Goal: Task Accomplishment & Management: Manage account settings

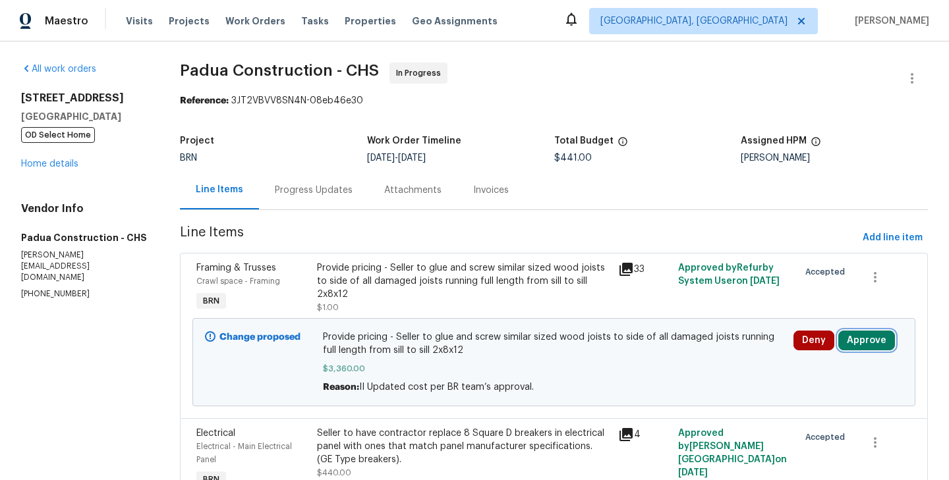
click at [866, 338] on button "Approve" at bounding box center [866, 341] width 57 height 20
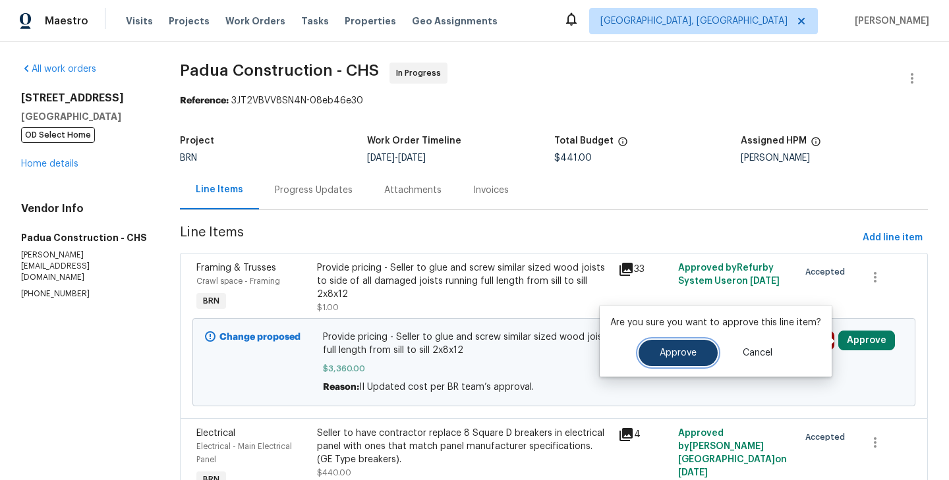
click at [665, 349] on span "Approve" at bounding box center [677, 353] width 37 height 10
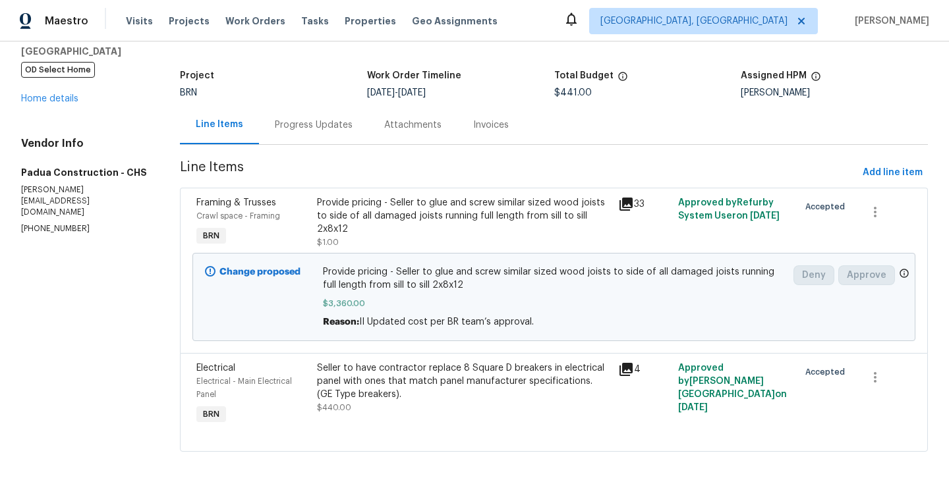
scroll to position [75, 0]
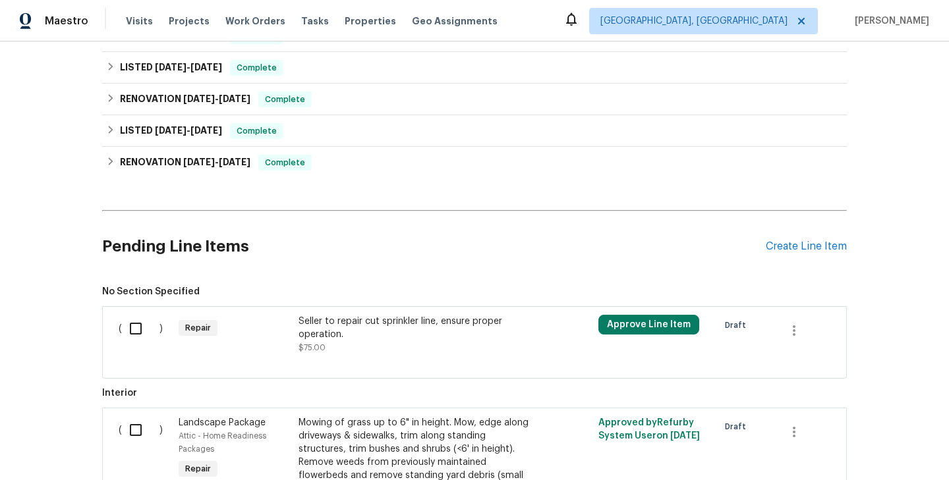
scroll to position [521, 0]
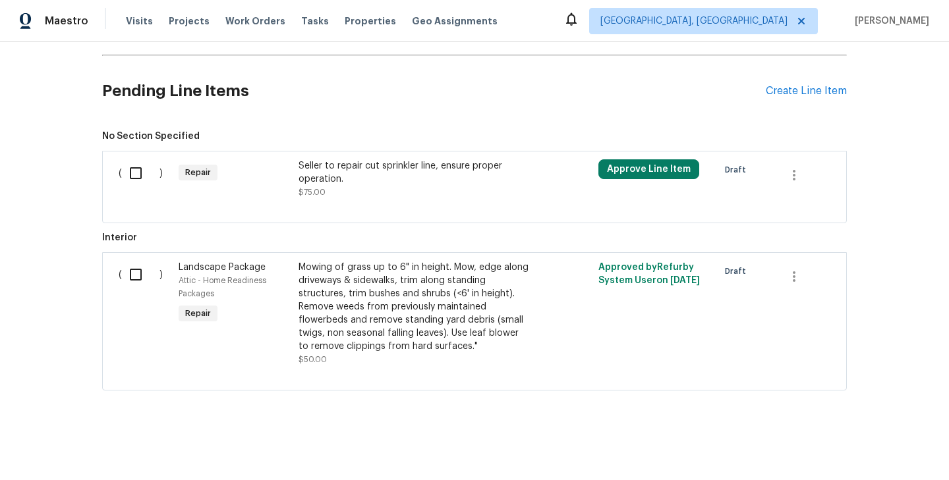
click at [292, 199] on div at bounding box center [474, 207] width 711 height 16
click at [290, 176] on div "Repair" at bounding box center [235, 178] width 120 height 47
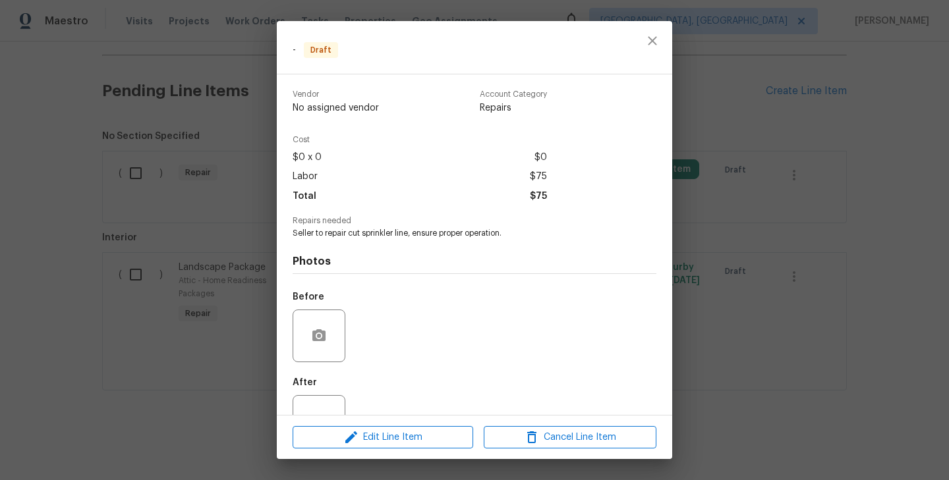
click at [261, 202] on div "- Draft Vendor No assigned vendor Account Category Repairs Cost $0 x 0 $0 Labor…" at bounding box center [474, 240] width 949 height 480
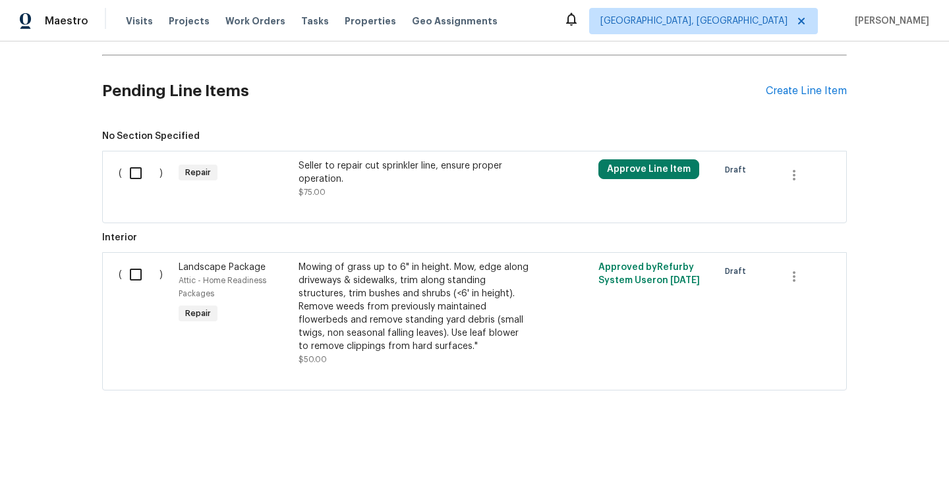
click at [290, 173] on div "Repair" at bounding box center [235, 178] width 120 height 47
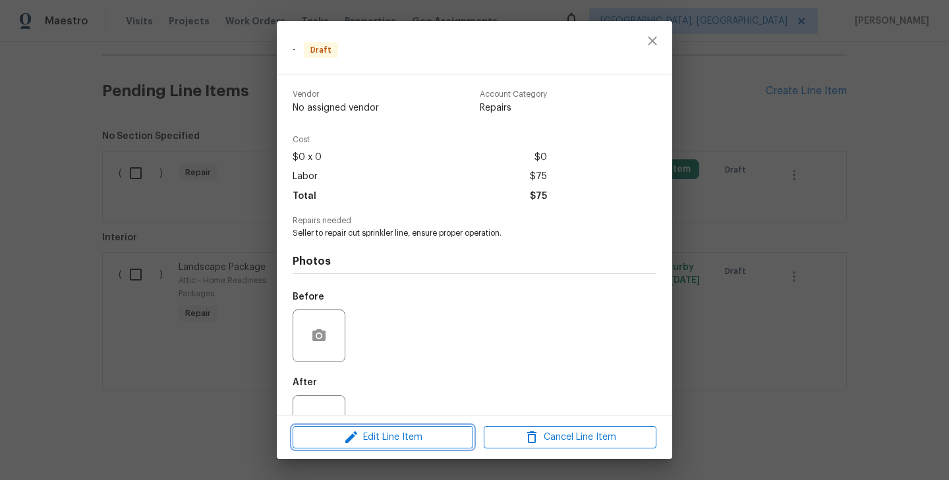
click at [382, 437] on span "Edit Line Item" at bounding box center [382, 437] width 173 height 16
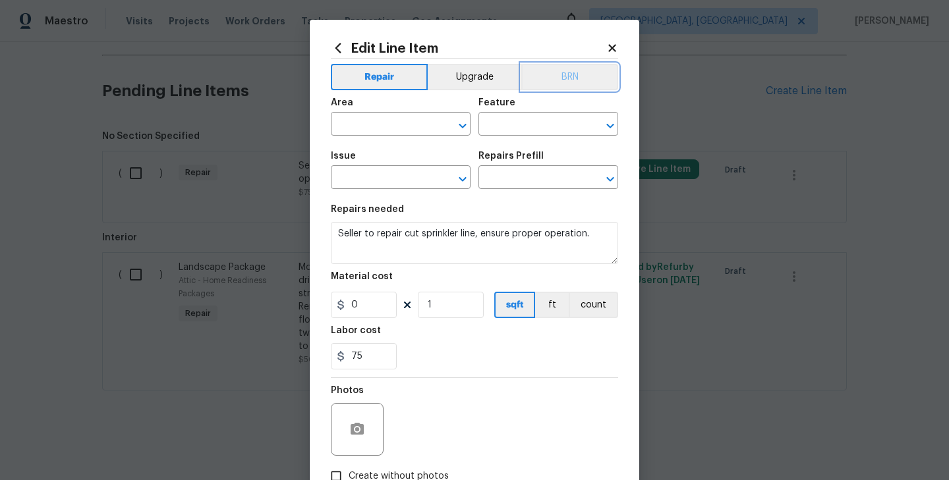
click at [556, 78] on button "BRN" at bounding box center [569, 77] width 97 height 26
click at [391, 126] on input "text" at bounding box center [382, 125] width 103 height 20
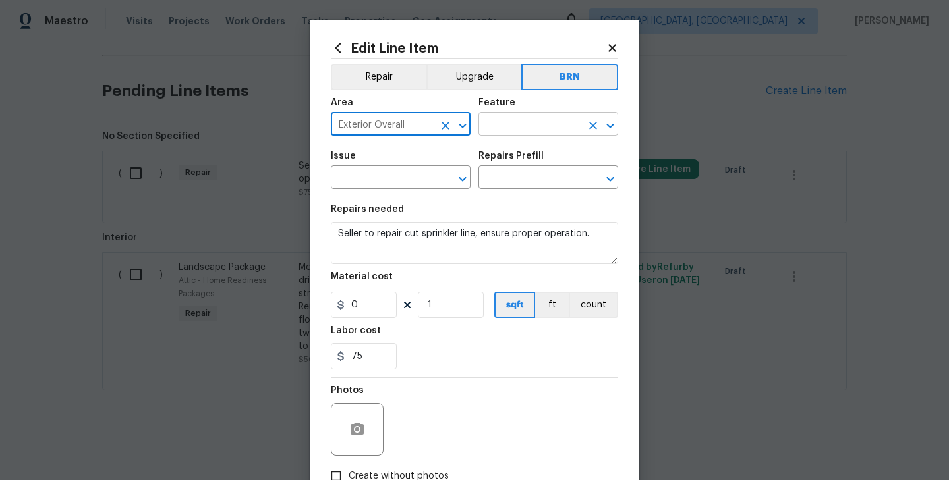
type input "Exterior Overall"
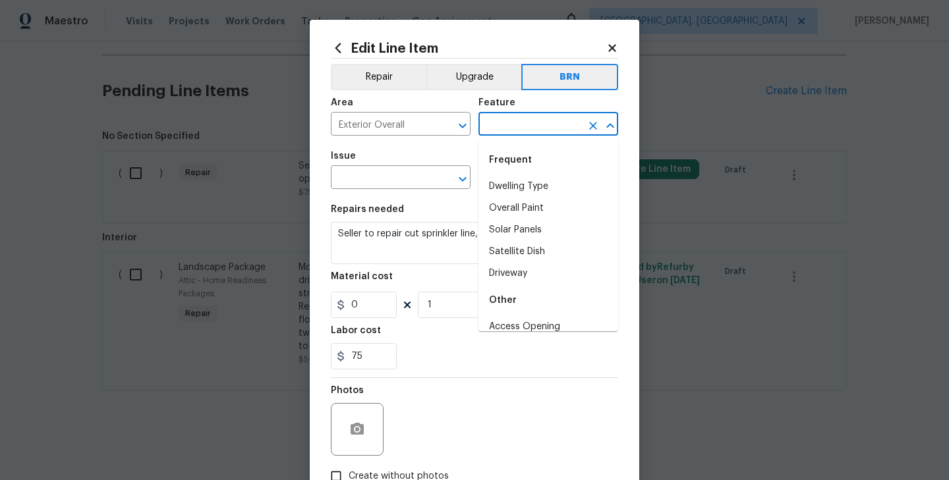
click at [507, 128] on input "text" at bounding box center [529, 125] width 103 height 20
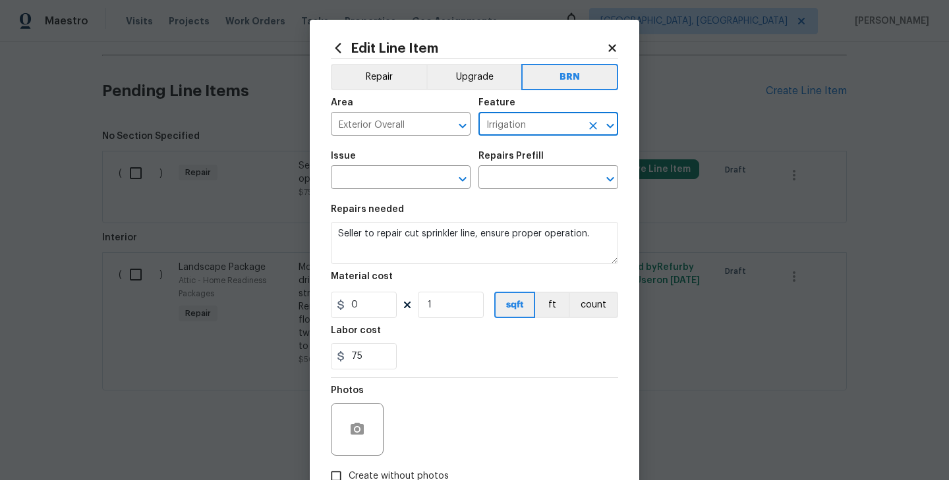
type input "Irrigation"
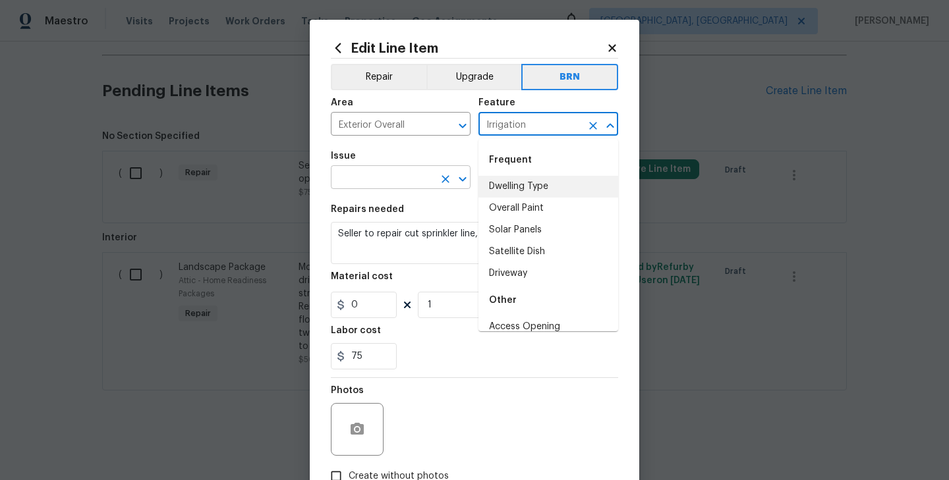
click at [406, 180] on input "text" at bounding box center [382, 179] width 103 height 20
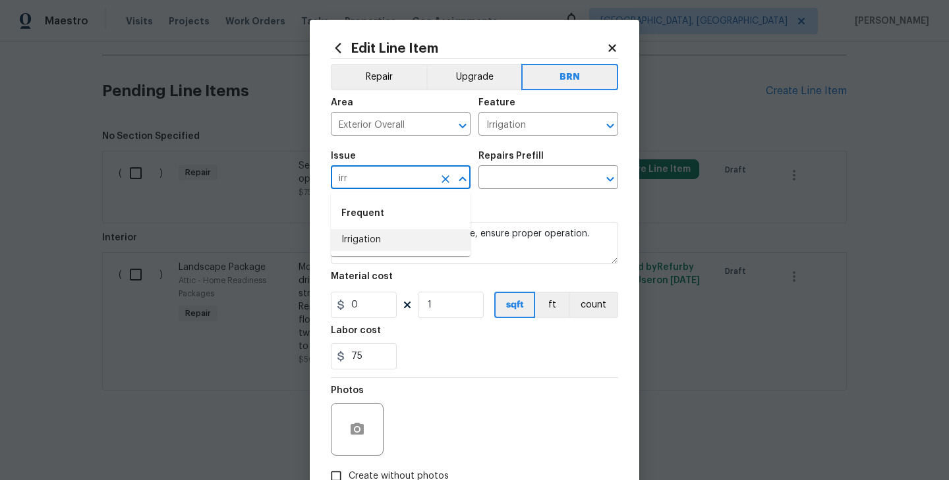
click at [409, 244] on li "Irrigation" at bounding box center [401, 240] width 140 height 22
type input "Irrigation"
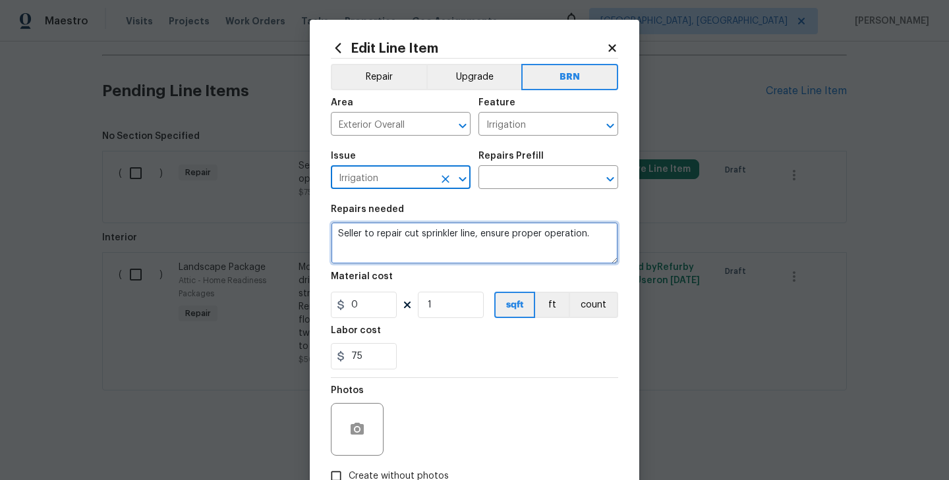
click at [416, 242] on textarea "Seller to repair cut sprinkler line, ensure proper operation." at bounding box center [474, 243] width 287 height 42
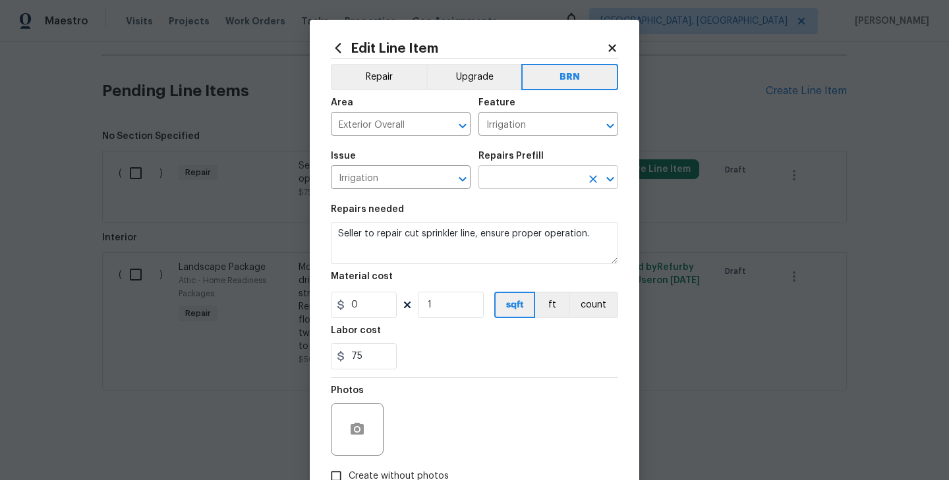
click at [513, 179] on input "text" at bounding box center [529, 179] width 103 height 20
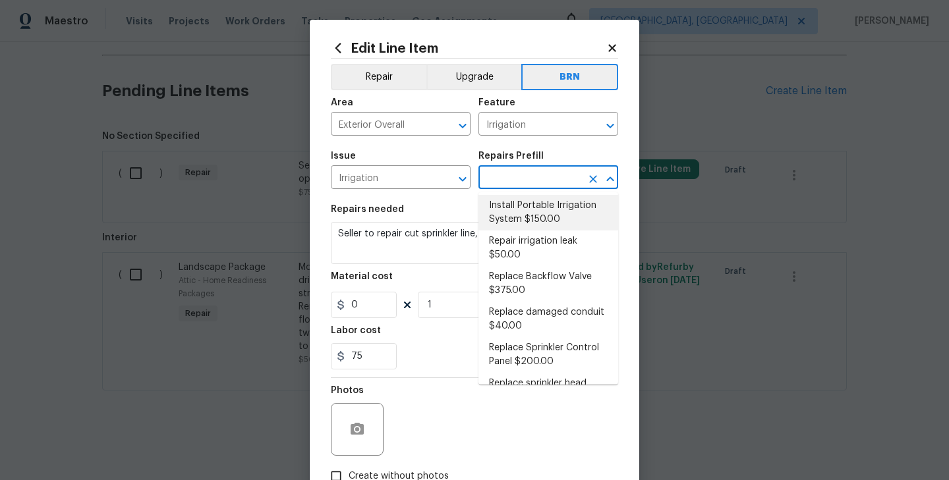
scroll to position [41, 0]
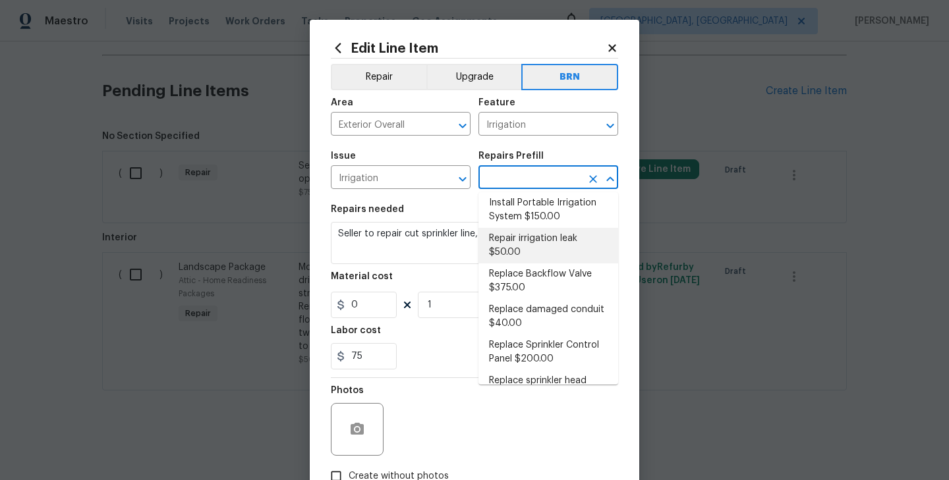
click at [528, 248] on li "Repair irrigation leak $50.00" at bounding box center [548, 246] width 140 height 36
type input "Repair irrigation leak $50.00"
type textarea "Locate and repair leaking irrigation line and return landscape conditions to or…"
type input "50"
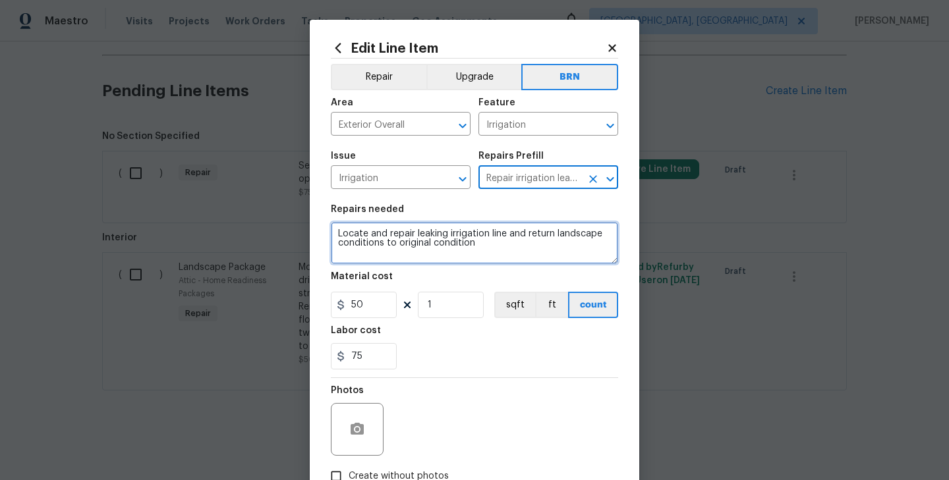
click at [424, 243] on textarea "Locate and repair leaking irrigation line and return landscape conditions to or…" at bounding box center [474, 243] width 287 height 42
paste textarea "Seller to repair cut sprinkler line, ensure proper operation."
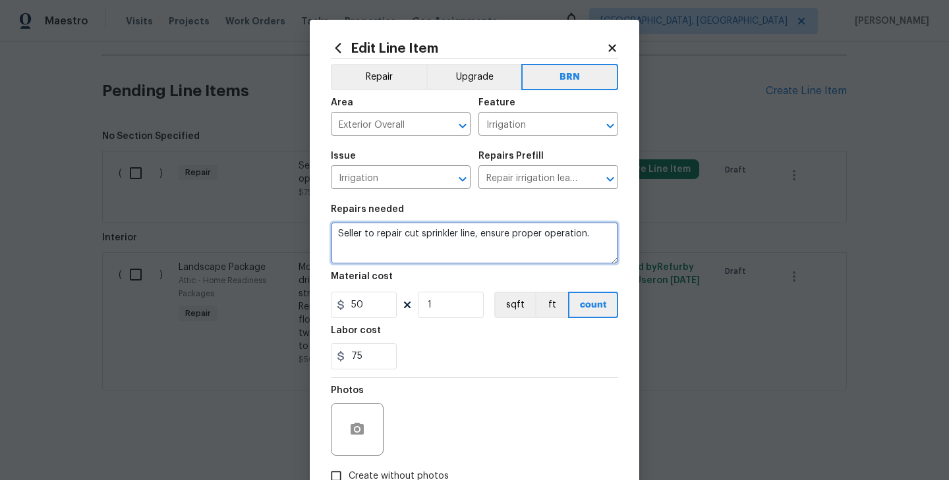
type textarea "Seller to repair cut sprinkler line, ensure proper operation."
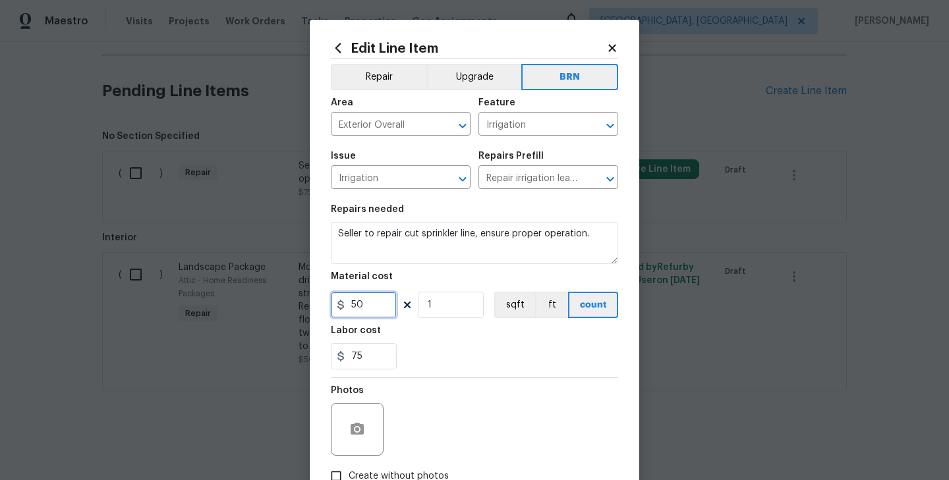
click at [380, 301] on input "50" at bounding box center [364, 305] width 66 height 26
type input "0"
click at [443, 340] on div "Labor cost" at bounding box center [474, 334] width 287 height 17
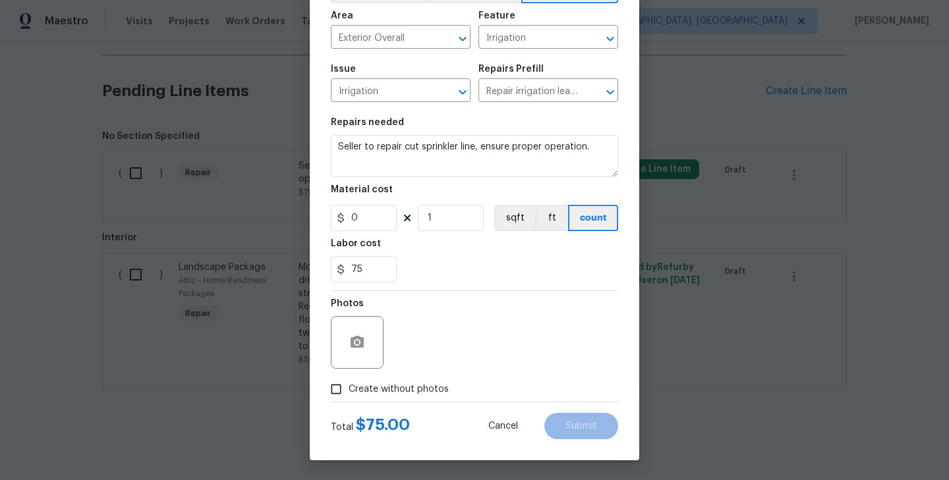
click at [391, 393] on span "Create without photos" at bounding box center [398, 390] width 100 height 14
click at [348, 393] on input "Create without photos" at bounding box center [335, 389] width 25 height 25
checkbox input "true"
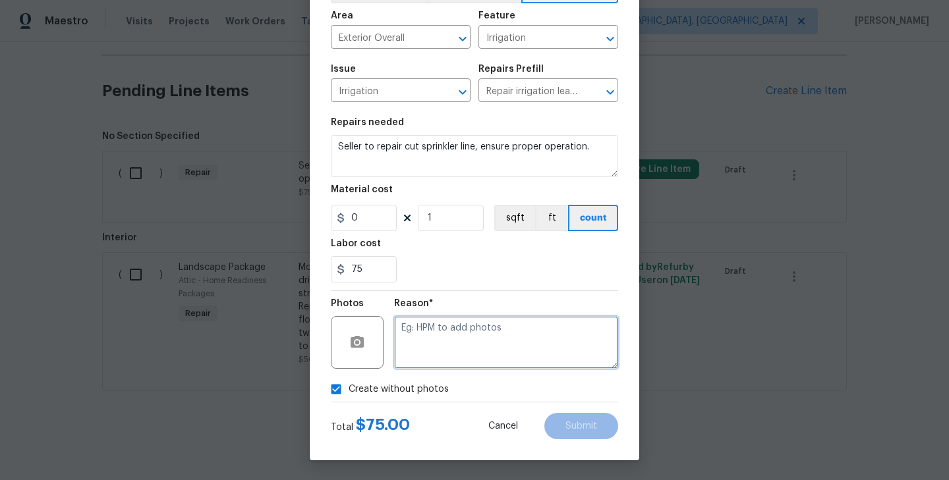
click at [489, 337] on textarea at bounding box center [506, 342] width 224 height 53
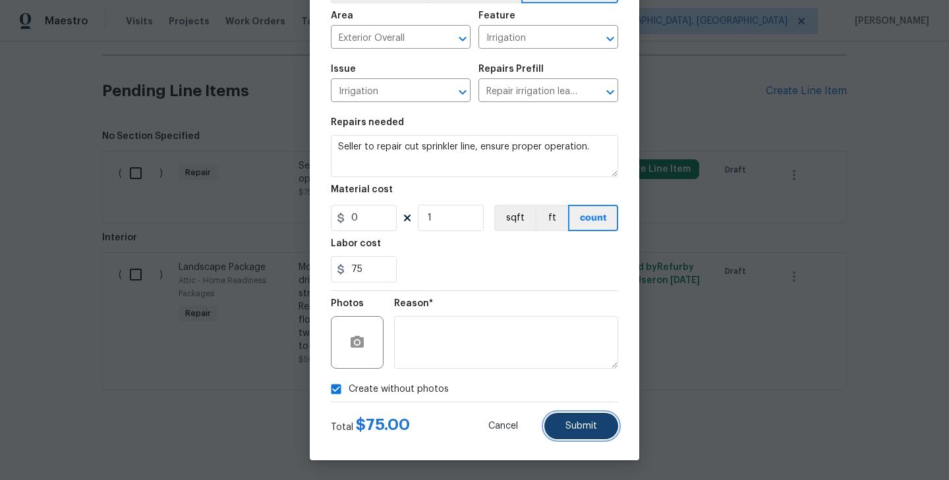
click at [570, 423] on span "Submit" at bounding box center [581, 427] width 32 height 10
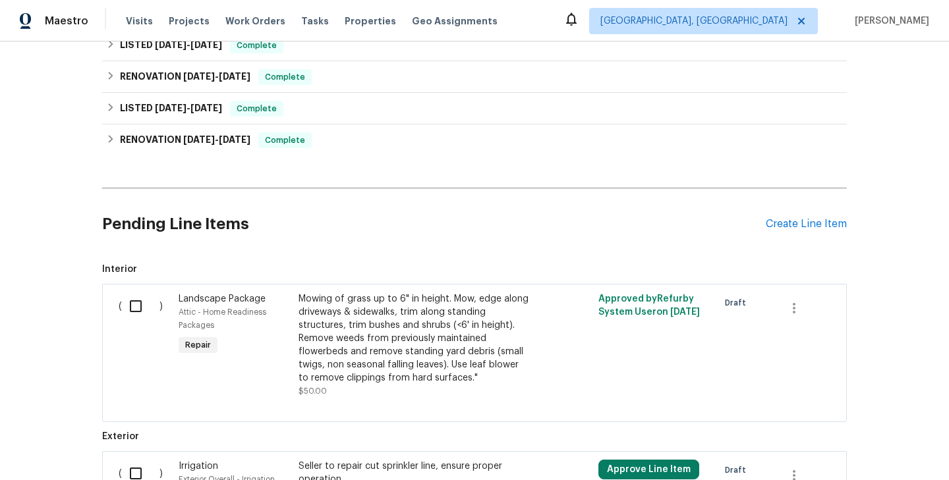
scroll to position [534, 0]
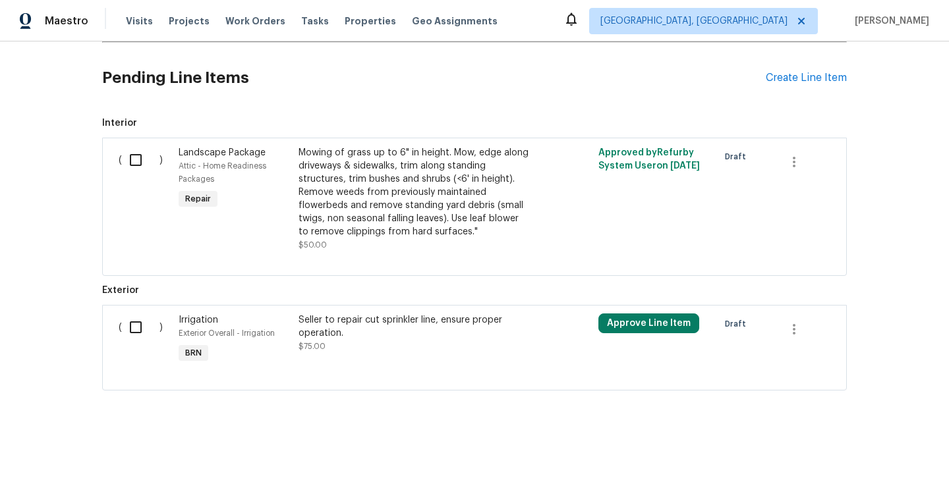
click at [142, 334] on input "checkbox" at bounding box center [141, 328] width 38 height 28
checkbox input "true"
click at [864, 443] on span "Create Work Order" at bounding box center [873, 447] width 88 height 16
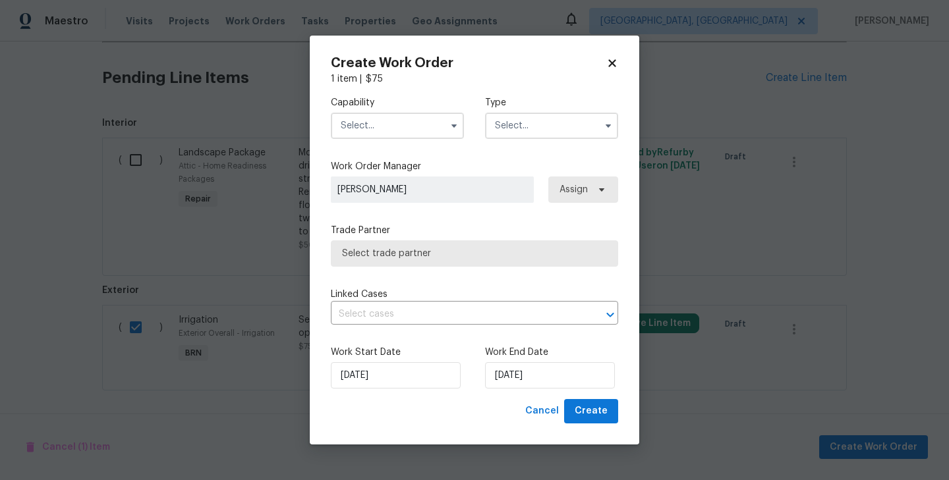
click at [548, 126] on input "text" at bounding box center [551, 126] width 133 height 26
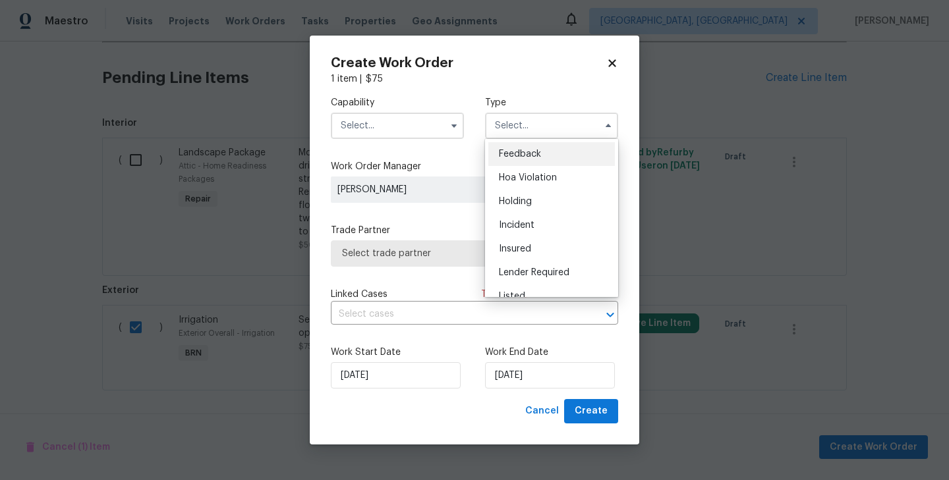
scroll to position [299, 0]
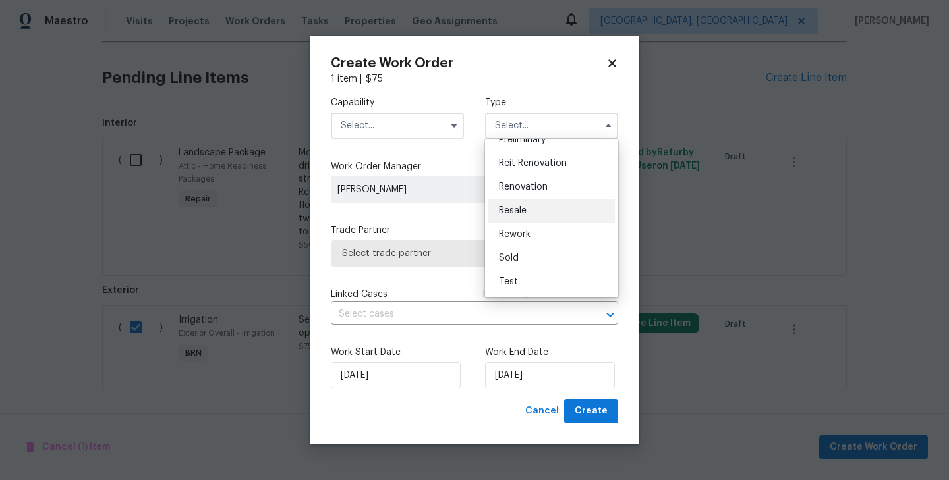
click at [535, 212] on div "Resale" at bounding box center [551, 211] width 126 height 24
type input "Resale"
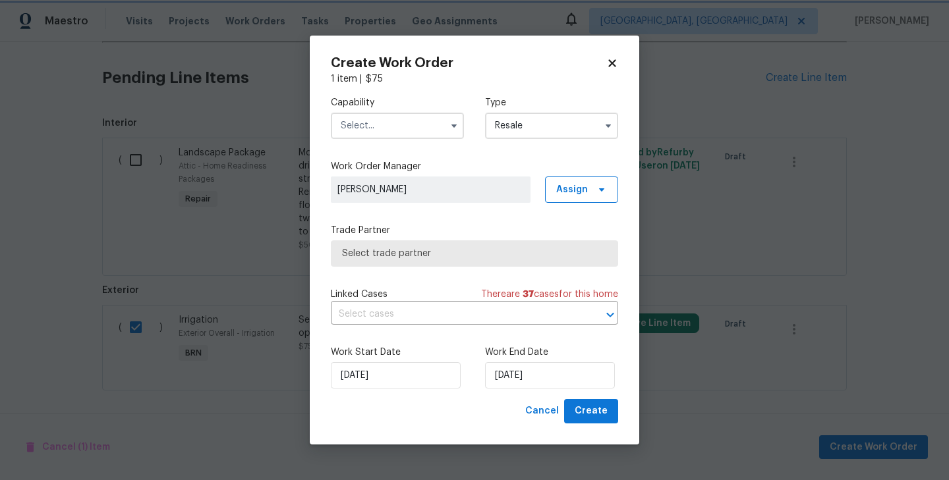
scroll to position [0, 0]
click at [419, 127] on input "text" at bounding box center [397, 126] width 133 height 26
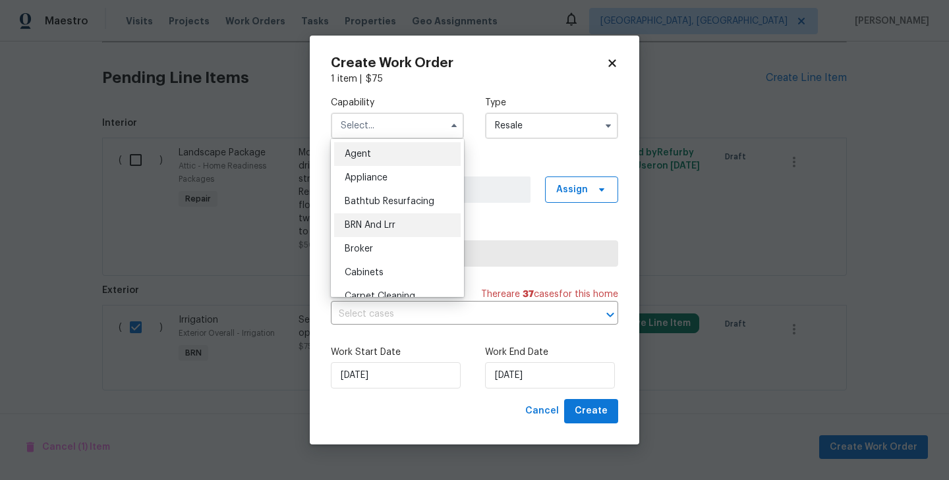
click at [385, 228] on span "BRN And Lrr" at bounding box center [370, 225] width 51 height 9
type input "BRN And Lrr"
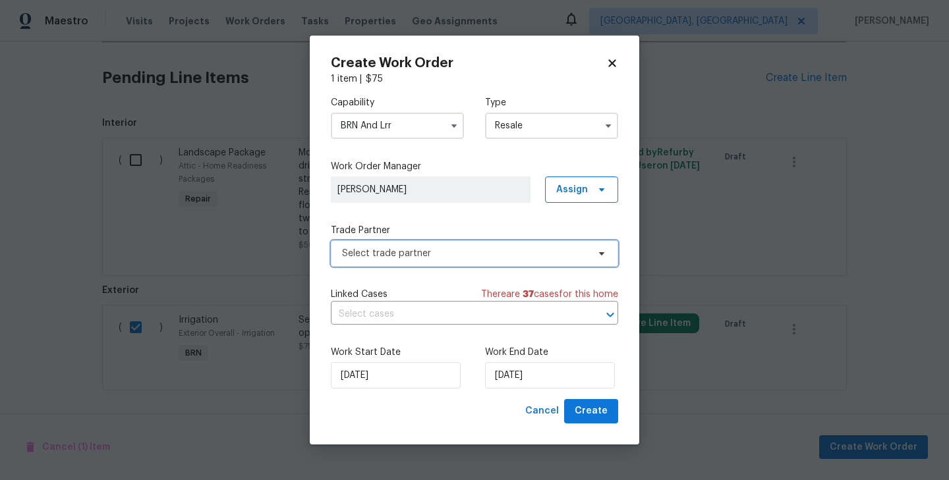
click at [452, 246] on span "Select trade partner" at bounding box center [474, 253] width 287 height 26
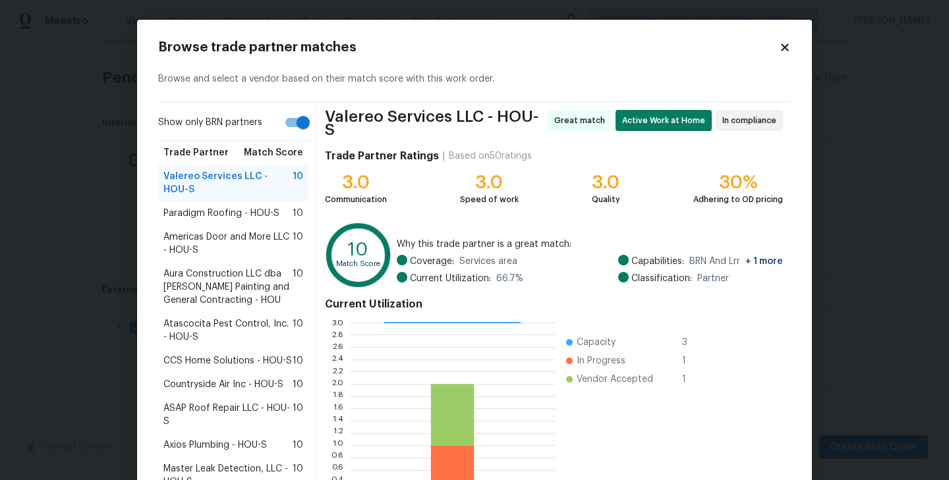
scroll to position [110, 0]
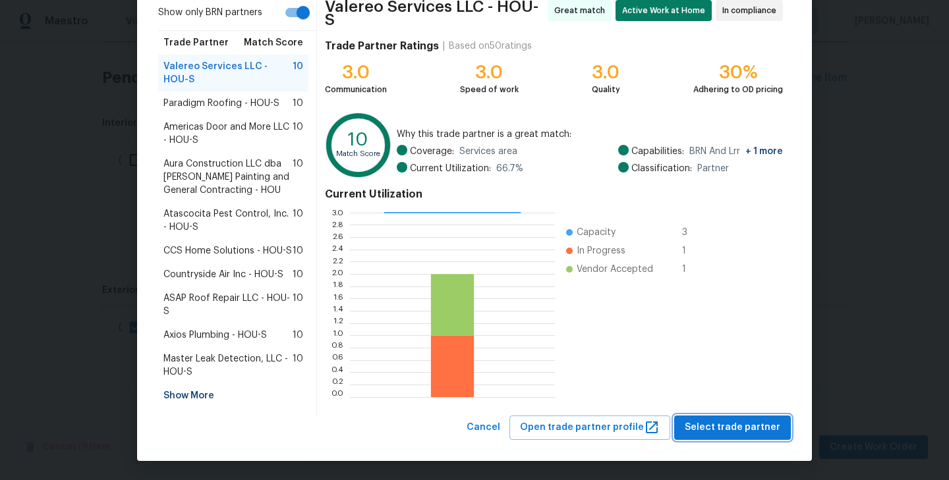
click at [745, 430] on span "Select trade partner" at bounding box center [732, 428] width 96 height 16
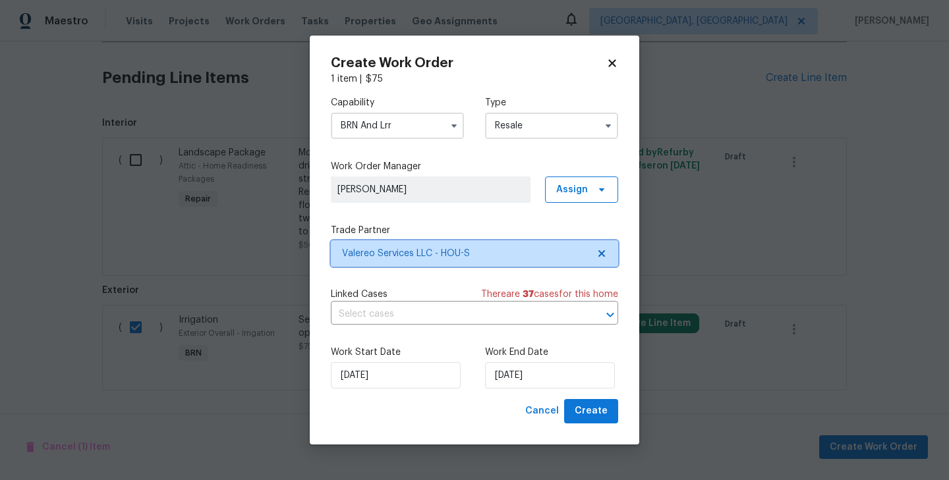
scroll to position [0, 0]
click at [438, 306] on input "text" at bounding box center [456, 314] width 250 height 20
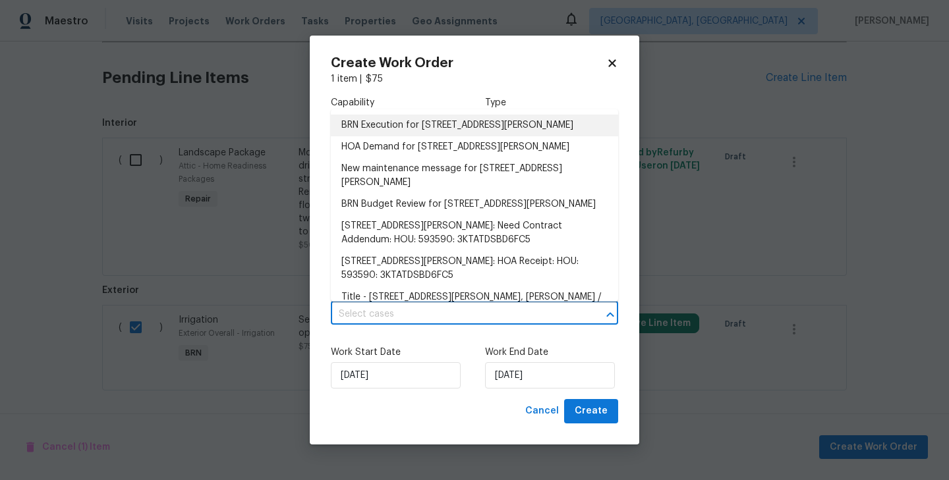
click at [415, 134] on li "BRN Execution for 5514 Baldwin Elm St, Richmond, TX 77407" at bounding box center [474, 126] width 287 height 22
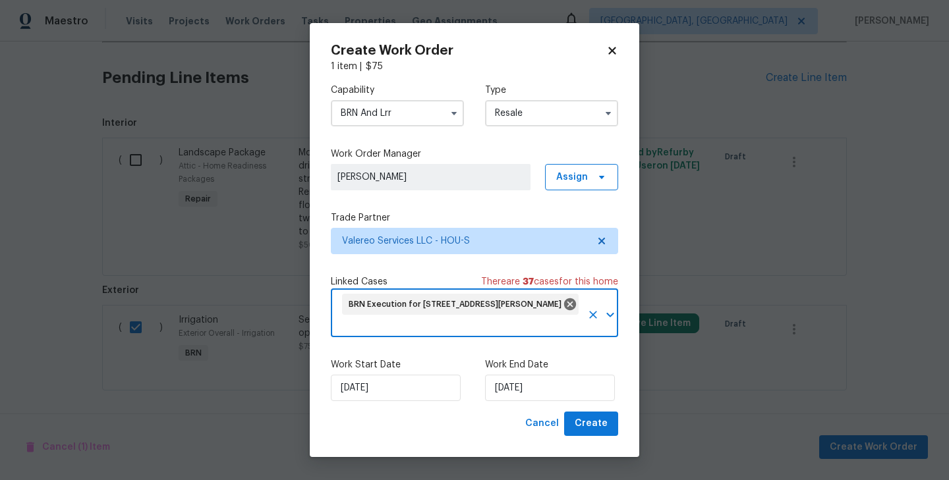
click at [515, 372] on div "Work End Date 8/29/2025" at bounding box center [551, 379] width 133 height 43
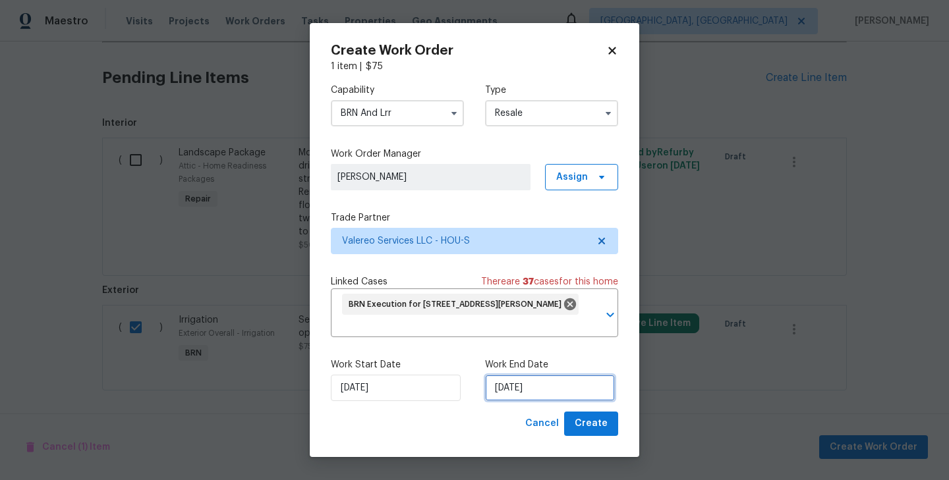
click at [516, 383] on input "[DATE]" at bounding box center [550, 388] width 130 height 26
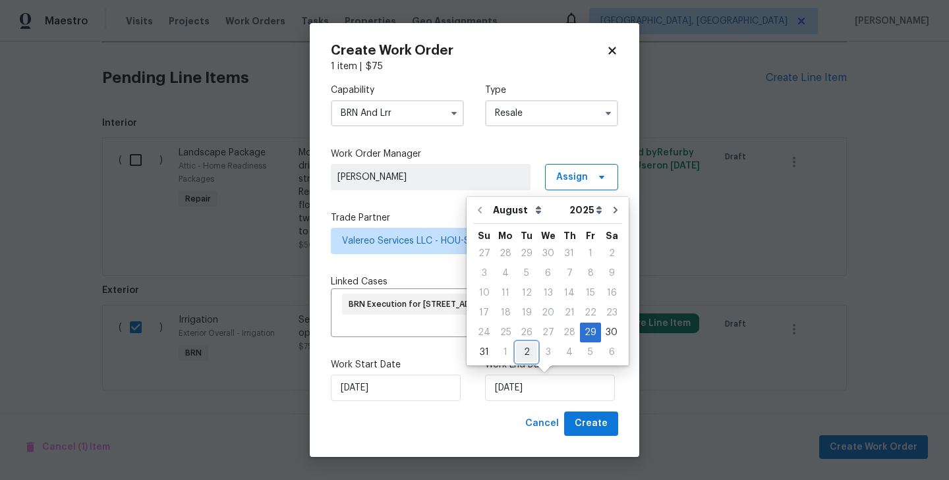
click at [519, 350] on div "2" at bounding box center [526, 352] width 21 height 18
type input "9/2/2025"
select select "8"
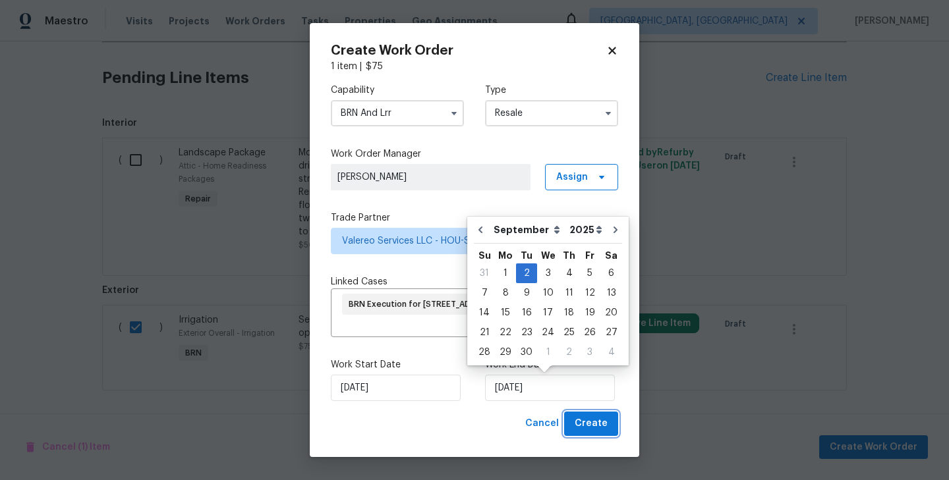
click at [590, 421] on span "Create" at bounding box center [590, 424] width 33 height 16
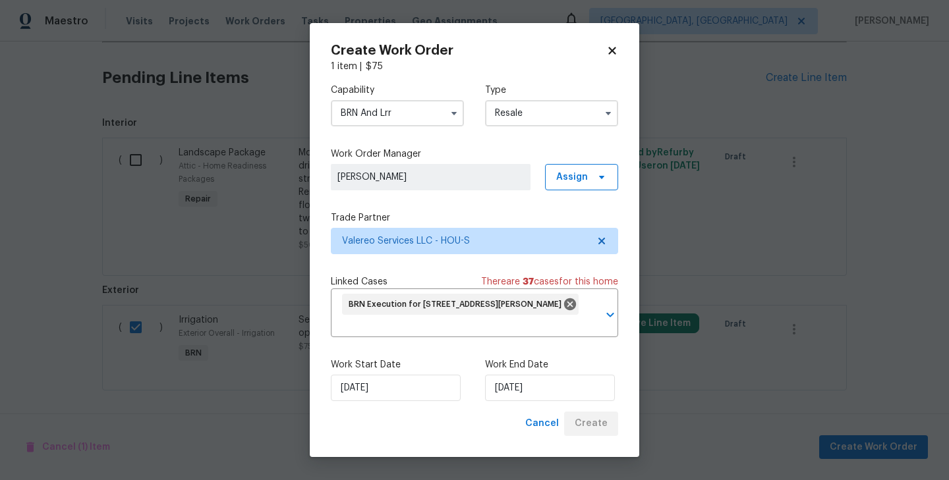
checkbox input "false"
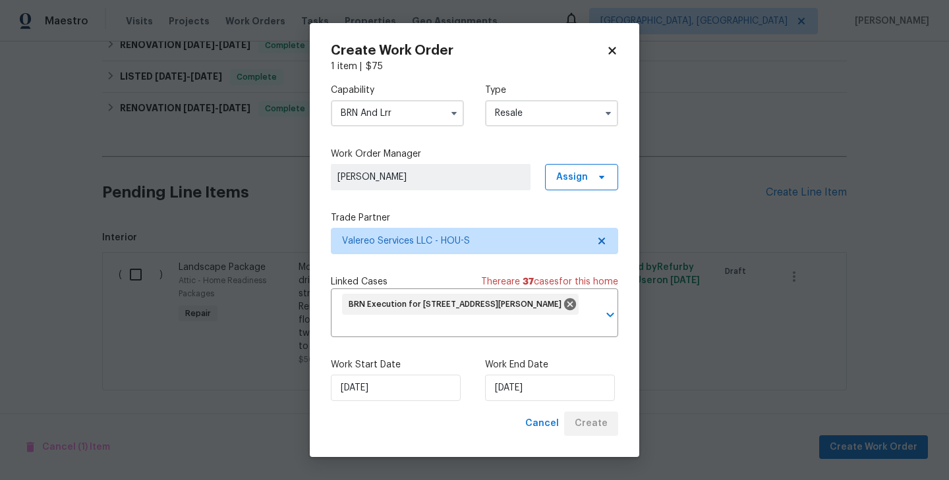
scroll to position [454, 0]
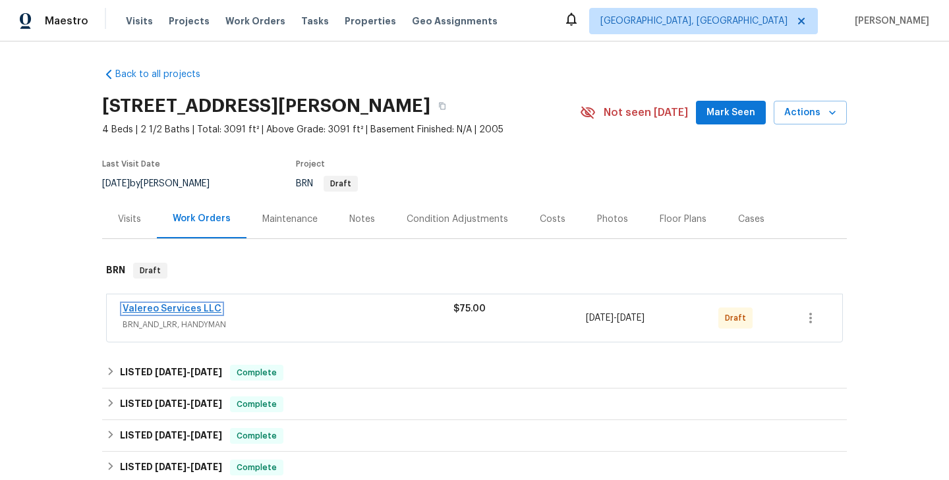
click at [190, 312] on link "Valereo Services LLC" at bounding box center [172, 308] width 99 height 9
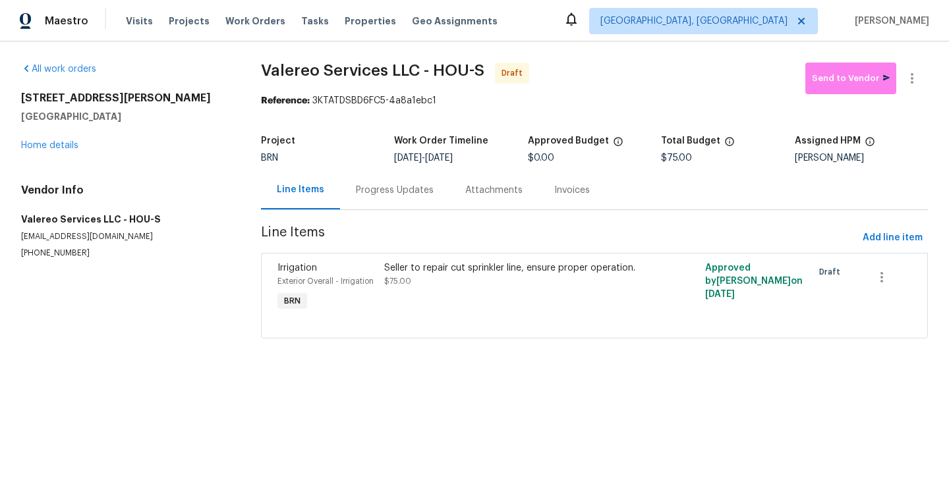
click at [395, 204] on div "Progress Updates" at bounding box center [394, 190] width 109 height 39
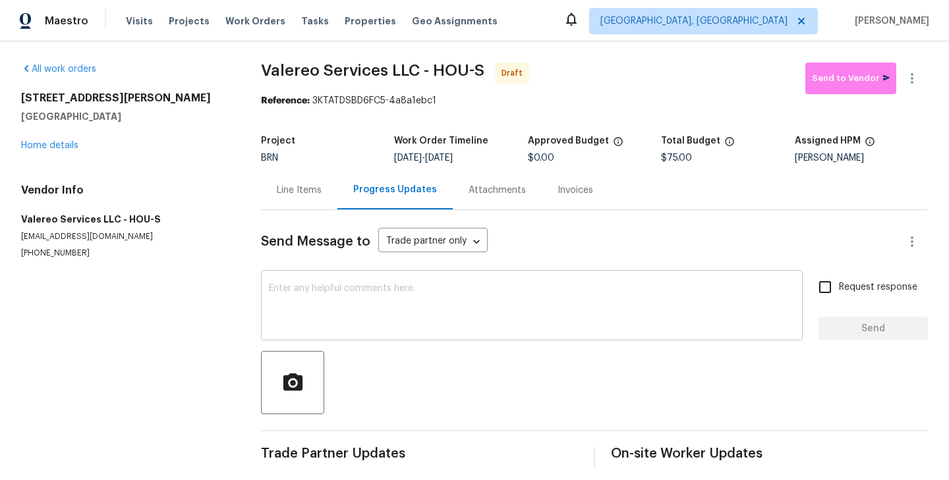
click at [373, 310] on textarea at bounding box center [532, 307] width 526 height 46
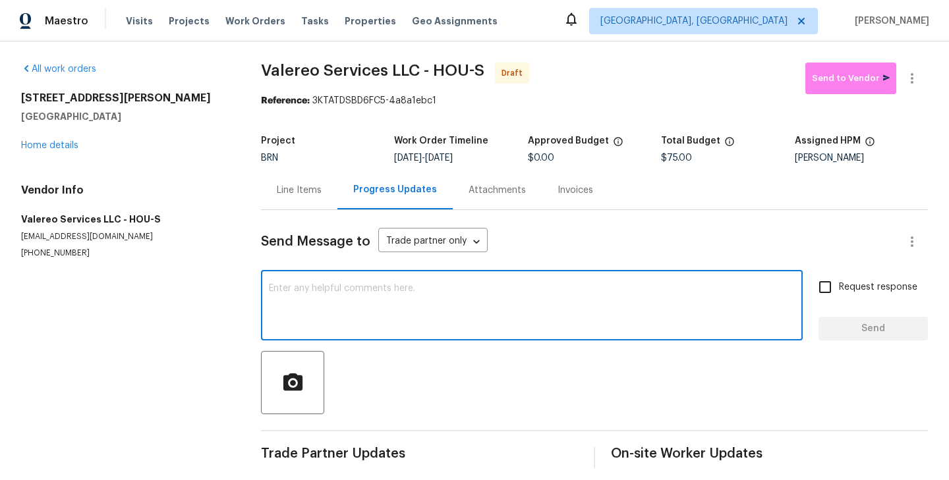
paste textarea "Hi, I'm [PERSON_NAME] from Opendoor. Just wanted to check if you received the W…"
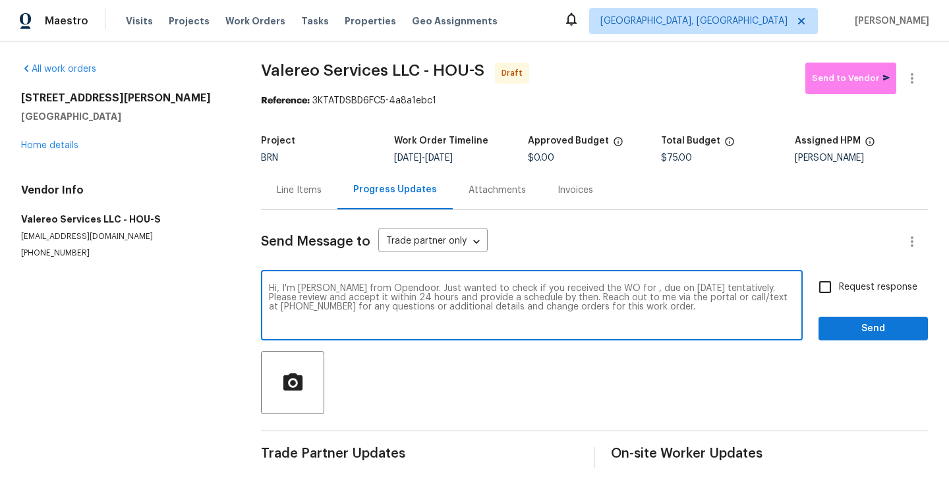
click at [619, 291] on textarea "Hi, I'm [PERSON_NAME] from Opendoor. Just wanted to check if you received the W…" at bounding box center [532, 307] width 526 height 46
paste textarea "5514 Baldwin Elm St, Richmond, TX 77407"
click at [341, 298] on textarea "Hi, I'm Roushan from Opendoor. Just wanted to check if you received the WO for …" at bounding box center [532, 307] width 526 height 46
type textarea "Hi, I'm Roushan from Opendoor. Just wanted to check if you received the WO for …"
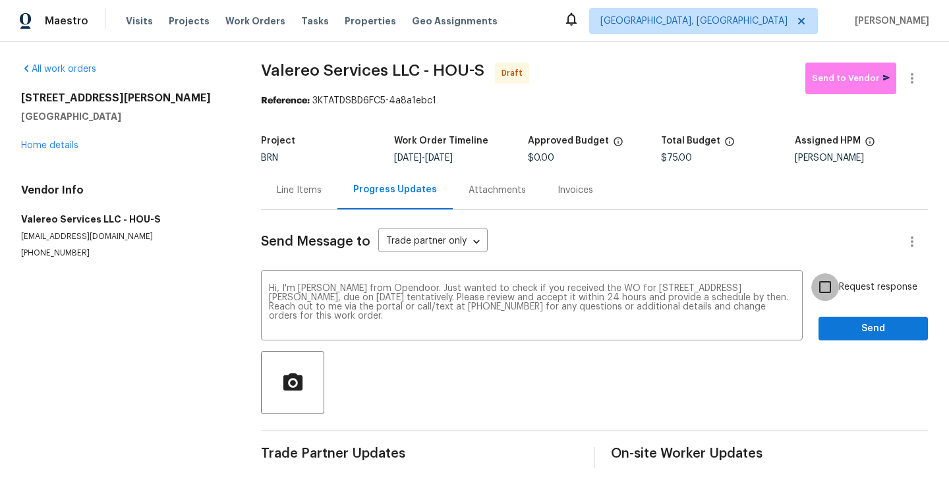
click at [825, 285] on input "Request response" at bounding box center [825, 287] width 28 height 28
checkbox input "true"
click at [871, 340] on button "Send" at bounding box center [872, 329] width 109 height 24
click at [871, 340] on div "Request response Send" at bounding box center [872, 306] width 109 height 67
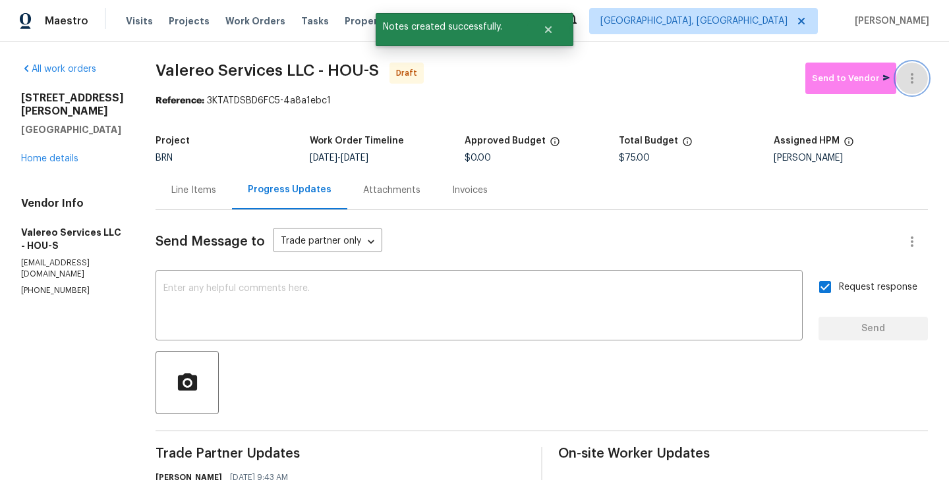
click at [912, 84] on icon "button" at bounding box center [912, 78] width 16 height 16
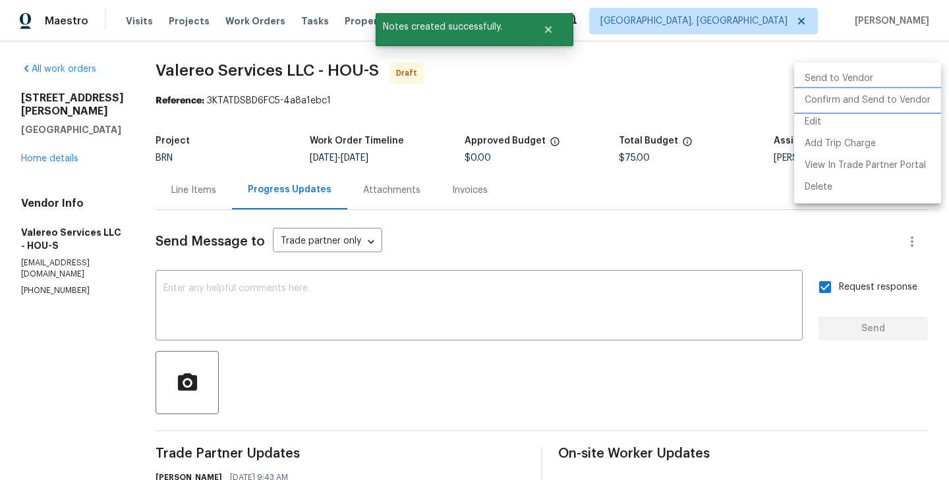
click at [889, 99] on li "Confirm and Send to Vendor" at bounding box center [867, 101] width 147 height 22
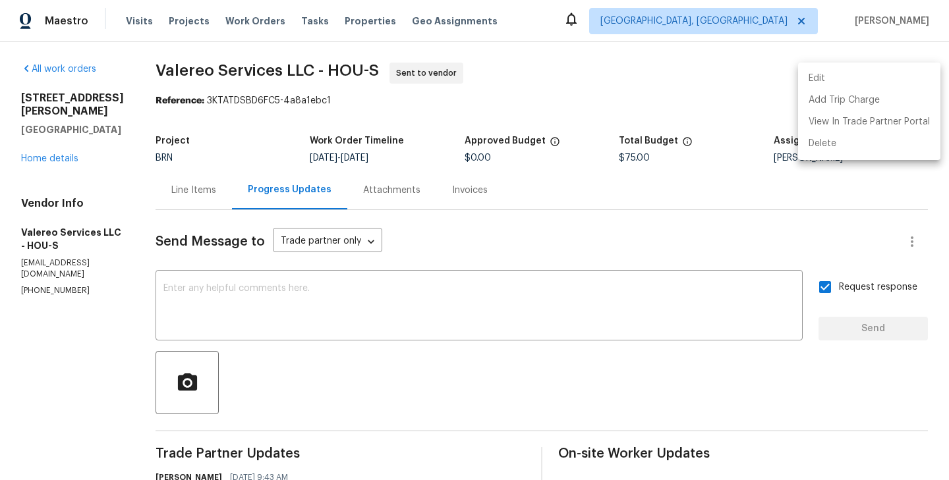
click at [549, 220] on div at bounding box center [474, 240] width 949 height 480
click at [171, 187] on div "Line Items" at bounding box center [193, 190] width 45 height 13
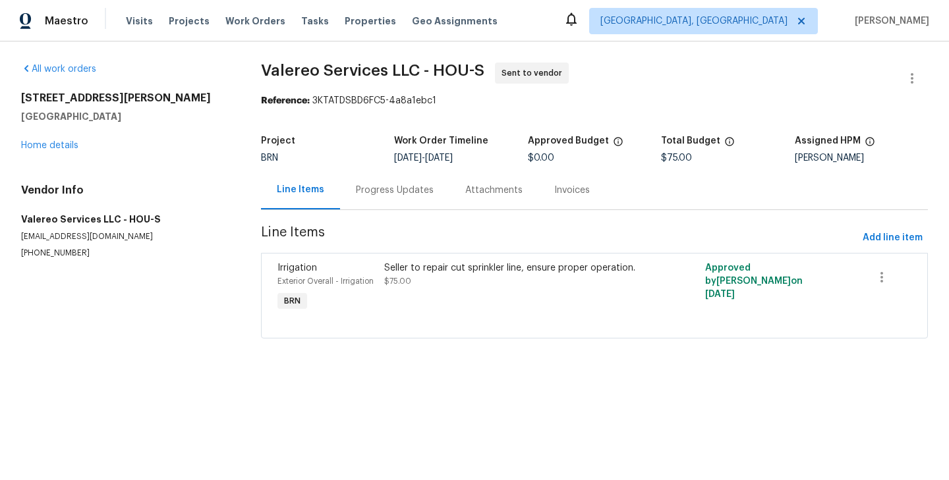
click at [377, 266] on div "Irrigation Exterior Overall - Irrigation BRN" at bounding box center [326, 288] width 107 height 61
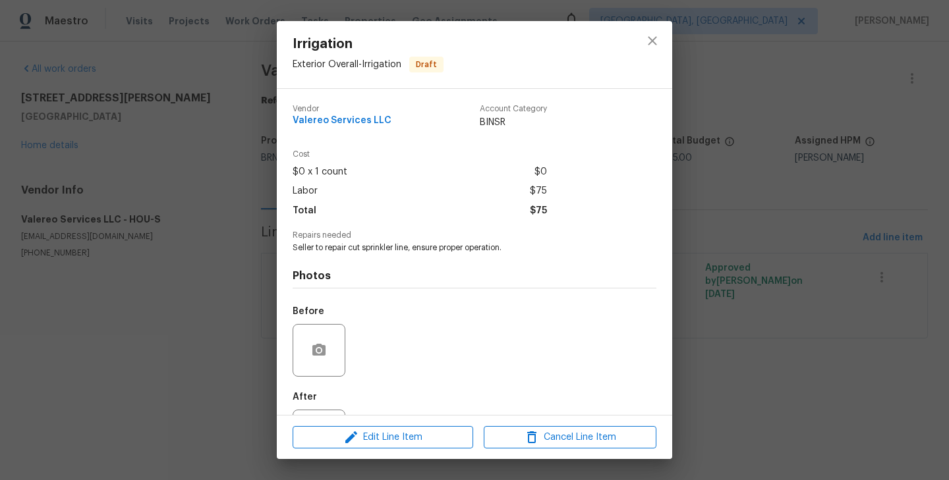
click at [290, 351] on div "Vendor Valereo Services LLC Account Category BINSR Cost $0 x 1 count $0 Labor $…" at bounding box center [474, 252] width 395 height 326
click at [327, 348] on button "button" at bounding box center [319, 351] width 32 height 32
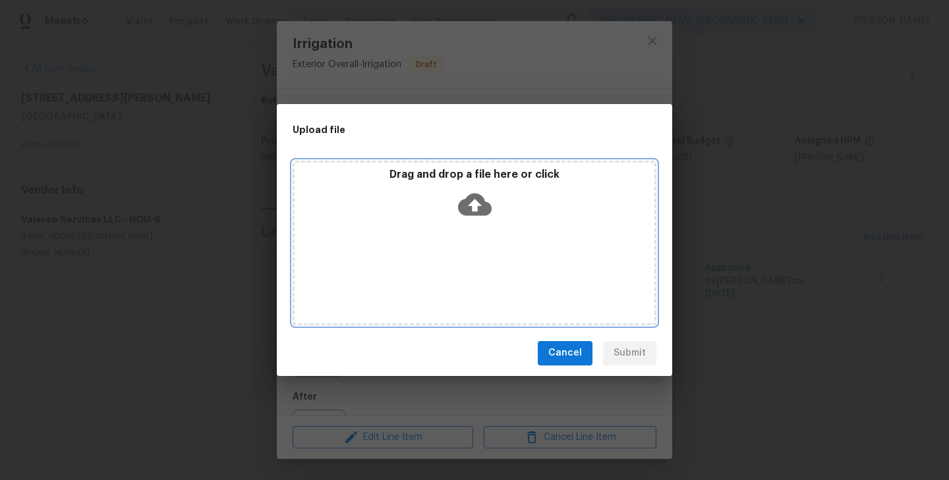
click at [483, 215] on icon at bounding box center [475, 205] width 34 height 34
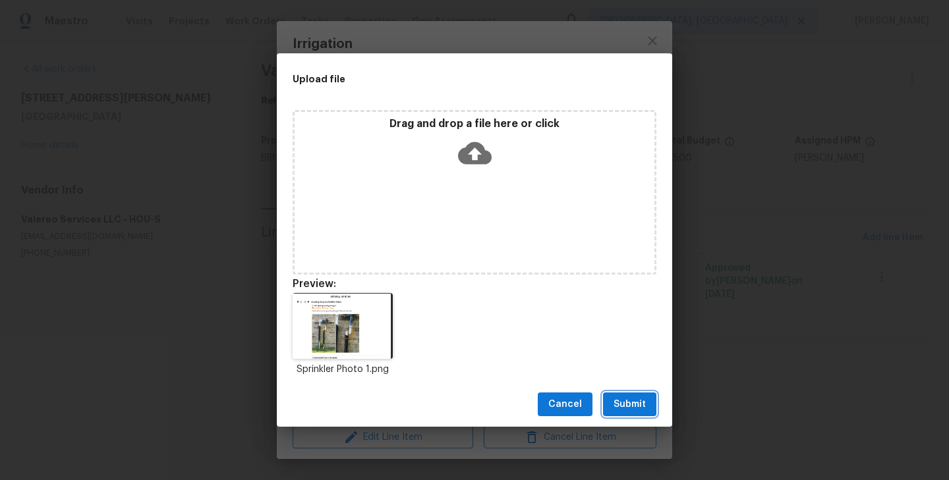
click at [642, 400] on span "Submit" at bounding box center [629, 405] width 32 height 16
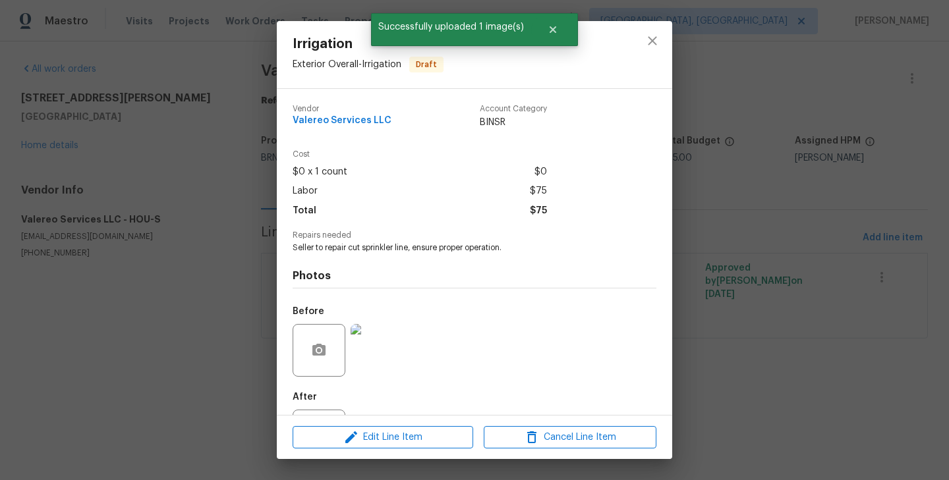
click at [235, 281] on div "Irrigation Exterior Overall - Irrigation Draft Vendor Valereo Services LLC Acco…" at bounding box center [474, 240] width 949 height 480
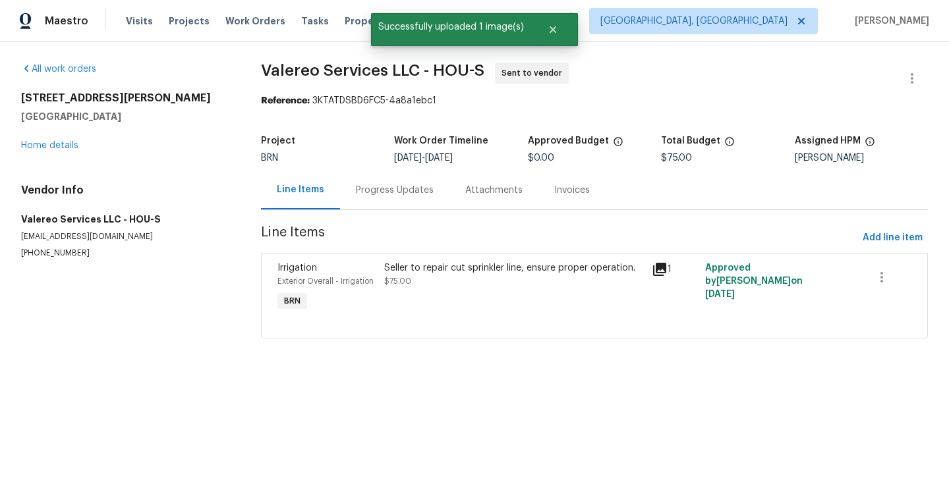
click at [269, 293] on div "Irrigation Exterior Overall - Irrigation BRN Seller to repair cut sprinkler lin…" at bounding box center [594, 296] width 667 height 86
click at [648, 84] on span "Valereo Services LLC - HOU-S Sent to vendor" at bounding box center [578, 79] width 635 height 32
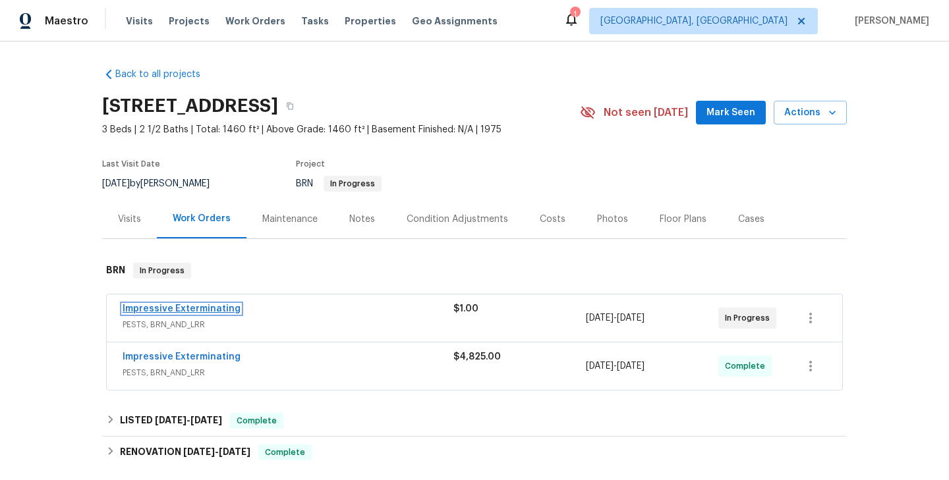
click at [214, 308] on link "Impressive Exterminating" at bounding box center [182, 308] width 118 height 9
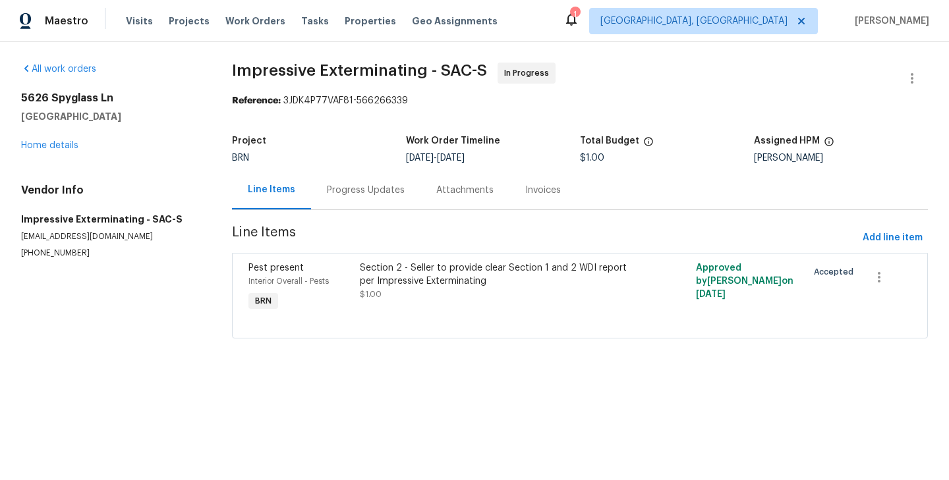
click at [363, 204] on div "Progress Updates" at bounding box center [365, 190] width 109 height 39
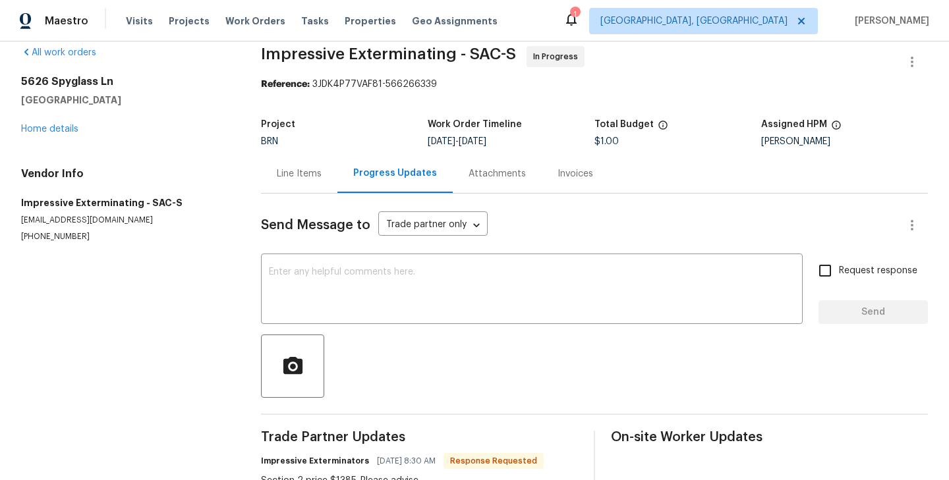
scroll to position [125, 0]
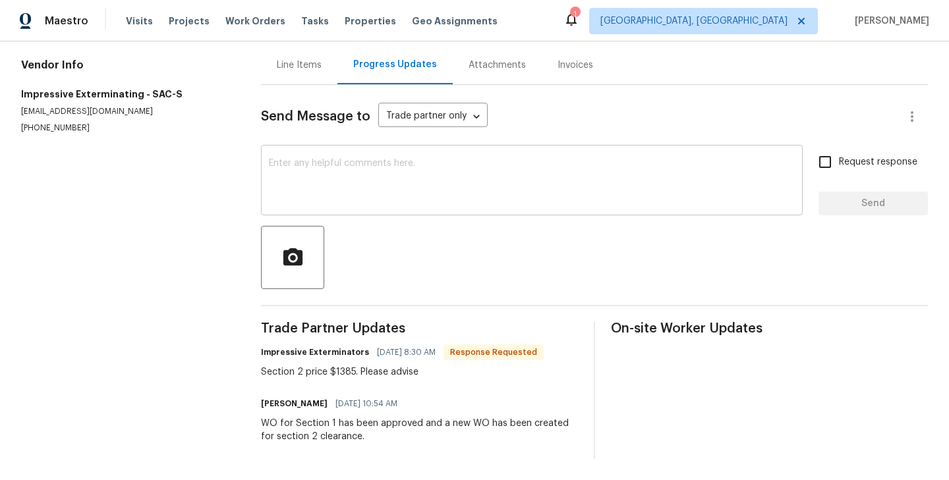
click at [321, 180] on textarea at bounding box center [532, 182] width 526 height 46
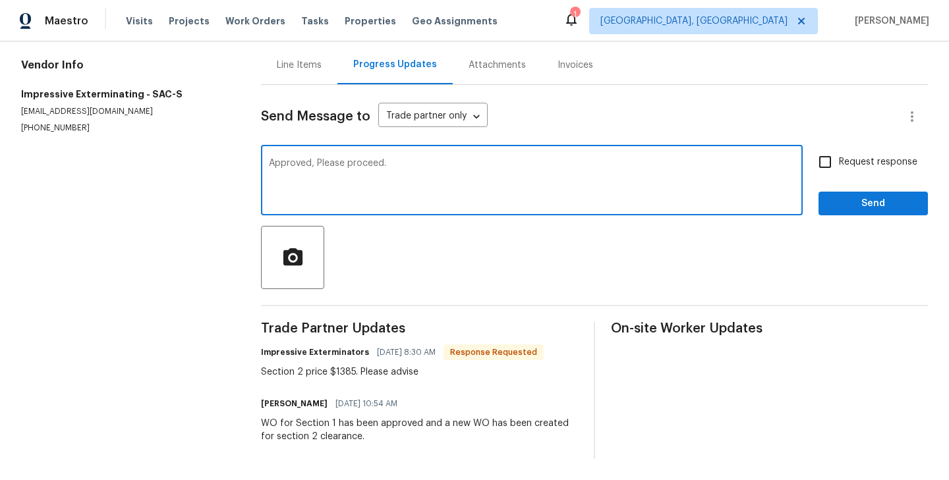
type textarea "Approved, Please proceed."
click at [827, 165] on input "Request response" at bounding box center [825, 162] width 28 height 28
checkbox input "true"
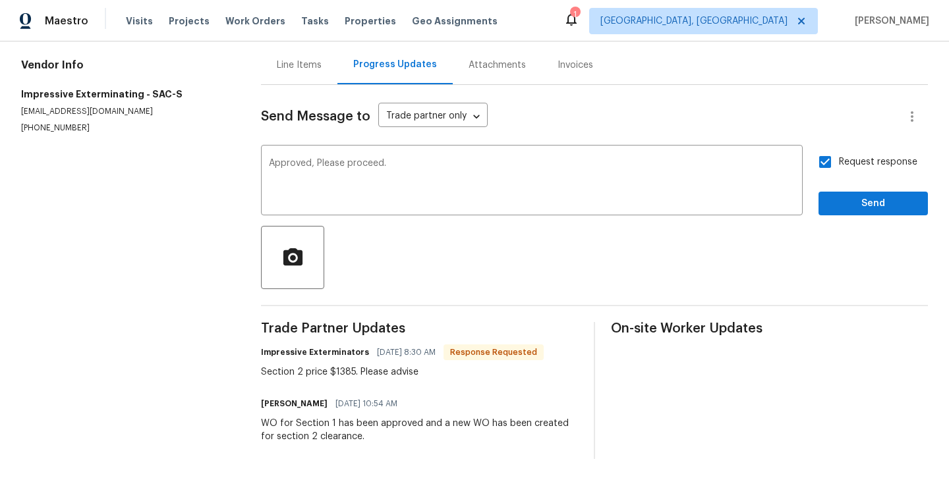
click at [873, 190] on div "Request response Send" at bounding box center [872, 181] width 109 height 67
click at [875, 202] on span "Send" at bounding box center [873, 204] width 88 height 16
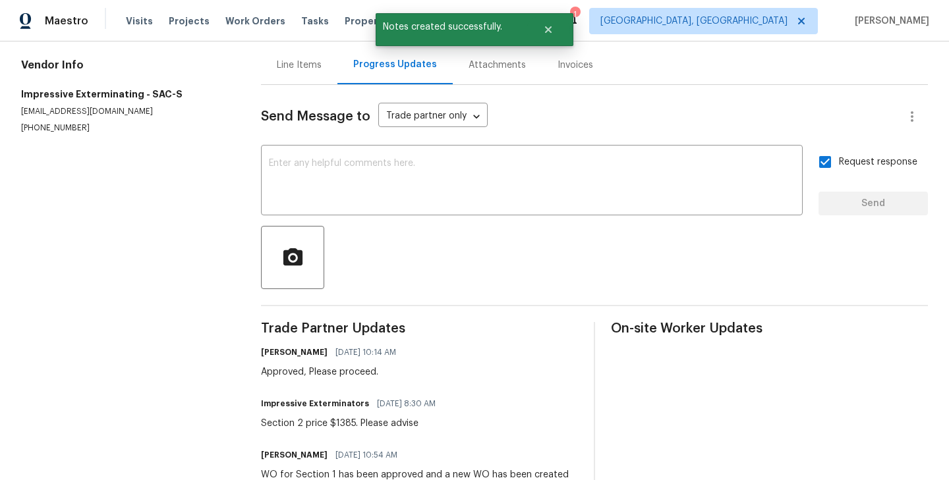
click at [341, 420] on div "Section 2 price $1385. Please advise" at bounding box center [352, 423] width 182 height 13
copy div "1385"
click at [289, 80] on div "Line Items" at bounding box center [299, 64] width 76 height 39
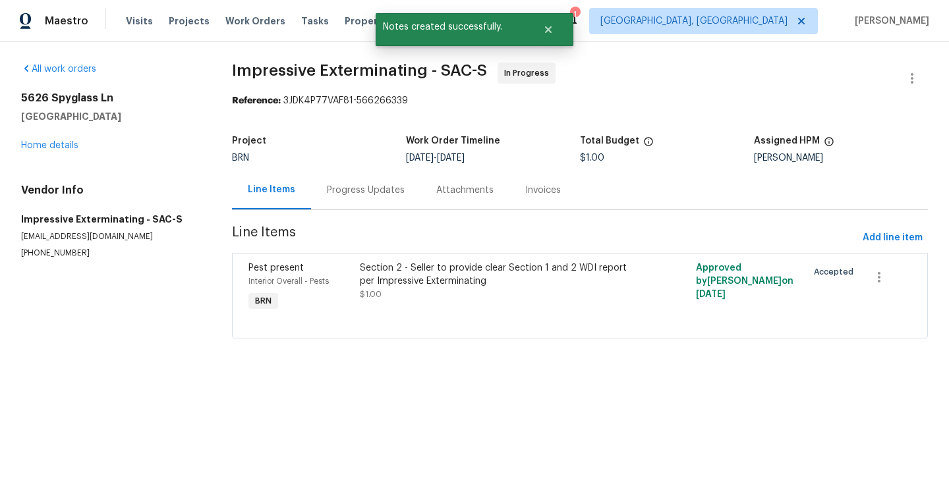
click at [335, 270] on div "Pest present" at bounding box center [300, 268] width 104 height 13
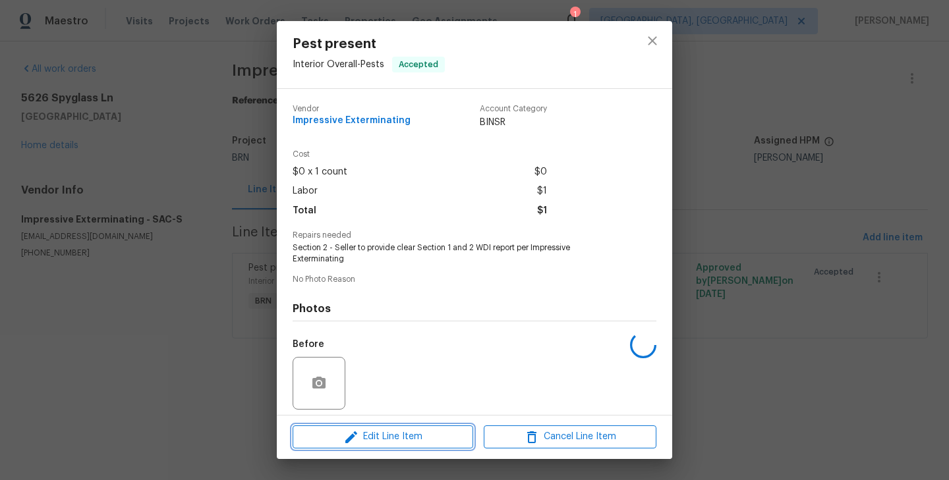
click at [389, 439] on span "Edit Line Item" at bounding box center [382, 437] width 173 height 16
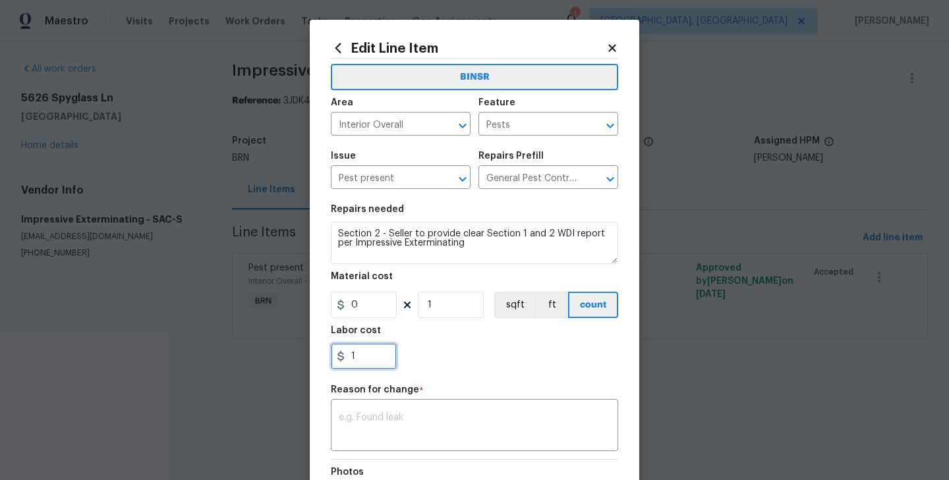
click at [363, 355] on input "1" at bounding box center [364, 356] width 66 height 26
paste input "385"
type input "1385"
click at [364, 439] on textarea at bounding box center [474, 427] width 271 height 28
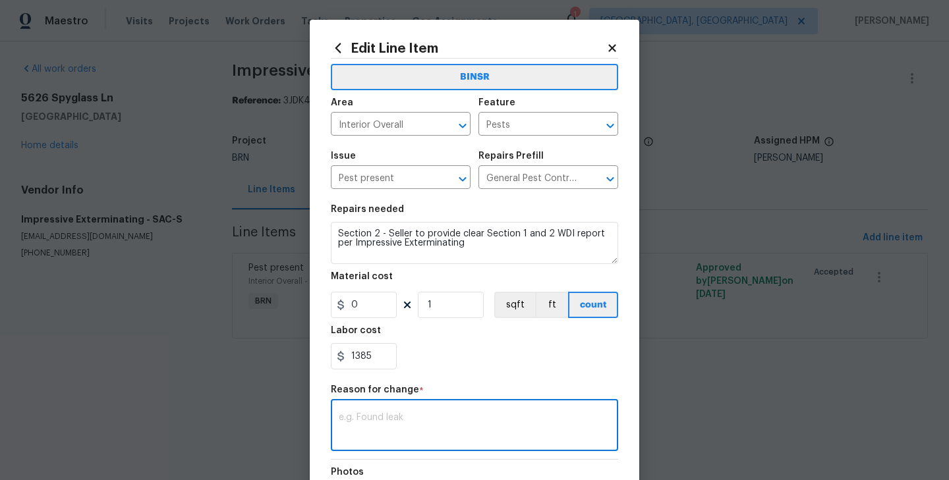
paste textarea "(RK) Updated cost per BR team’s approval."
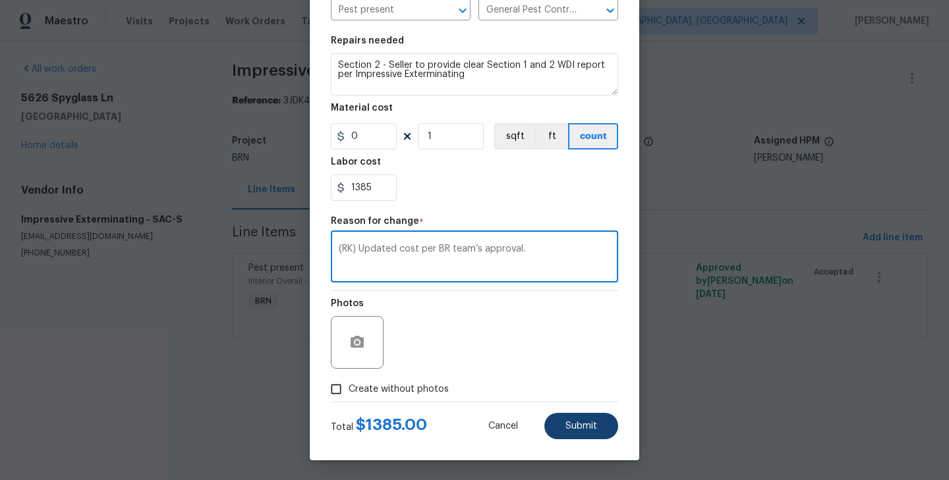
type textarea "(RK) Updated cost per BR team’s approval."
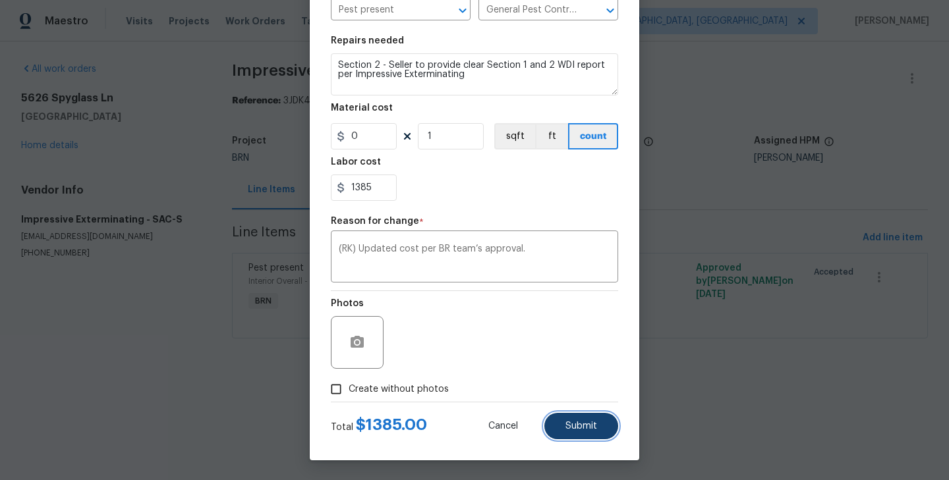
click at [588, 428] on span "Submit" at bounding box center [581, 427] width 32 height 10
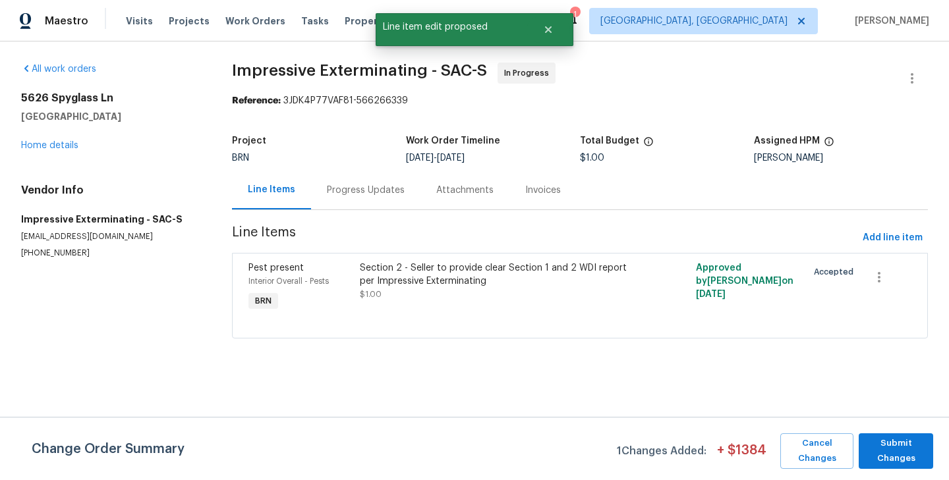
scroll to position [0, 0]
click at [910, 455] on span "Submit Changes" at bounding box center [895, 451] width 61 height 30
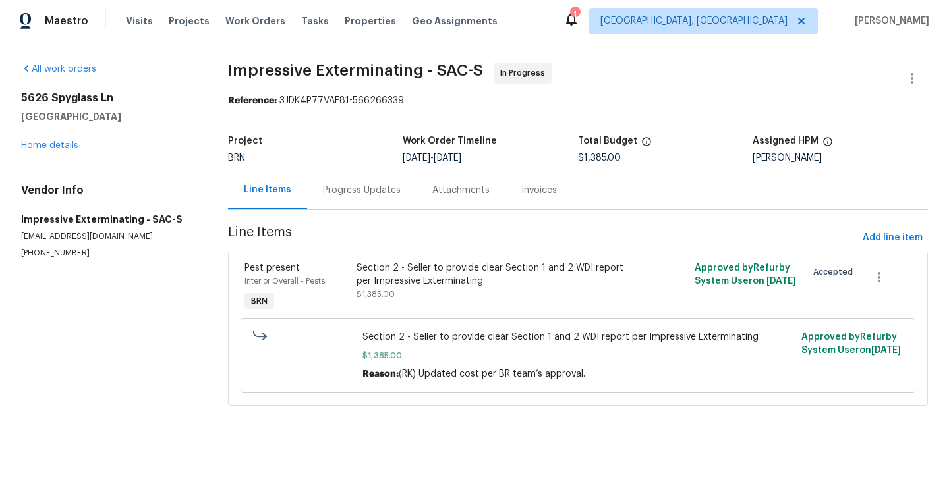
click at [339, 190] on div "Progress Updates" at bounding box center [362, 190] width 78 height 13
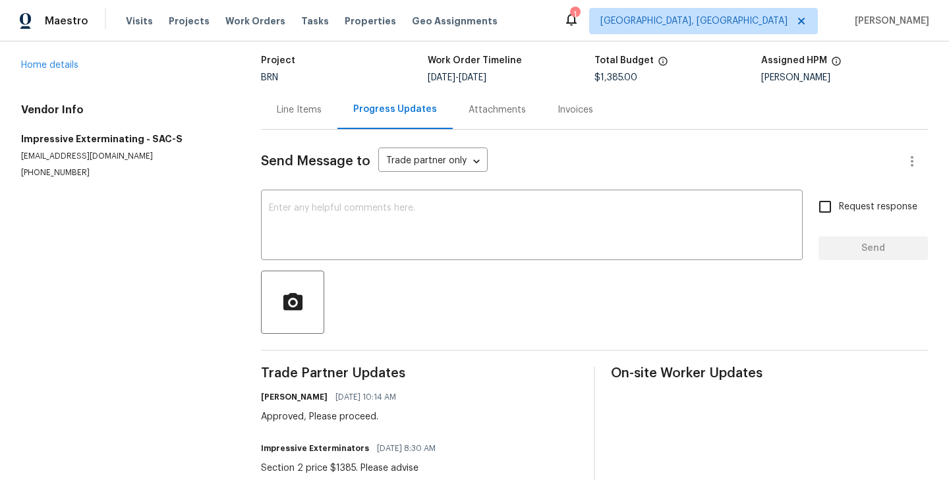
scroll to position [87, 0]
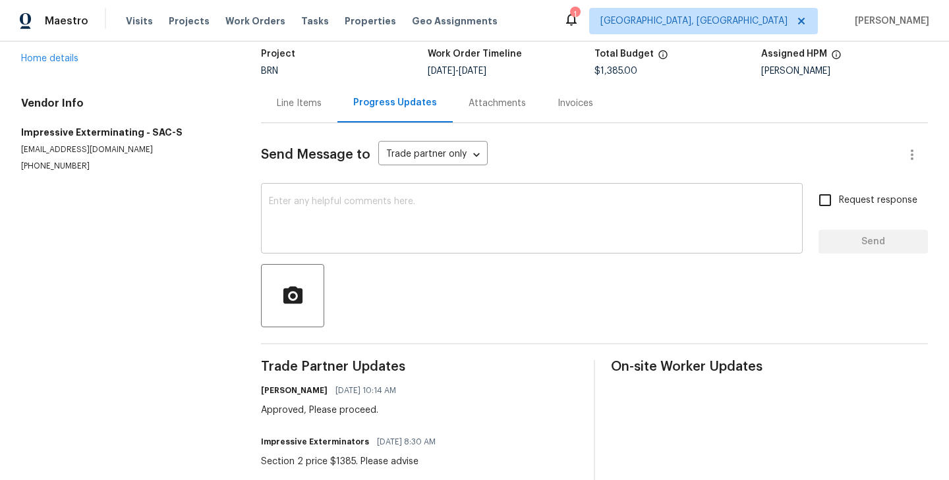
click at [330, 220] on textarea at bounding box center [532, 220] width 526 height 46
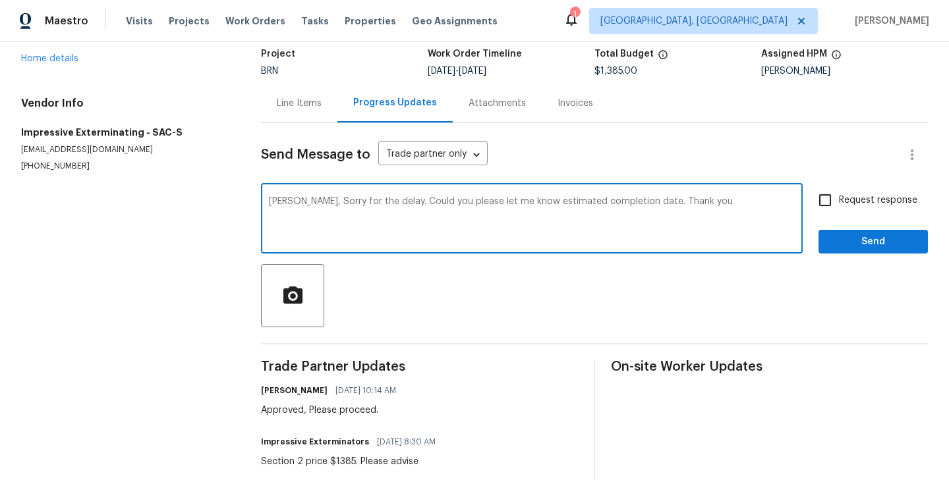
type textarea "Alex, Sorry for the delay. Could you please let me know estimated completion da…"
click at [830, 203] on input "Request response" at bounding box center [825, 200] width 28 height 28
checkbox input "true"
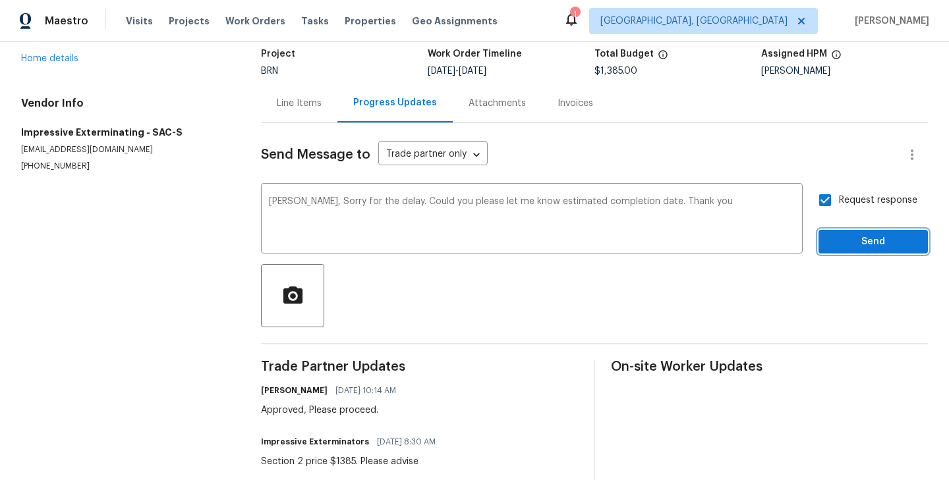
click at [880, 246] on span "Send" at bounding box center [873, 242] width 88 height 16
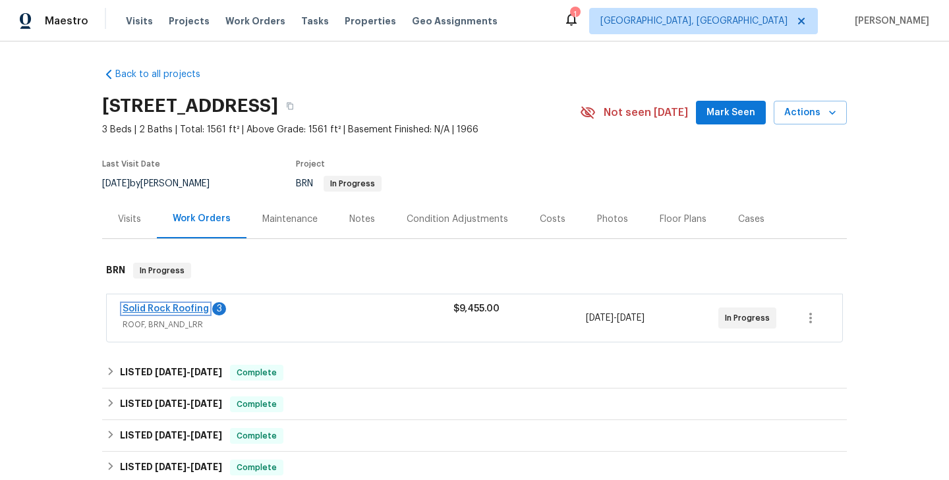
click at [184, 308] on link "Solid Rock Roofing" at bounding box center [166, 308] width 86 height 9
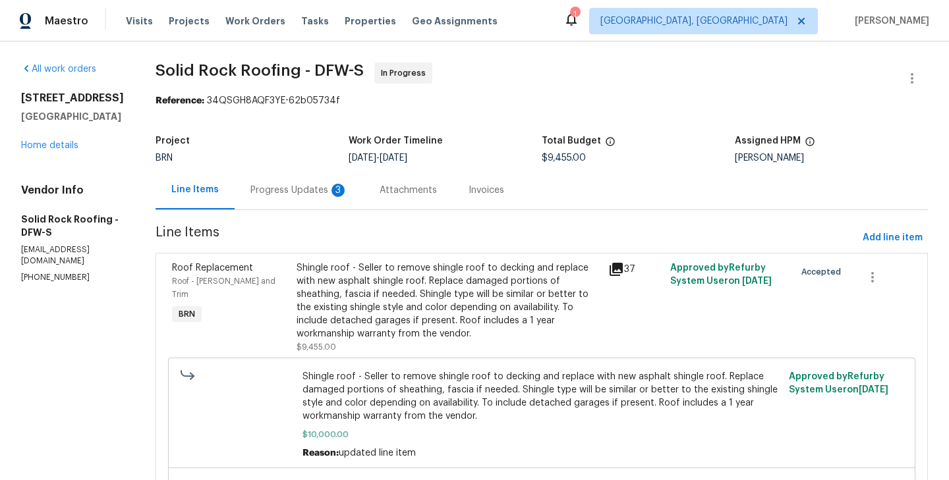
click at [312, 186] on div "Progress Updates 3" at bounding box center [298, 190] width 97 height 13
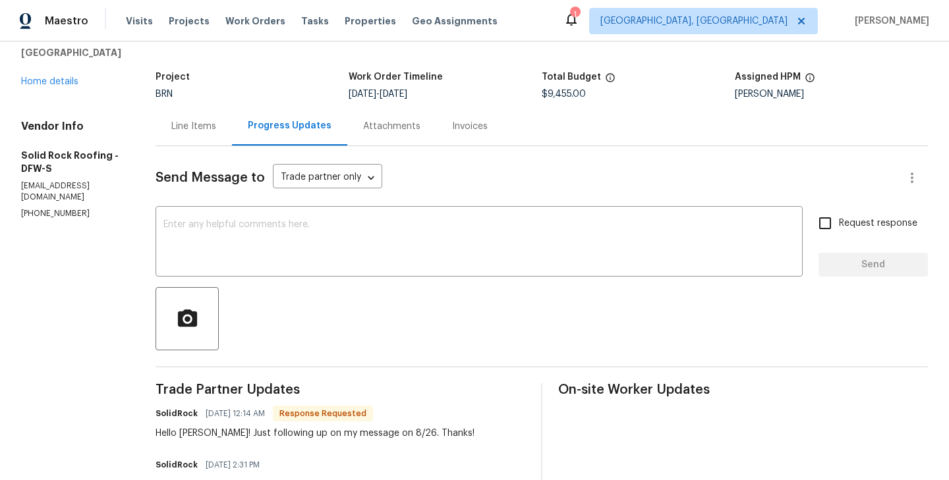
scroll to position [63, 0]
click at [565, 95] on span "$9,455.00" at bounding box center [563, 95] width 44 height 9
copy span "9,455.00"
click at [209, 258] on textarea at bounding box center [478, 244] width 631 height 46
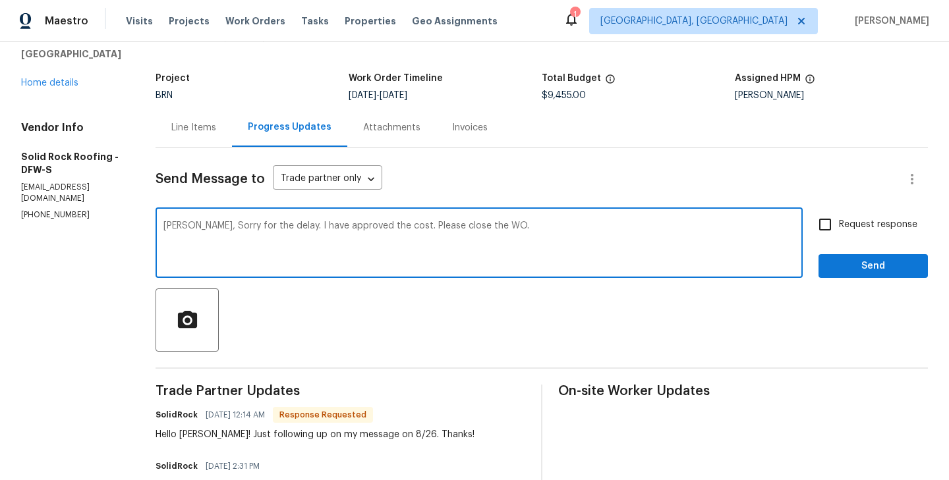
type textarea "[PERSON_NAME], Sorry for the delay. I have approved the cost. Please close the …"
click at [831, 229] on input "Request response" at bounding box center [825, 225] width 28 height 28
checkbox input "true"
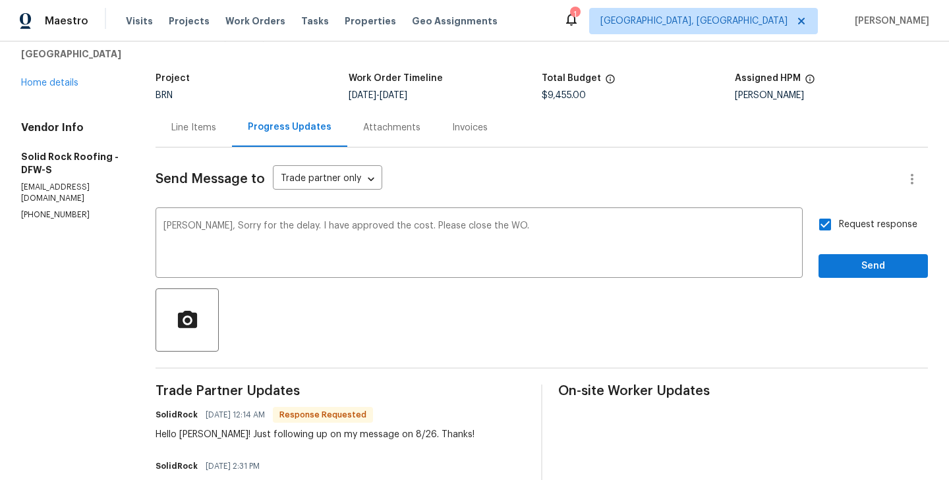
click at [887, 262] on span "Send" at bounding box center [873, 266] width 88 height 16
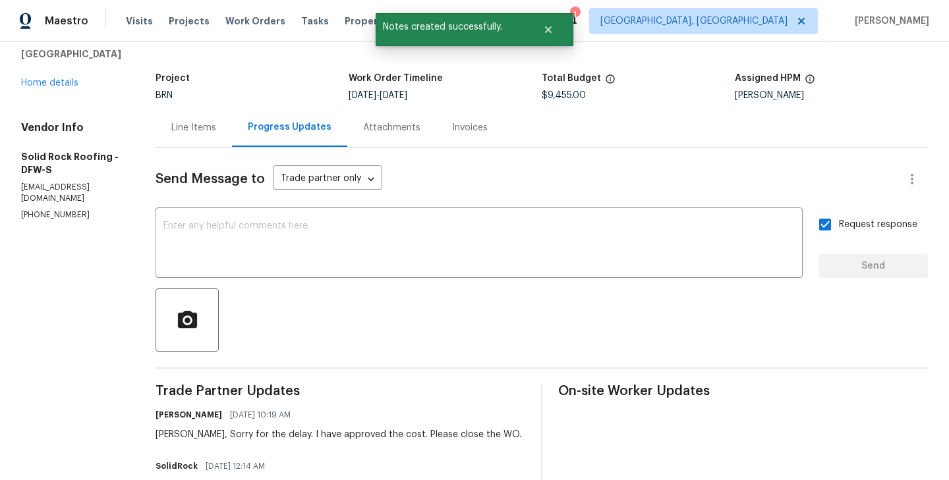
click at [171, 123] on div "Line Items" at bounding box center [193, 127] width 45 height 13
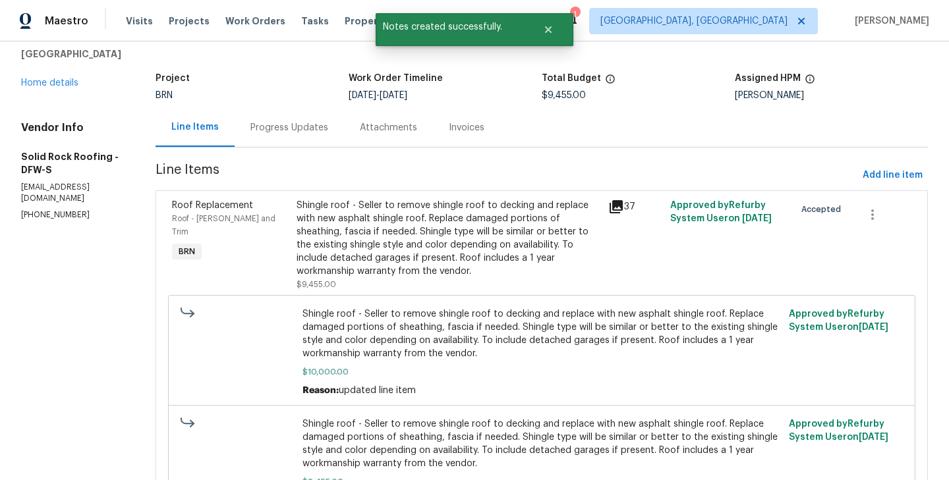
click at [297, 251] on div "Shingle roof - Seller to remove shingle roof to decking and replace with new as…" at bounding box center [448, 238] width 304 height 79
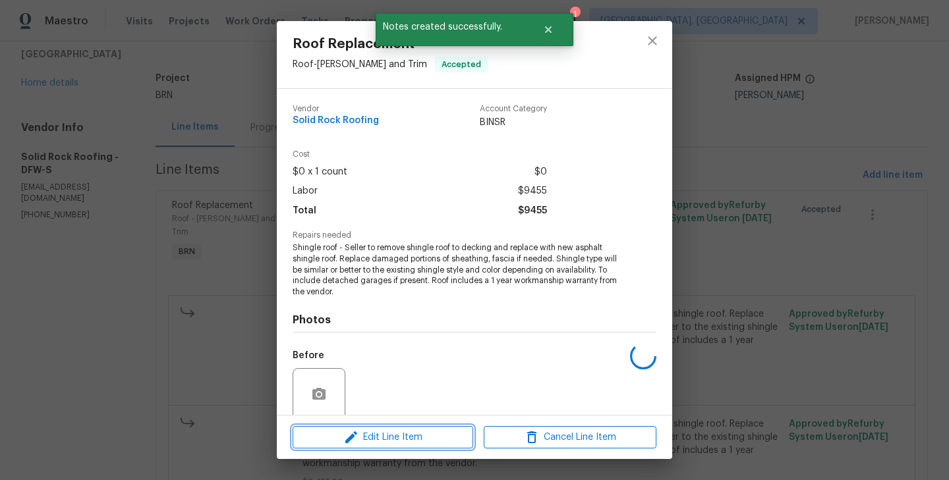
click at [405, 430] on span "Edit Line Item" at bounding box center [382, 437] width 173 height 16
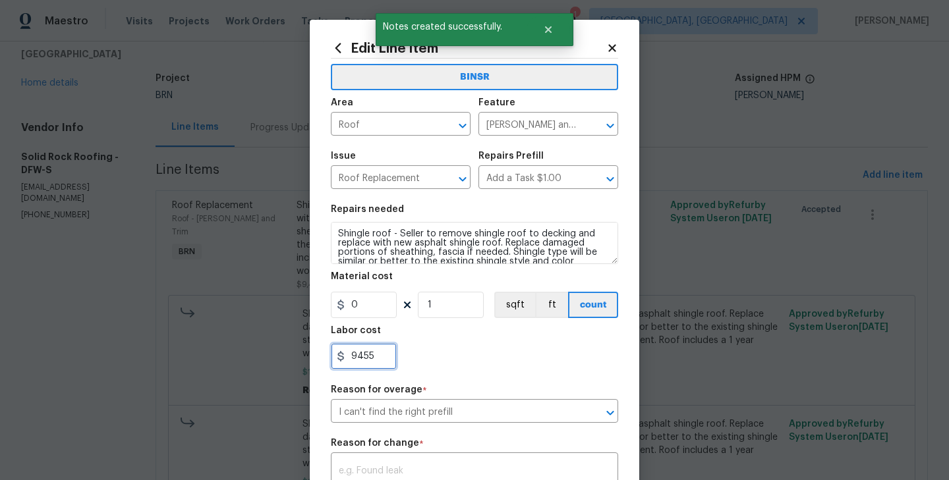
click at [371, 362] on input "9455" at bounding box center [364, 356] width 66 height 26
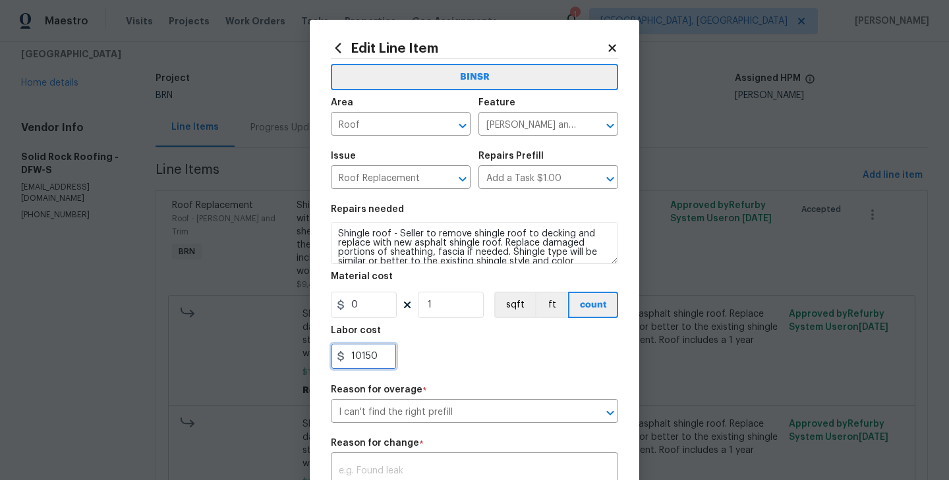
scroll to position [236, 0]
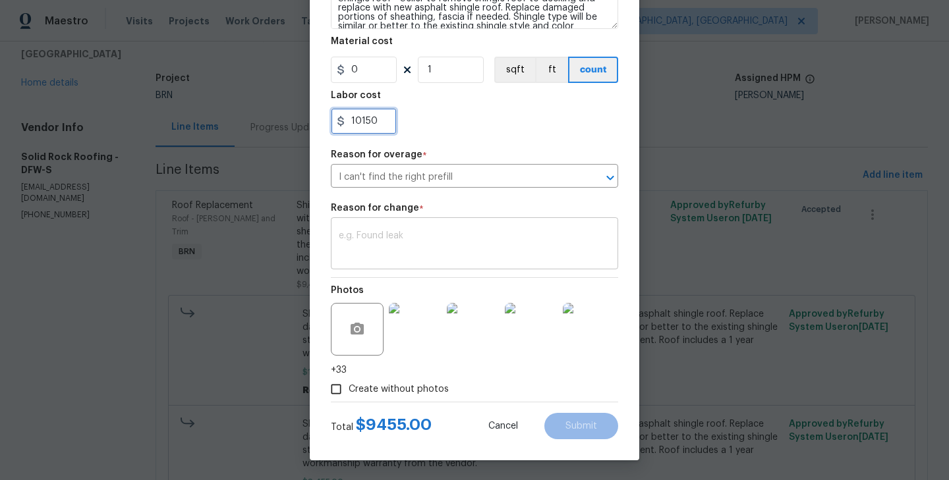
type input "10150"
click at [420, 231] on textarea at bounding box center [474, 245] width 271 height 28
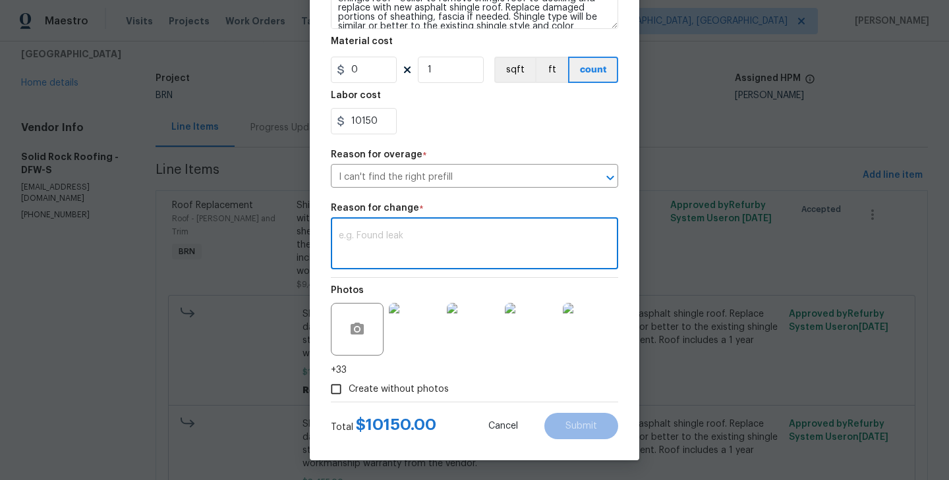
paste textarea "(RK) Updated cost per BR team’s approval."
type textarea "(RK) Updated cost per BR team’s approval."
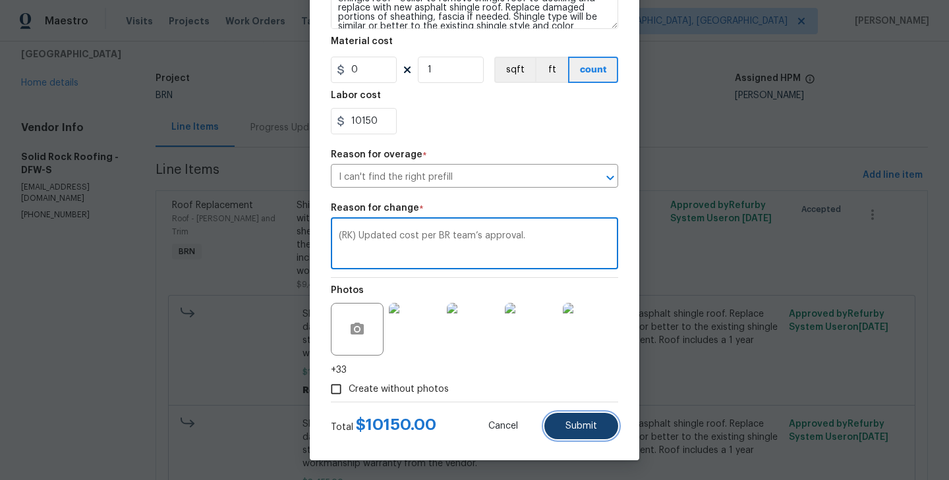
click at [595, 425] on span "Submit" at bounding box center [581, 427] width 32 height 10
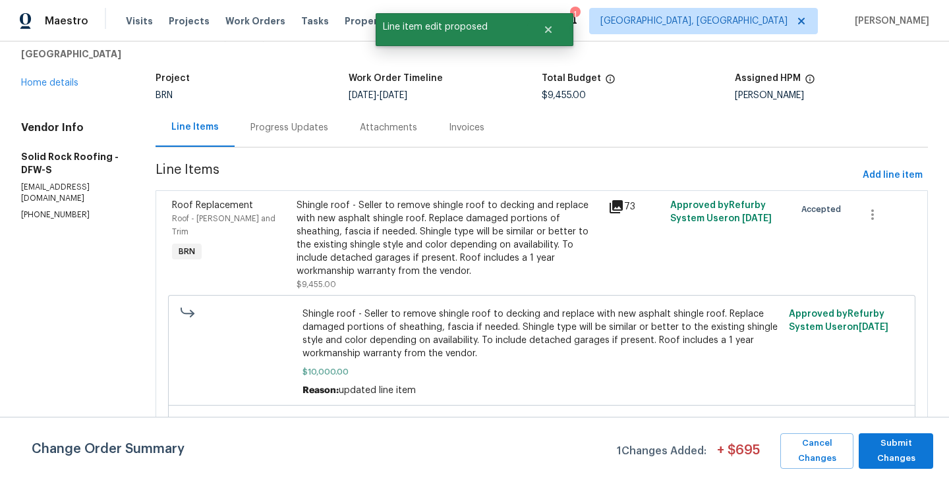
scroll to position [0, 0]
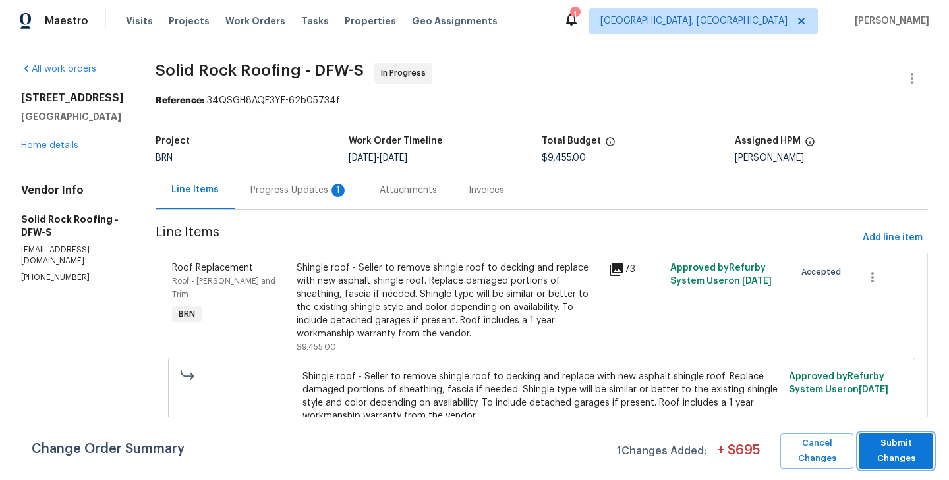
click at [898, 445] on span "Submit Changes" at bounding box center [895, 451] width 61 height 30
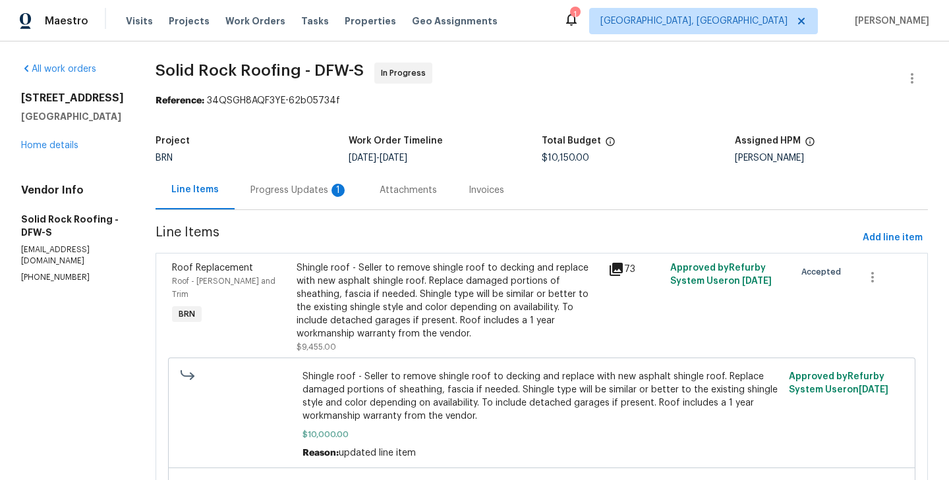
click at [315, 203] on div "Progress Updates 1" at bounding box center [299, 190] width 129 height 39
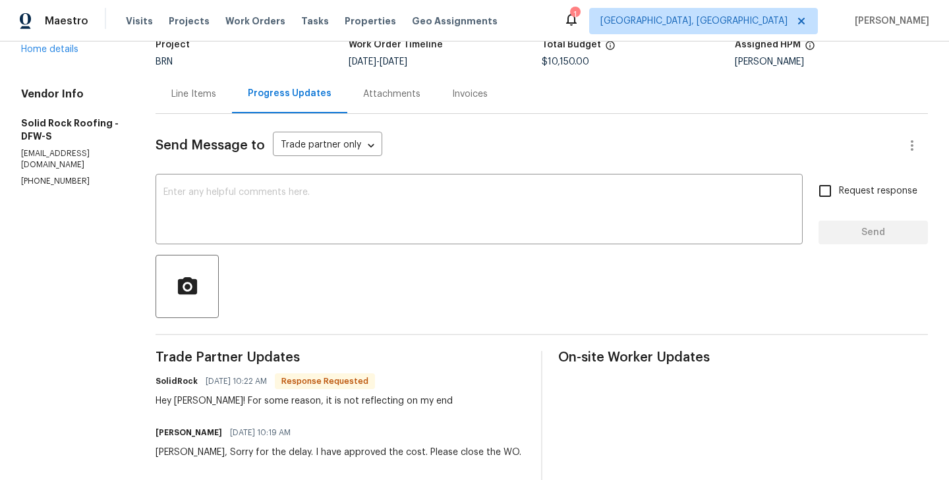
scroll to position [99, 0]
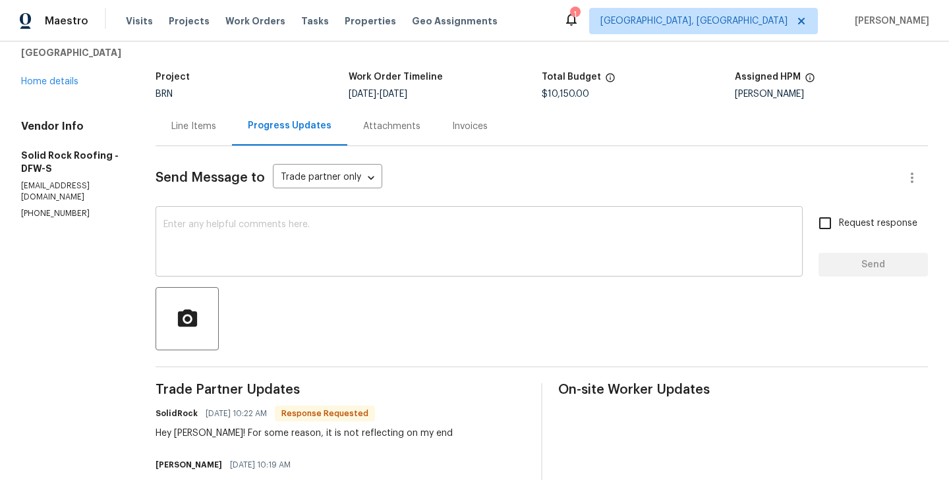
scroll to position [156, 0]
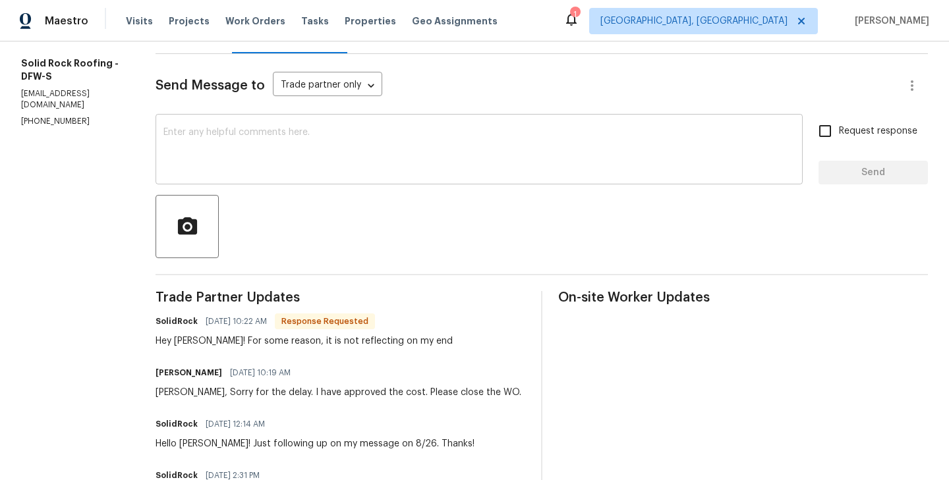
click at [236, 143] on textarea at bounding box center [478, 151] width 631 height 46
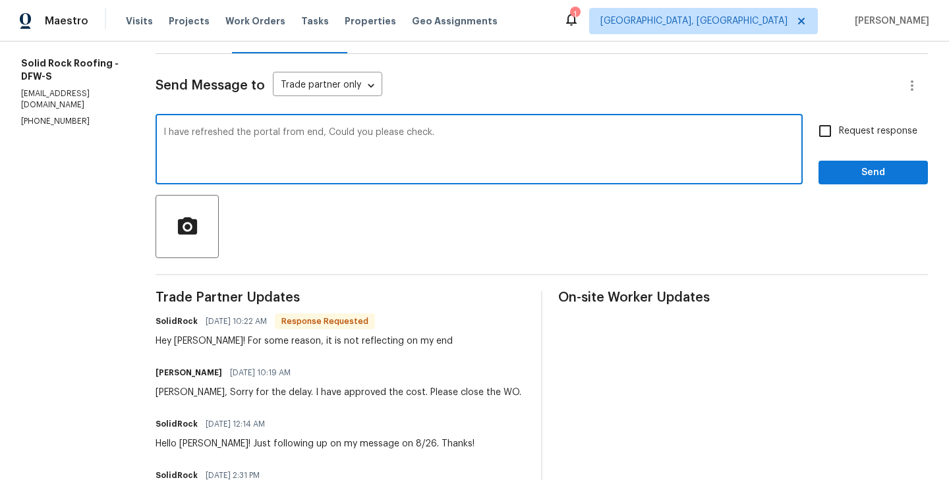
type textarea "I have refreshed the portal from end, Could you please check."
click at [826, 138] on input "Request response" at bounding box center [825, 131] width 28 height 28
checkbox input "true"
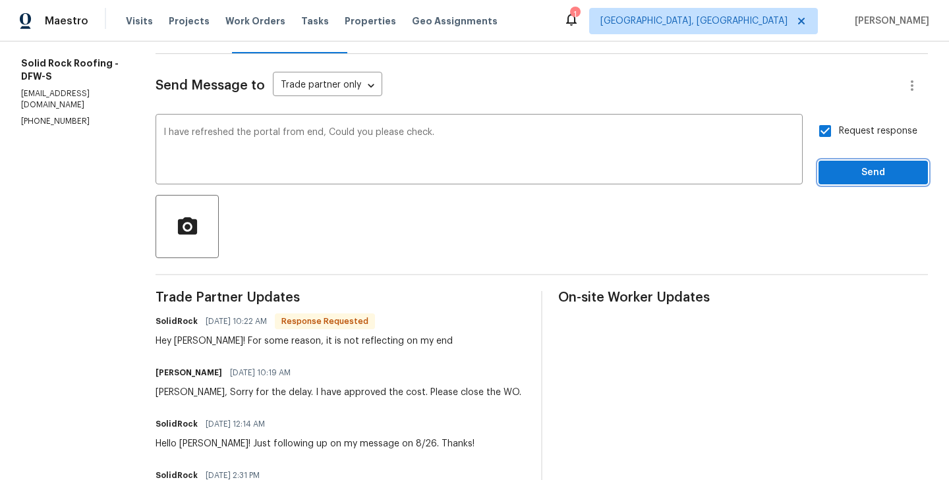
click at [871, 171] on span "Send" at bounding box center [873, 173] width 88 height 16
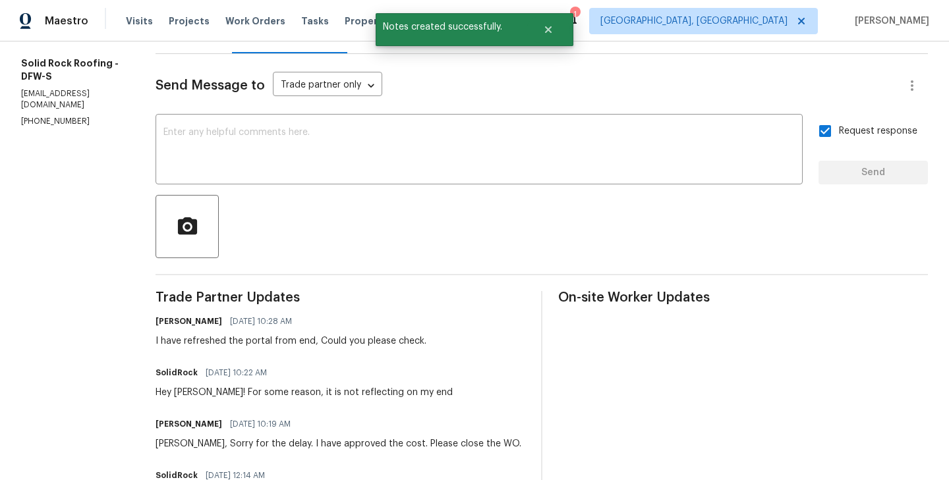
click at [344, 221] on div at bounding box center [541, 226] width 772 height 63
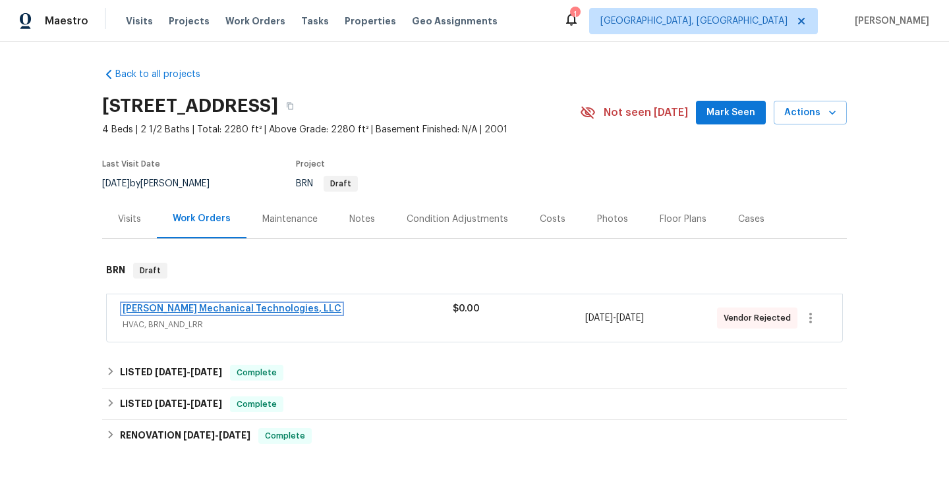
click at [242, 310] on link "[PERSON_NAME] Mechanical Technologies, LLC" at bounding box center [232, 308] width 219 height 9
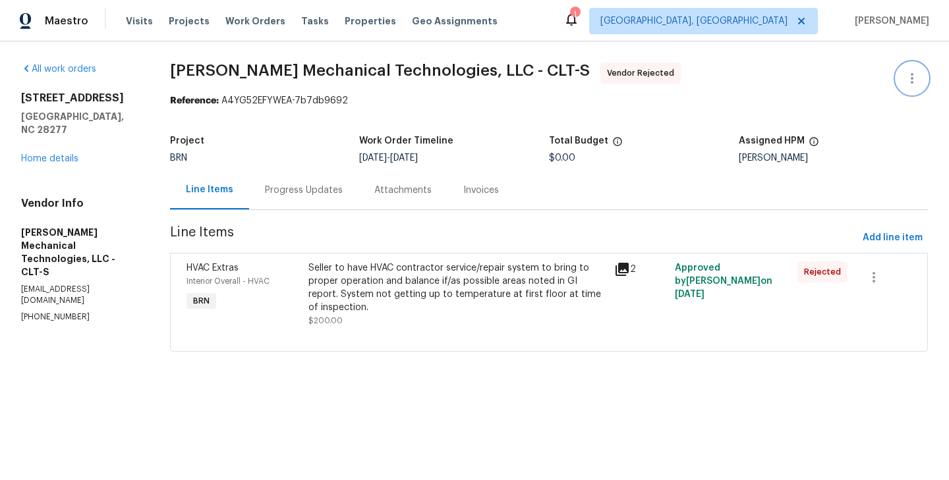
click at [912, 64] on button "button" at bounding box center [912, 79] width 32 height 32
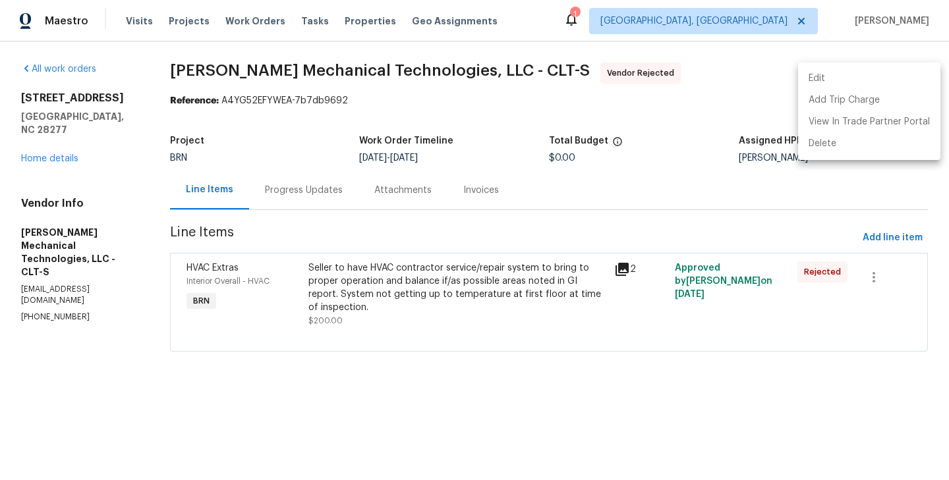
click at [815, 78] on li "Edit" at bounding box center [869, 79] width 142 height 22
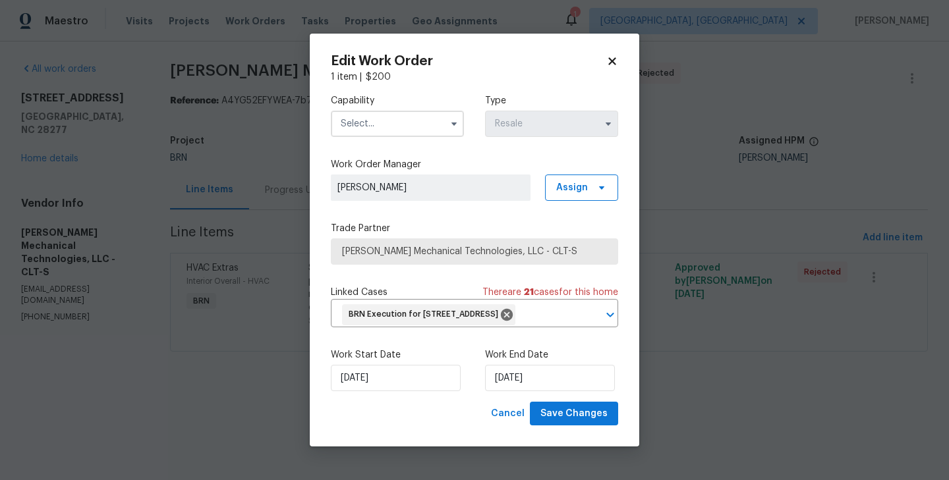
click at [437, 118] on input "text" at bounding box center [397, 124] width 133 height 26
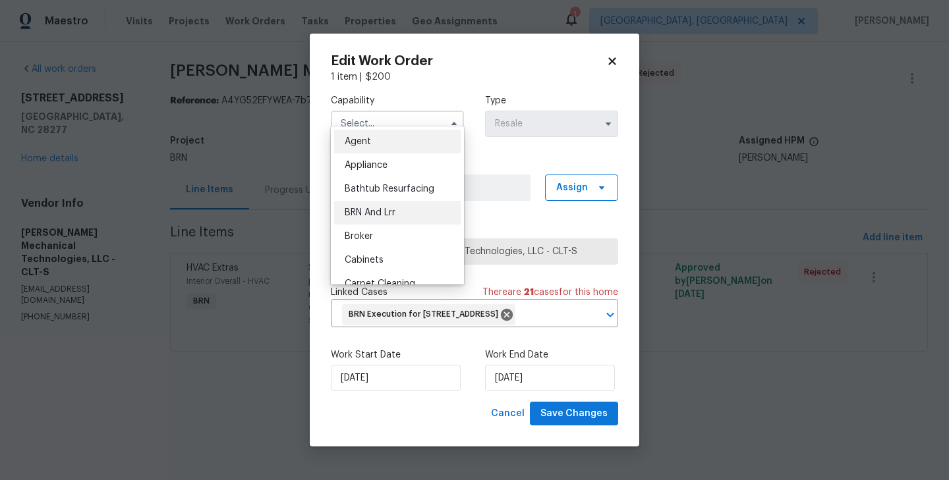
click at [423, 219] on div "BRN And Lrr" at bounding box center [397, 213] width 126 height 24
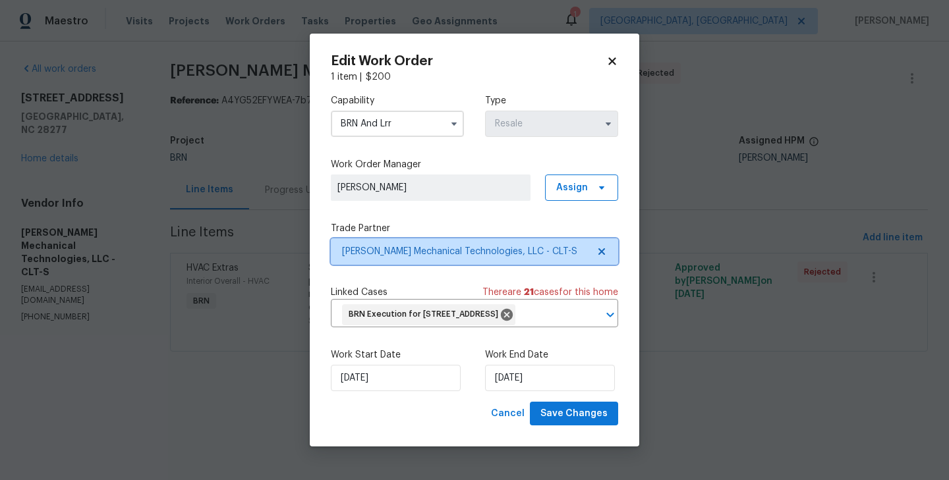
click at [470, 253] on span "[PERSON_NAME] Mechanical Technologies, LLC - CLT-S" at bounding box center [474, 251] width 287 height 26
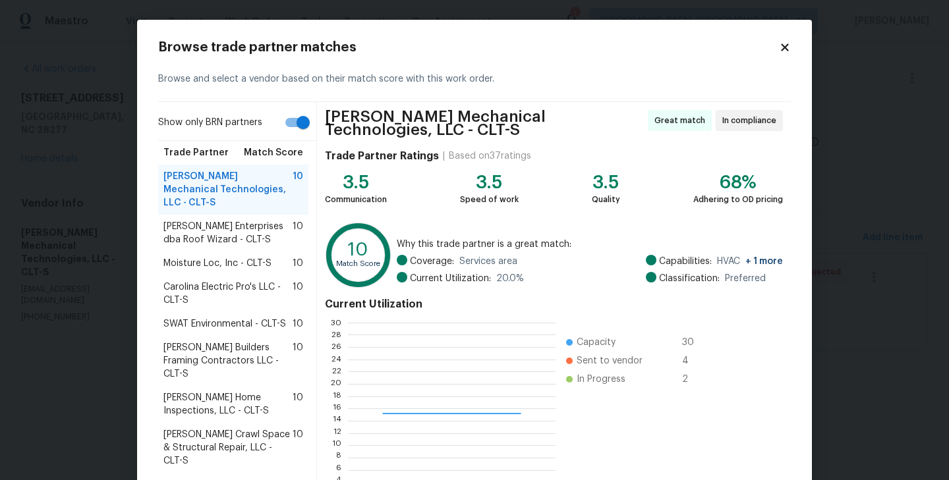
scroll to position [184, 207]
click at [784, 48] on icon at bounding box center [784, 46] width 7 height 7
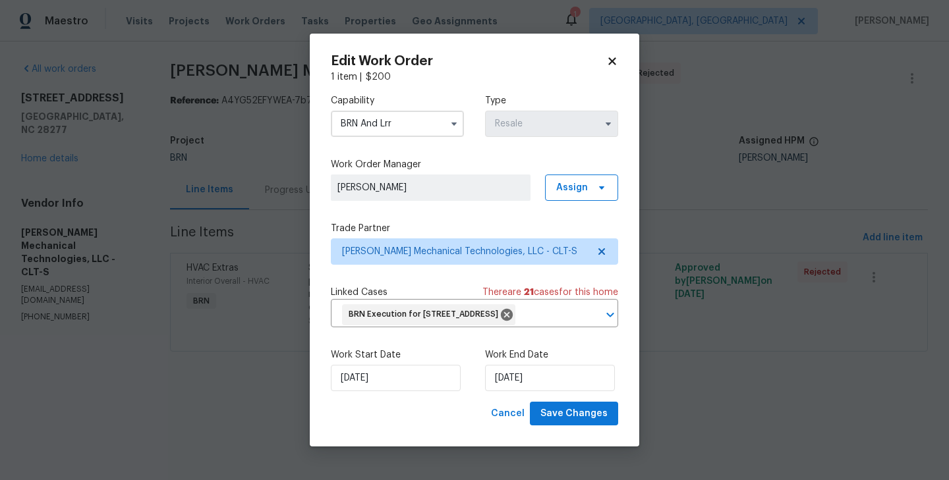
click at [424, 115] on input "BRN And Lrr" at bounding box center [397, 124] width 133 height 26
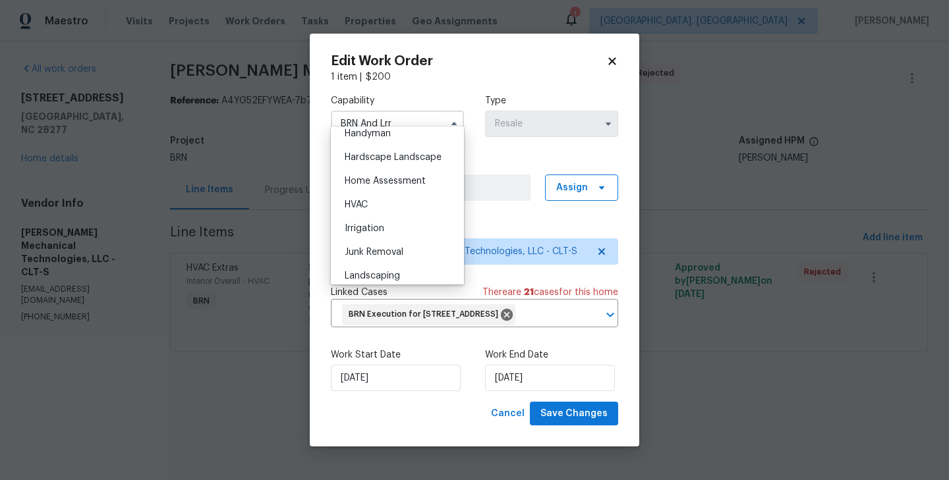
scroll to position [742, 0]
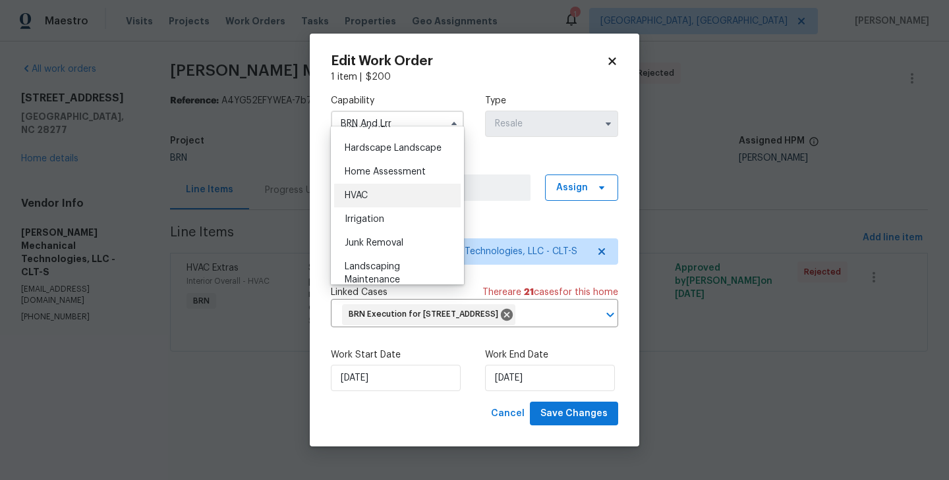
click at [401, 194] on div "HVAC" at bounding box center [397, 196] width 126 height 24
type input "HVAC"
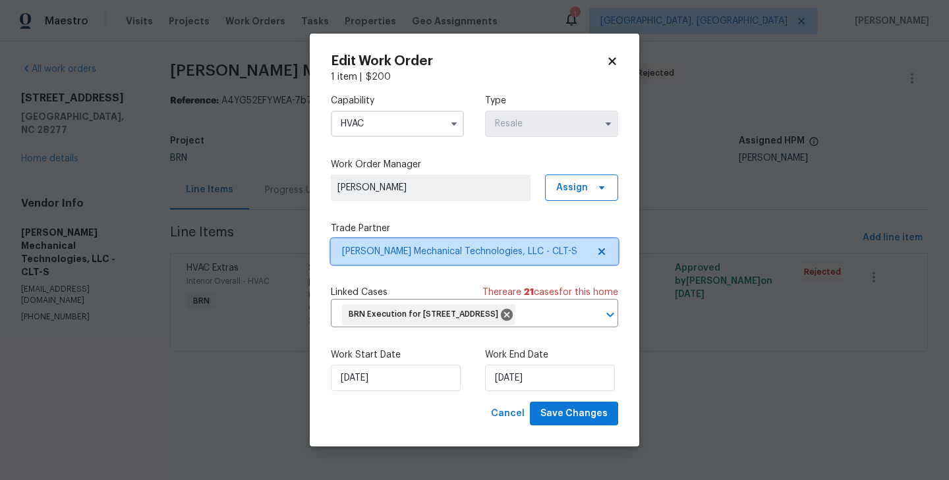
click at [479, 245] on span "Johnson's Mechanical Technologies, LLC - CLT-S" at bounding box center [465, 251] width 246 height 13
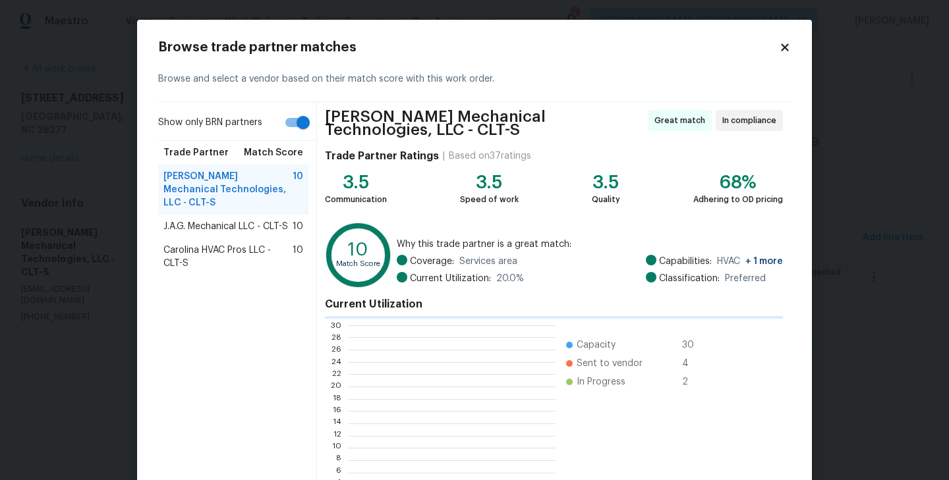
scroll to position [184, 207]
click at [244, 220] on div "J.A.G. Mechanical LLC - CLT-S 10" at bounding box center [233, 227] width 150 height 24
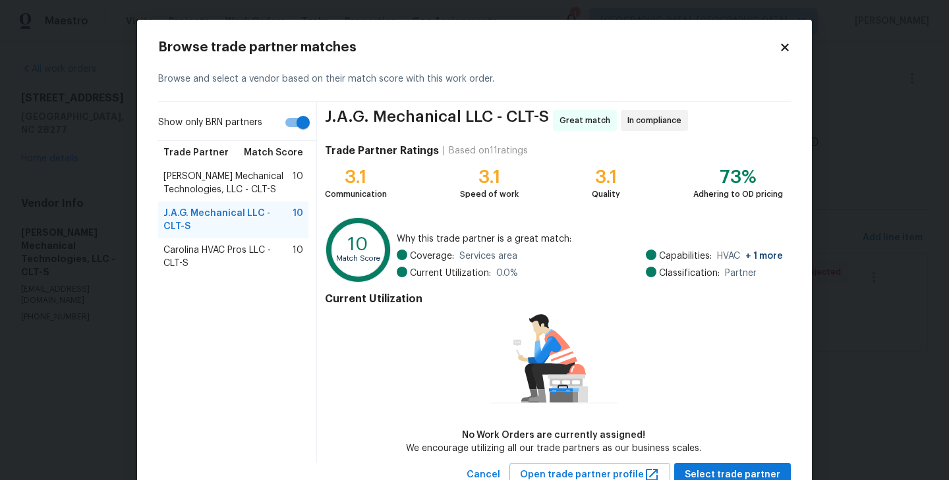
scroll to position [47, 0]
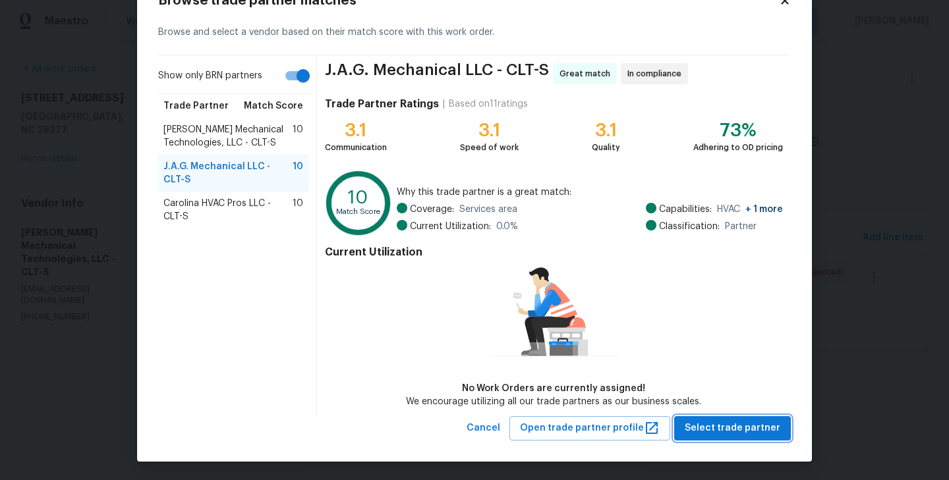
click at [736, 423] on span "Select trade partner" at bounding box center [732, 428] width 96 height 16
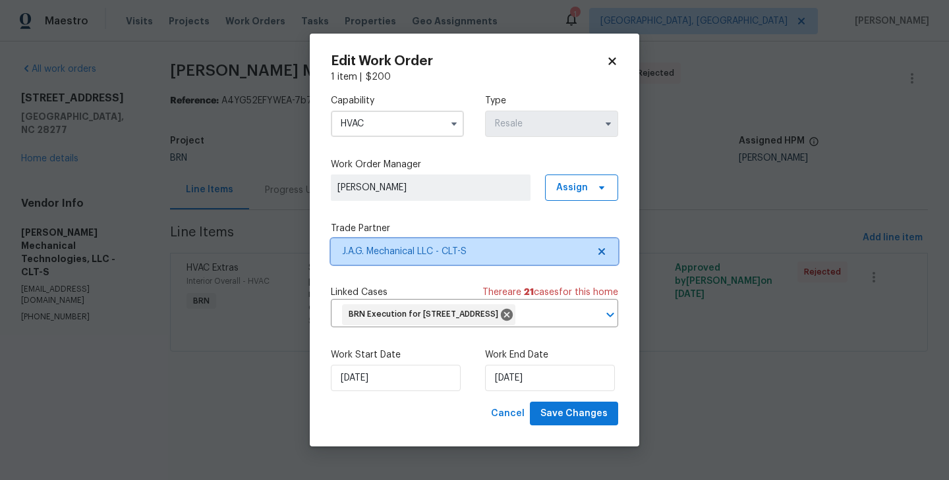
scroll to position [0, 0]
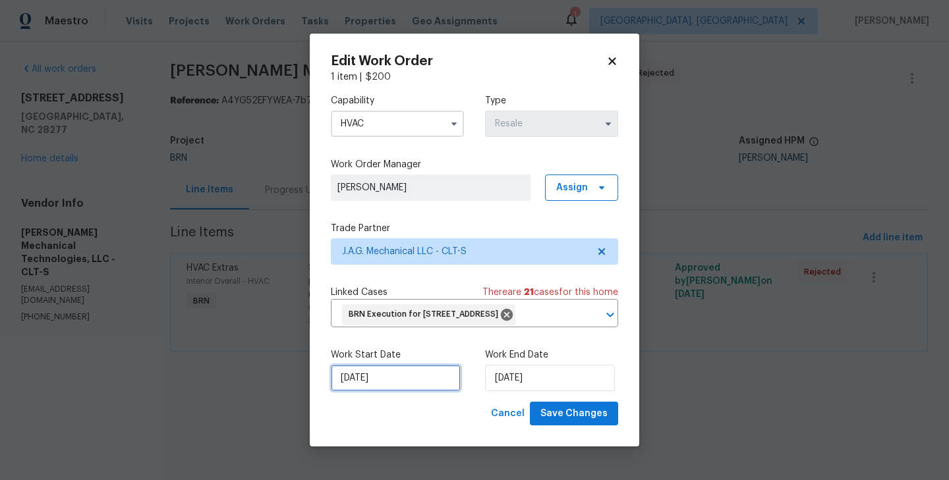
click at [375, 379] on input "8/26/2025" at bounding box center [396, 378] width 130 height 26
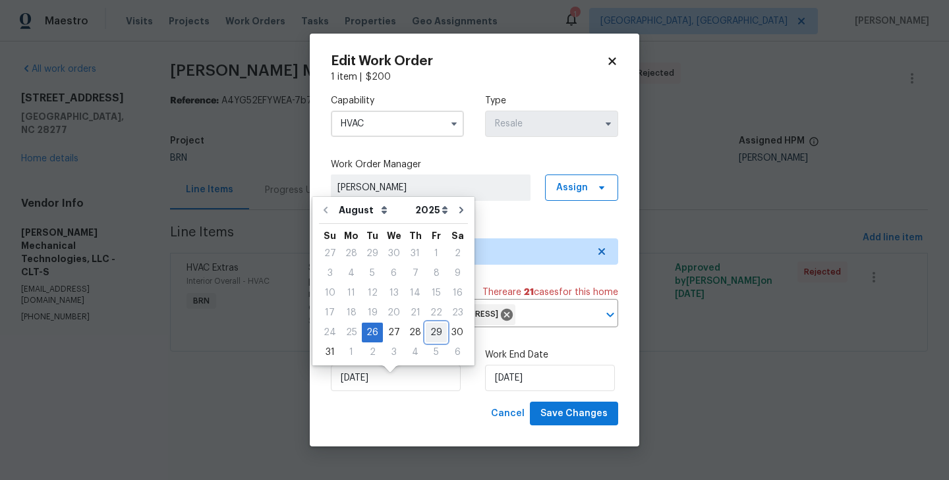
click at [429, 331] on div "29" at bounding box center [436, 332] width 21 height 18
type input "8/29/2025"
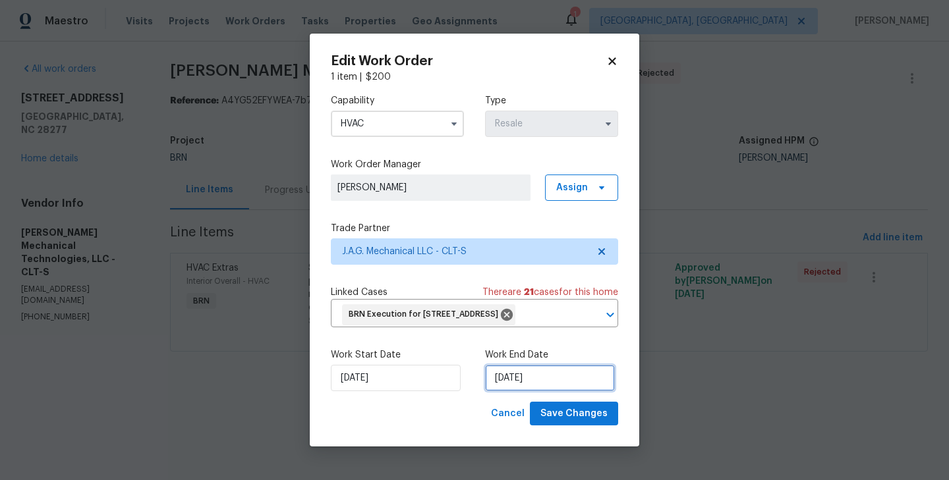
click at [519, 389] on input "8/29/2025" at bounding box center [550, 378] width 130 height 26
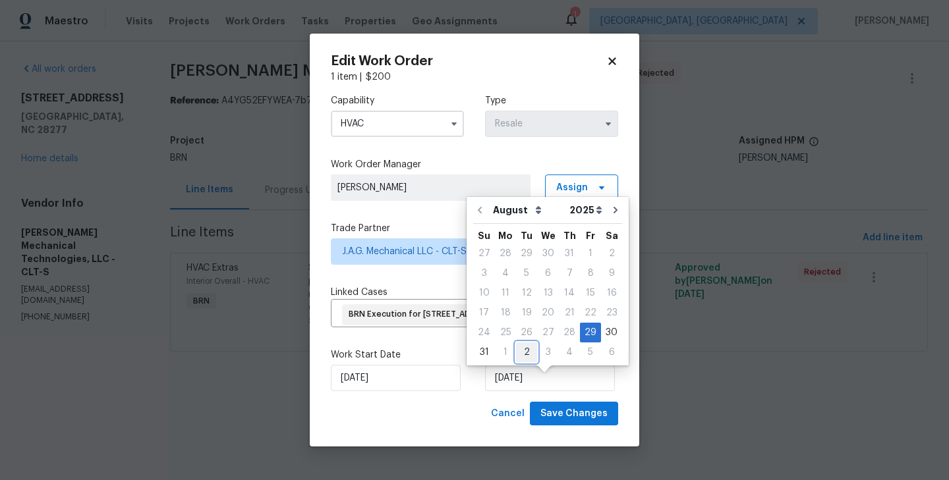
click at [522, 352] on div "2" at bounding box center [526, 352] width 21 height 18
type input "9/2/2025"
select select "8"
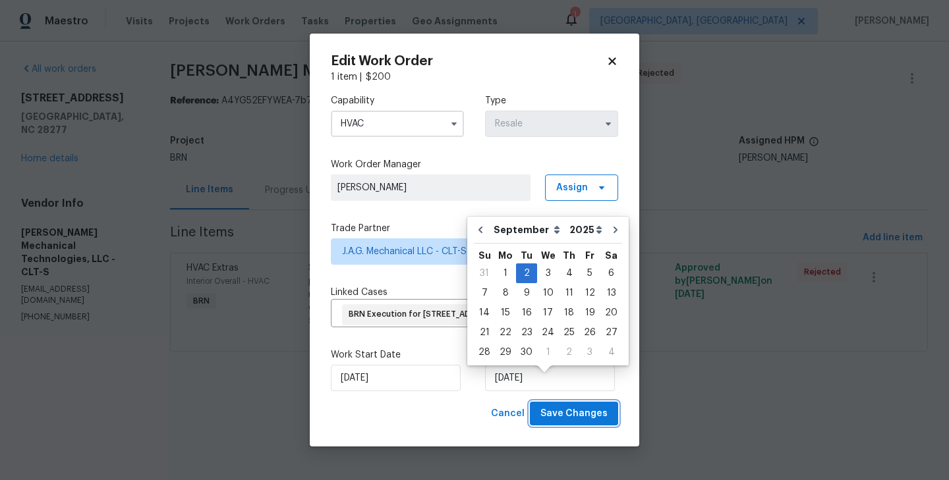
click at [580, 422] on span "Save Changes" at bounding box center [573, 414] width 67 height 16
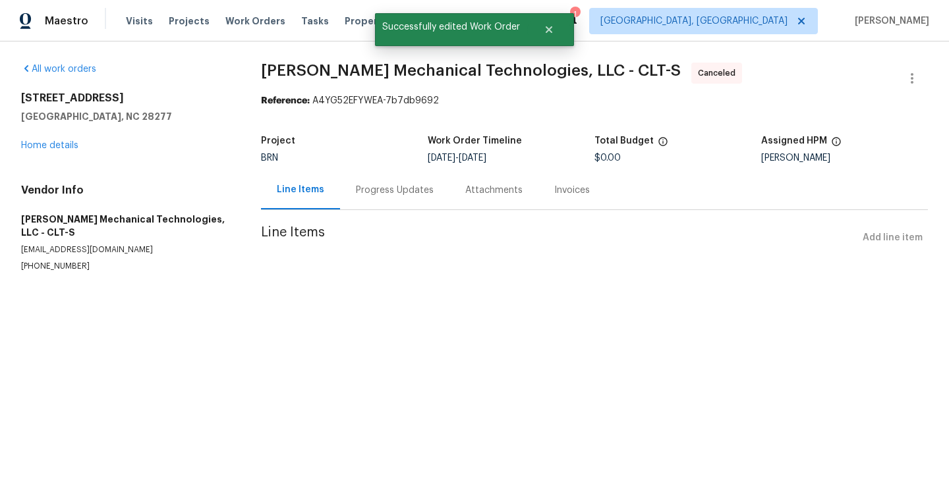
click at [390, 181] on div "Progress Updates" at bounding box center [394, 190] width 109 height 39
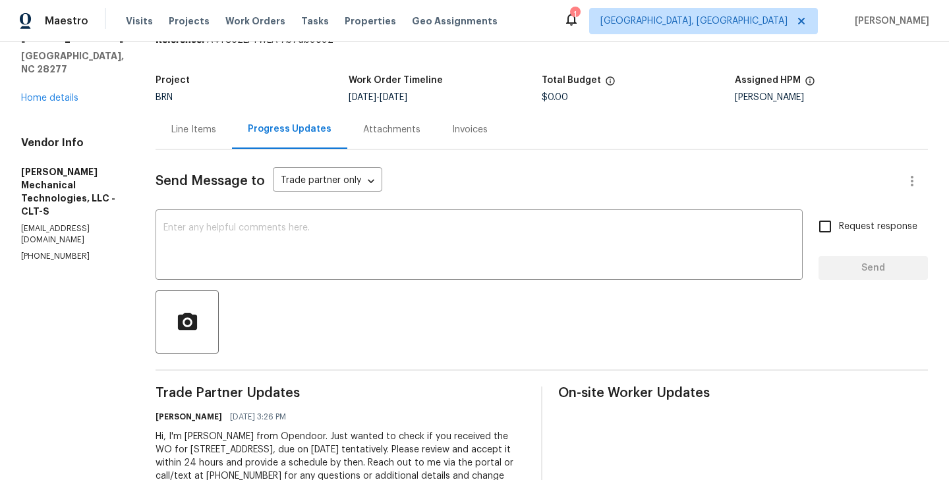
scroll to position [113, 0]
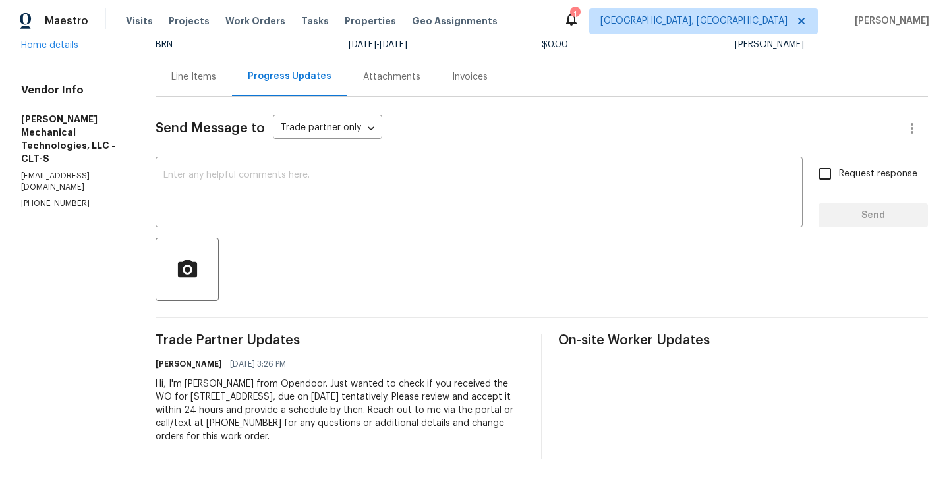
click at [314, 414] on div "Hi, I'm Roushan from Opendoor. Just wanted to check if you received the WO for …" at bounding box center [340, 410] width 370 height 66
copy div "Trade Partner Updates Roushan Kumar 08/26/2025 3:26 PM"
click at [94, 221] on section "All work orders 9527 Scotland Hall Ct Charlotte, NC 28277 Home details Vendor I…" at bounding box center [72, 204] width 103 height 510
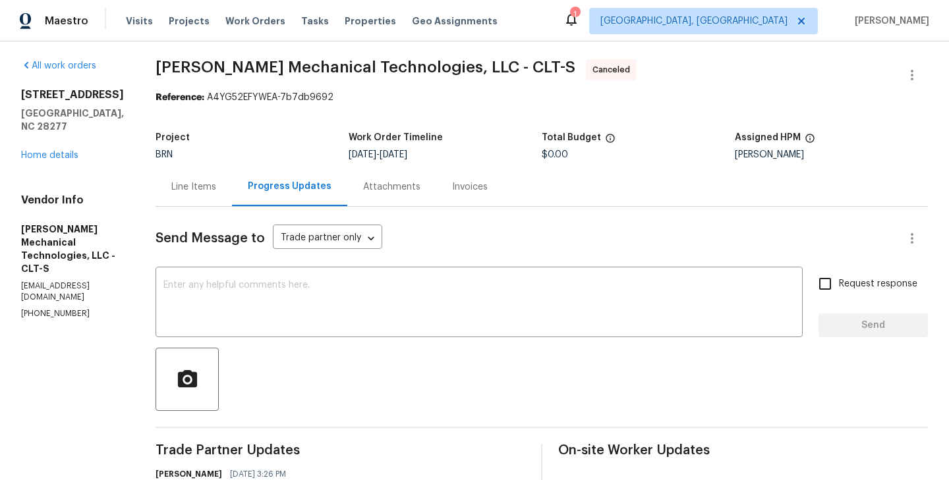
scroll to position [0, 0]
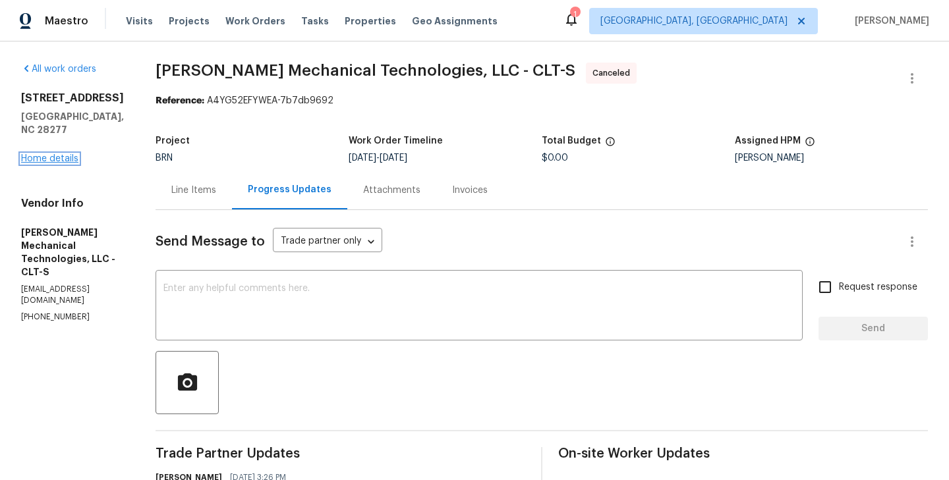
click at [72, 154] on link "Home details" at bounding box center [49, 158] width 57 height 9
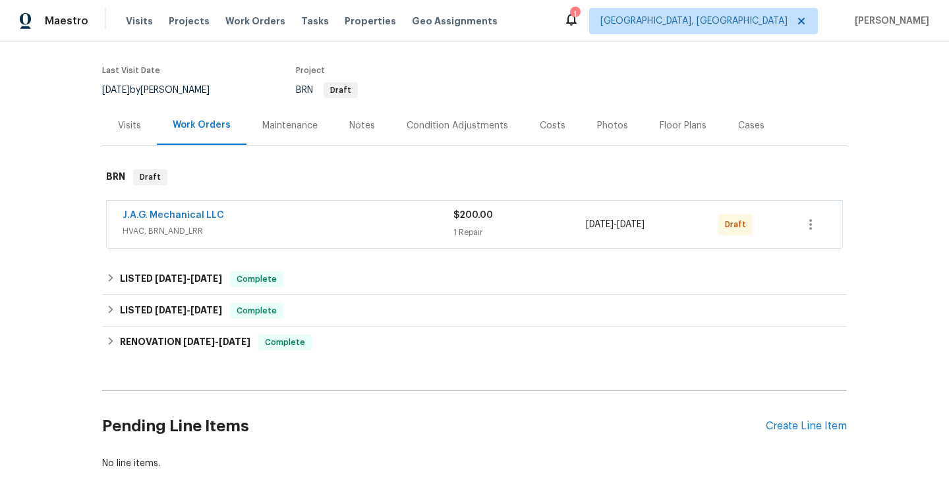
scroll to position [99, 0]
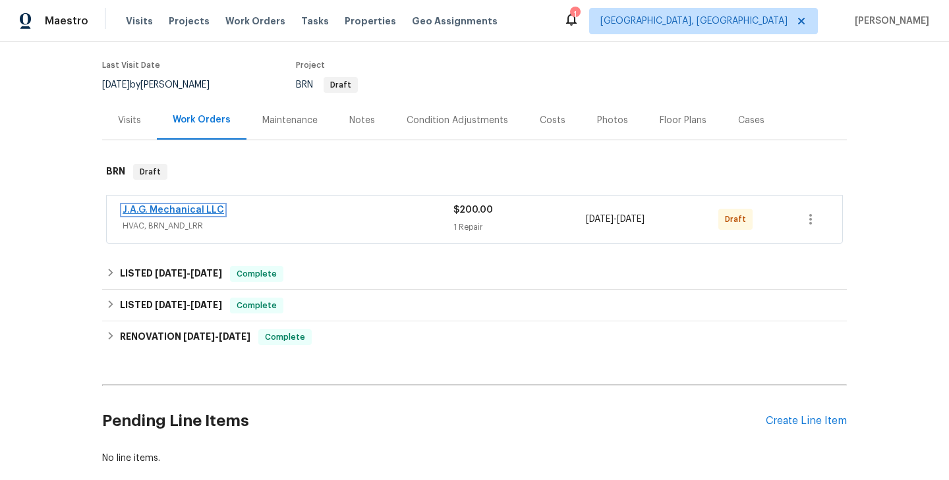
click at [209, 210] on link "J.A.G. Mechanical LLC" at bounding box center [173, 210] width 101 height 9
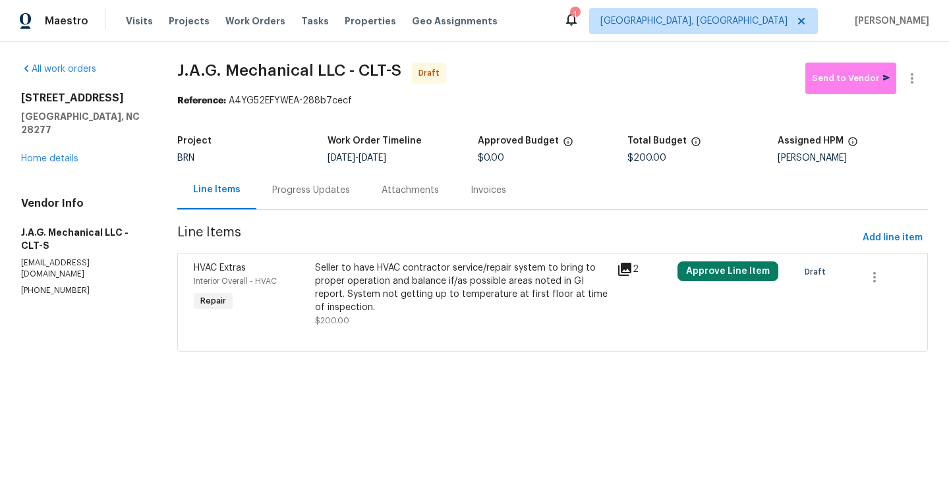
click at [319, 203] on div "Progress Updates" at bounding box center [310, 190] width 109 height 39
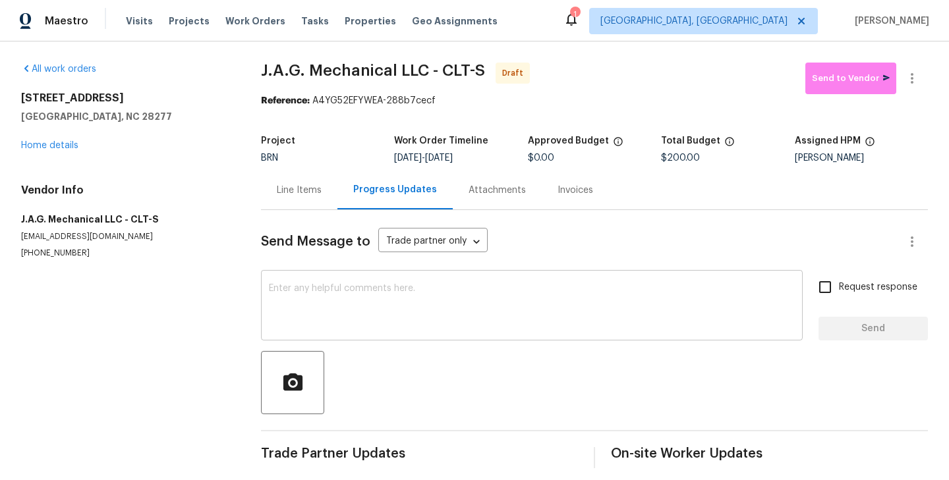
click at [321, 290] on textarea at bounding box center [532, 307] width 526 height 46
paste textarea "Hi, I'm Roushan from Opendoor. Just wanted to check if you received the WO for …"
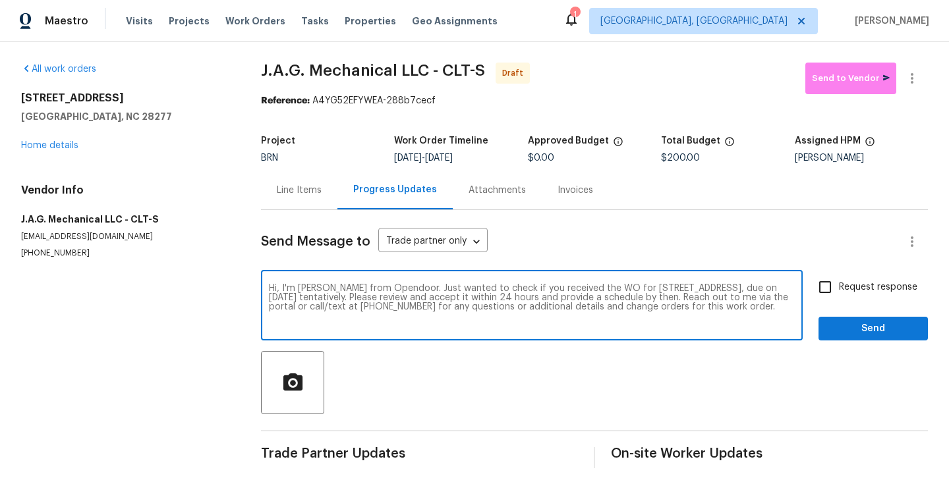
click at [341, 296] on textarea "Hi, I'm Roushan from Opendoor. Just wanted to check if you received the WO for …" at bounding box center [532, 307] width 526 height 46
type textarea "Hi, I'm Roushan from Opendoor. Just wanted to check if you received the WO for …"
click at [816, 296] on input "Request response" at bounding box center [825, 287] width 28 height 28
checkbox input "true"
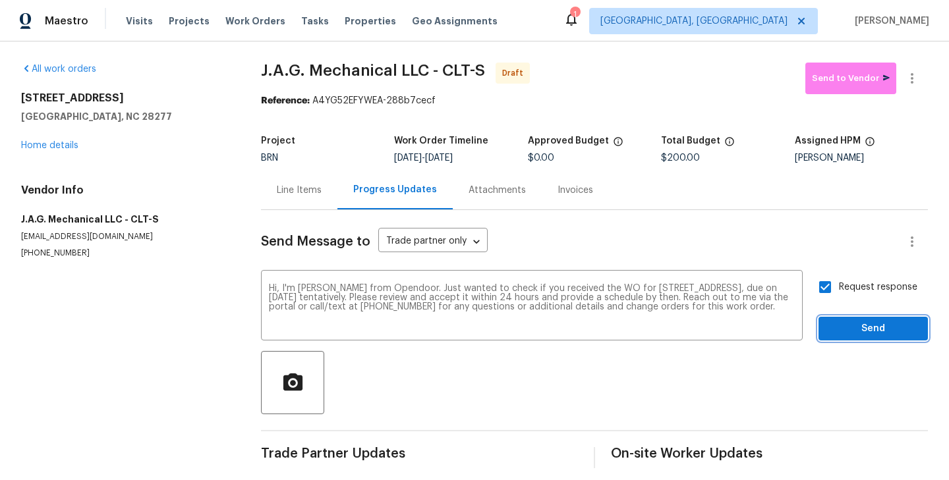
click at [870, 327] on span "Send" at bounding box center [873, 329] width 88 height 16
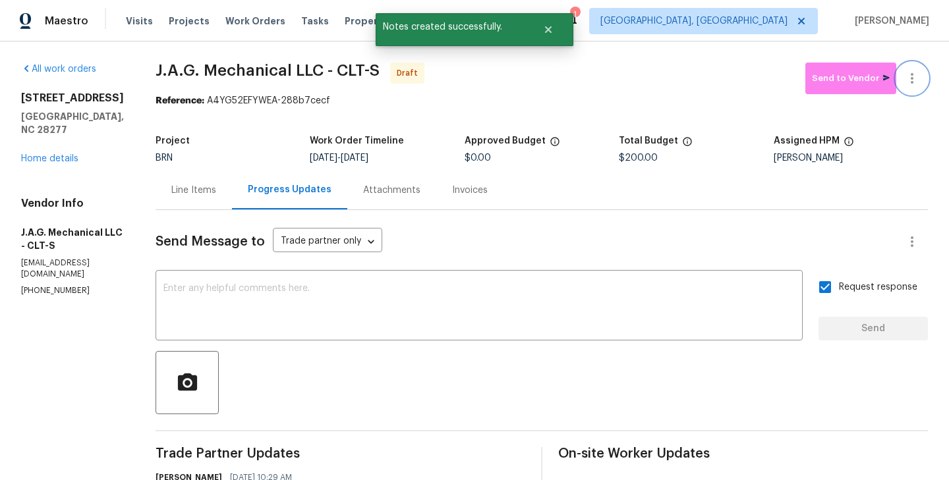
click at [914, 82] on icon "button" at bounding box center [912, 78] width 16 height 16
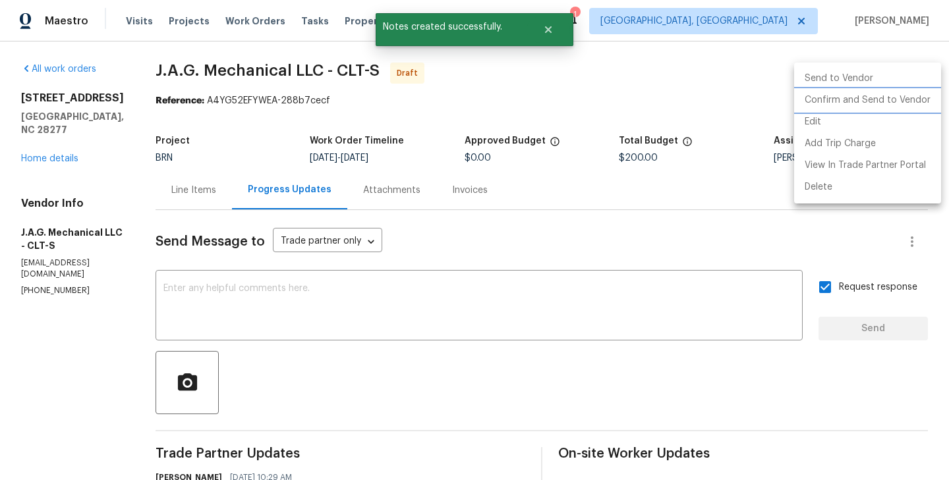
click at [908, 104] on li "Confirm and Send to Vendor" at bounding box center [867, 101] width 147 height 22
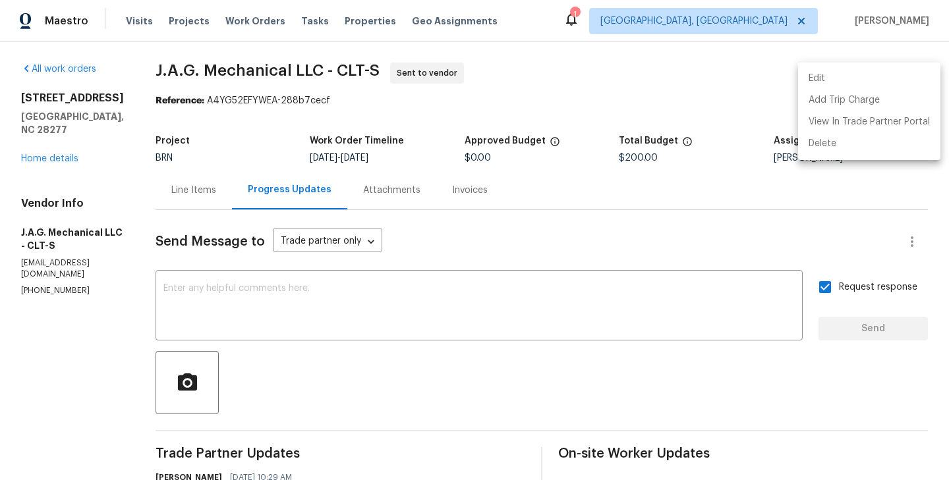
click at [261, 67] on div at bounding box center [474, 240] width 949 height 480
click at [261, 67] on div "Edit Add Trip Charge View In Trade Partner Portal Delete" at bounding box center [474, 240] width 949 height 480
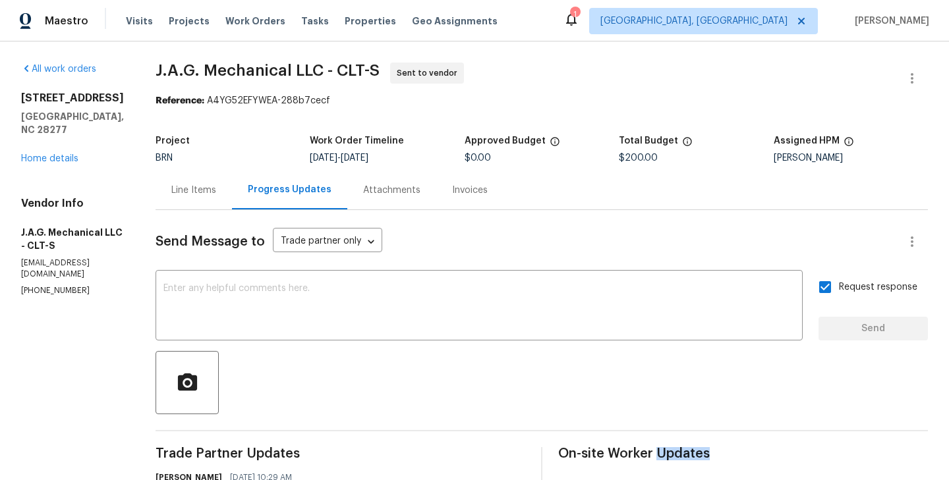
click at [261, 67] on div "Edit Add Trip Charge View In Trade Partner Portal Delete" at bounding box center [474, 240] width 949 height 480
click at [261, 67] on span "J.A.G. Mechanical LLC - CLT-S" at bounding box center [267, 71] width 224 height 16
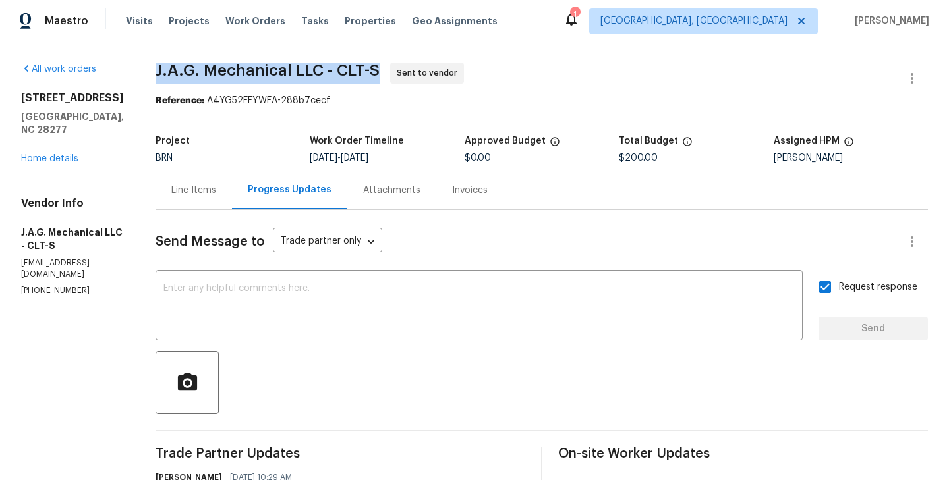
click at [261, 67] on span "J.A.G. Mechanical LLC - CLT-S" at bounding box center [267, 71] width 224 height 16
copy span "J.A.G. Mechanical LLC - CLT-S"
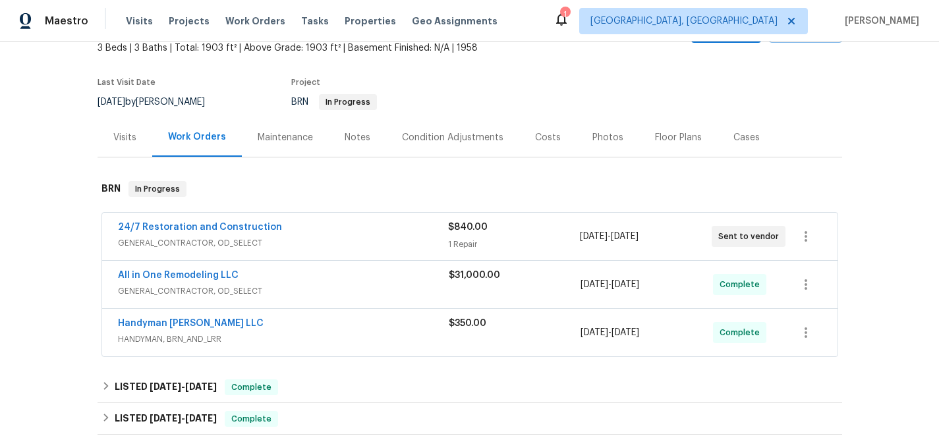
scroll to position [88, 0]
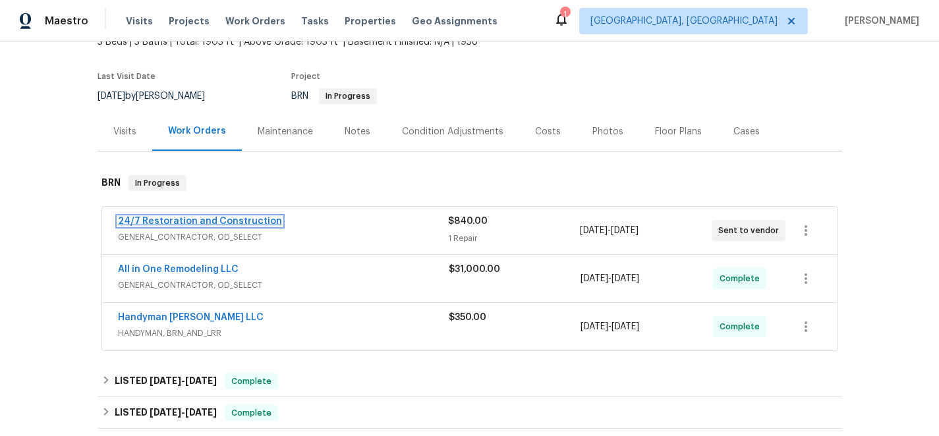
click at [207, 218] on link "24/7 Restoration and Construction" at bounding box center [200, 221] width 164 height 9
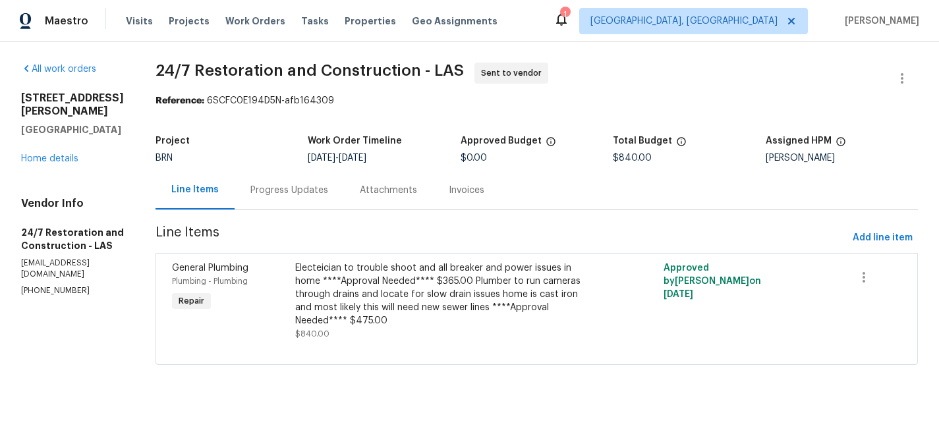
click at [279, 302] on div "General Plumbing Plumbing - Plumbing Repair" at bounding box center [229, 301] width 123 height 87
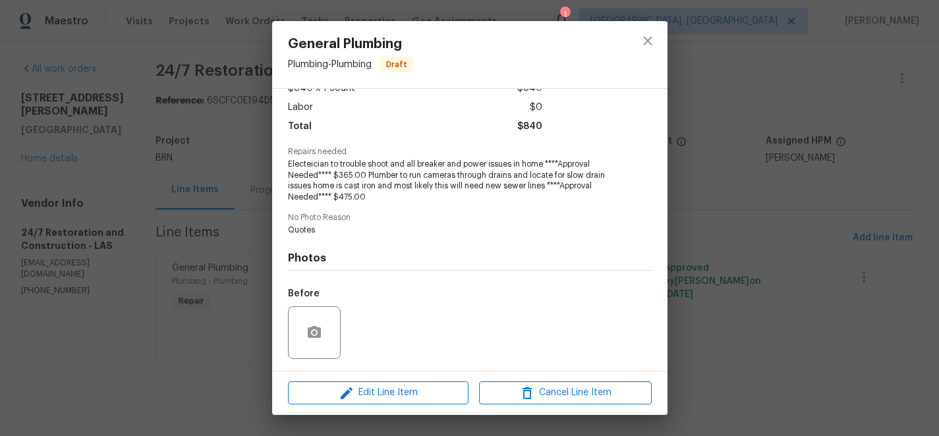
scroll to position [78, 0]
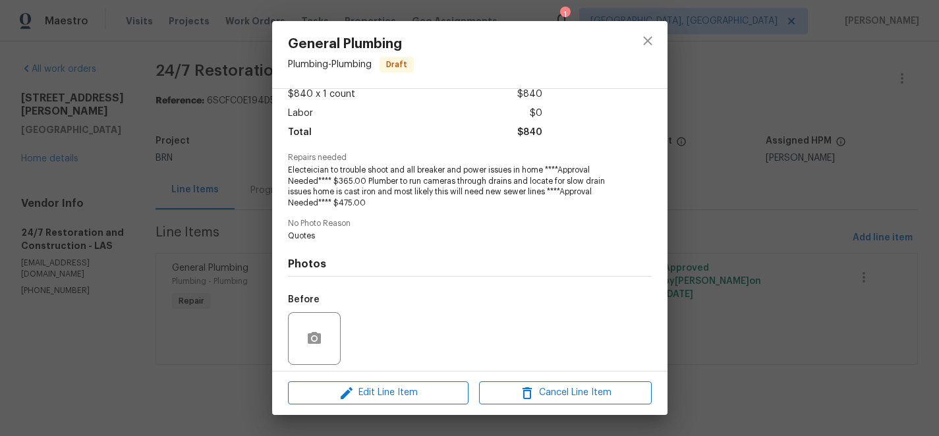
click at [225, 194] on div "General Plumbing Plumbing - Plumbing Draft Vendor 24/7 Restoration and Construc…" at bounding box center [469, 218] width 939 height 436
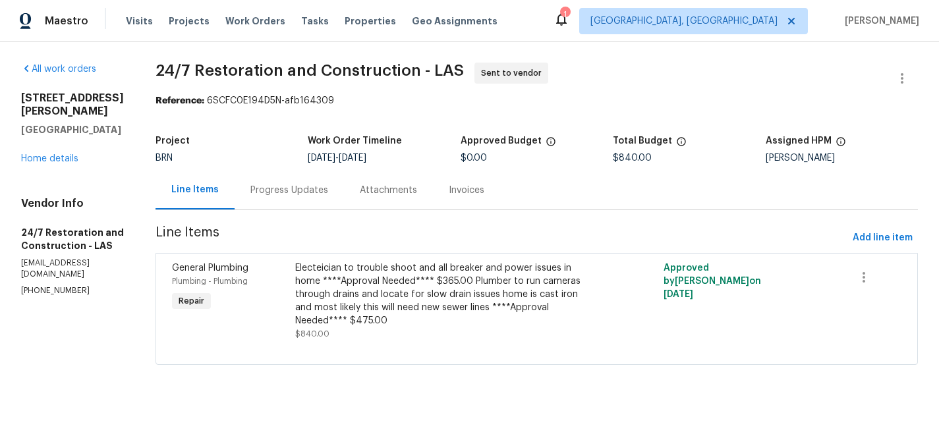
click at [262, 198] on div "Progress Updates" at bounding box center [289, 190] width 109 height 39
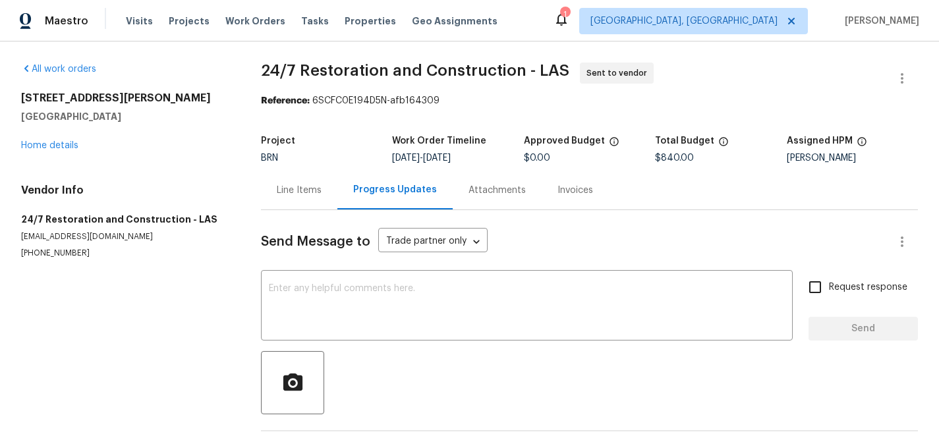
click at [292, 195] on div "Line Items" at bounding box center [299, 190] width 45 height 13
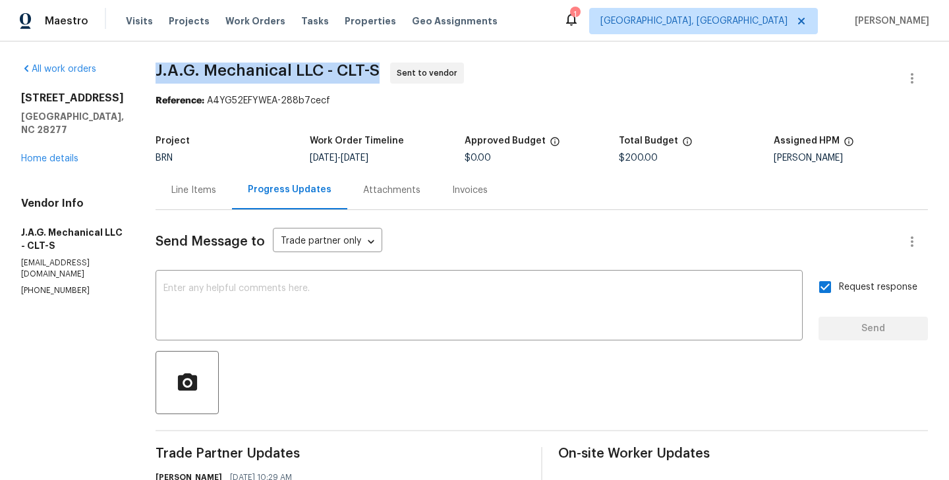
click at [210, 142] on div "Project" at bounding box center [232, 144] width 154 height 17
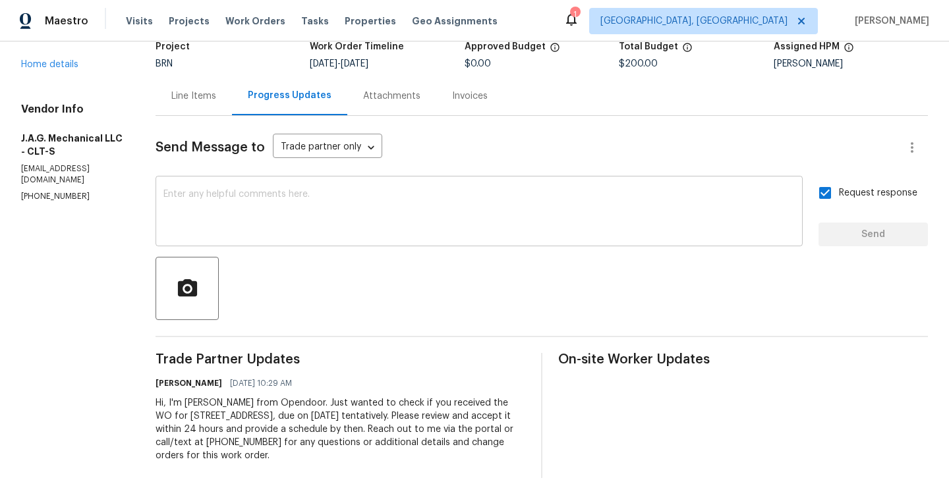
scroll to position [81, 0]
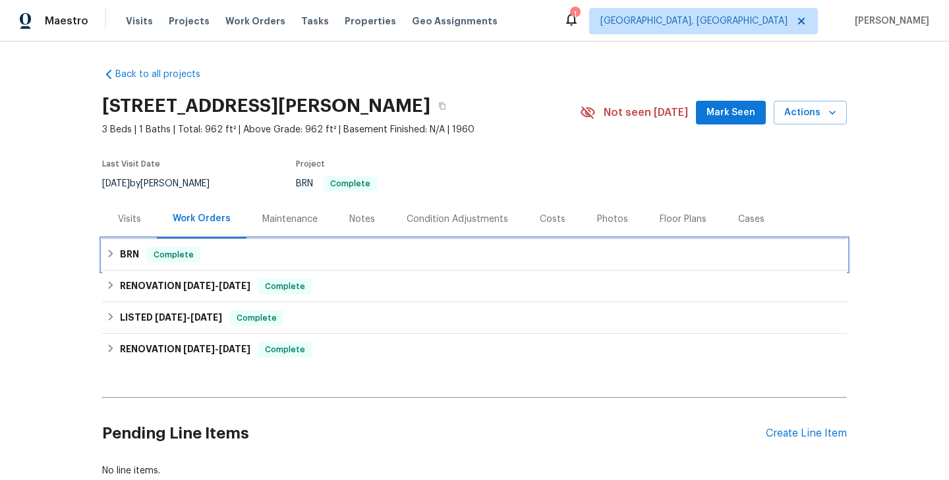
click at [209, 248] on div "BRN Complete" at bounding box center [474, 255] width 736 height 16
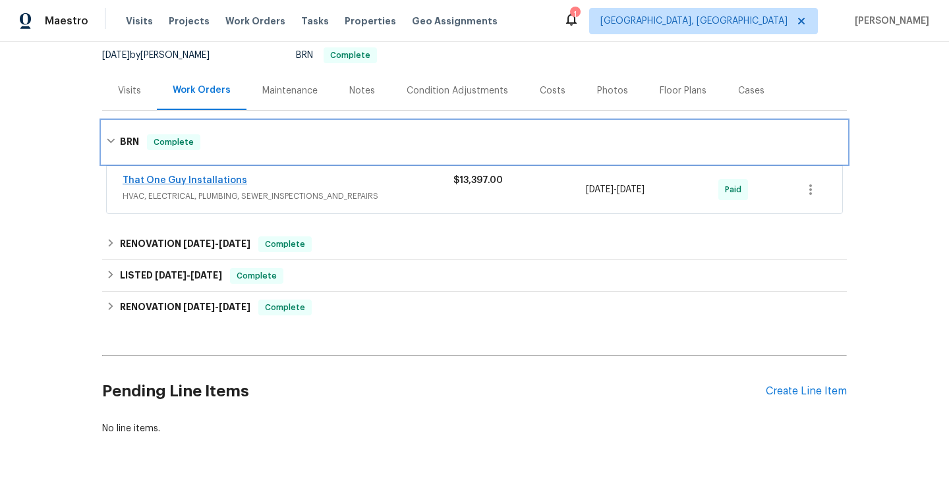
scroll to position [173, 0]
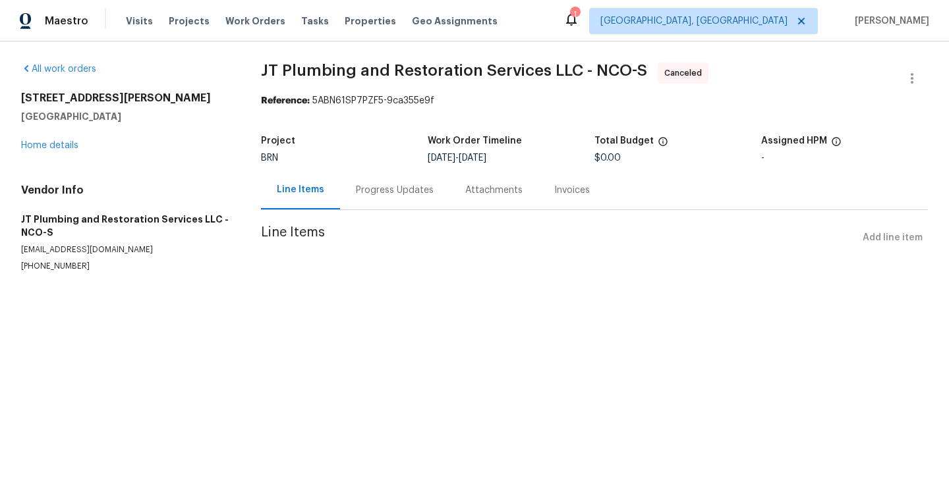
click at [390, 196] on div "Progress Updates" at bounding box center [395, 190] width 78 height 13
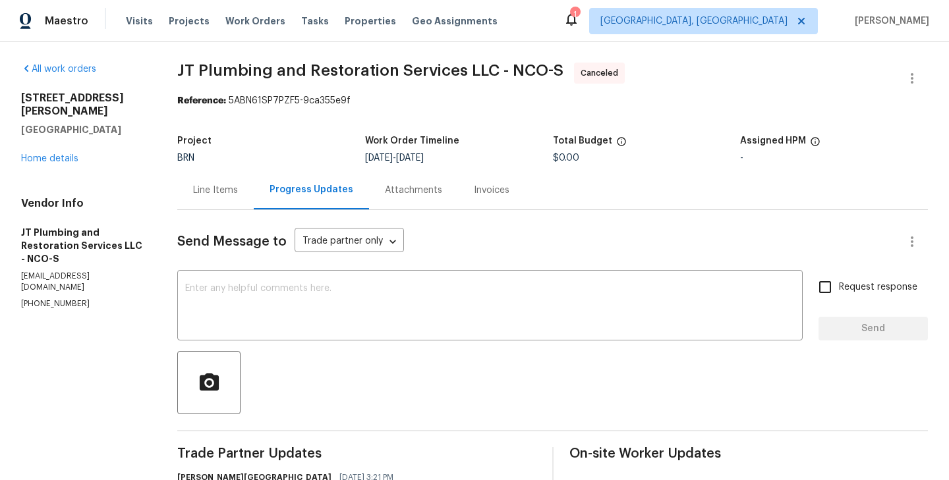
click at [211, 206] on div "Line Items" at bounding box center [215, 190] width 76 height 39
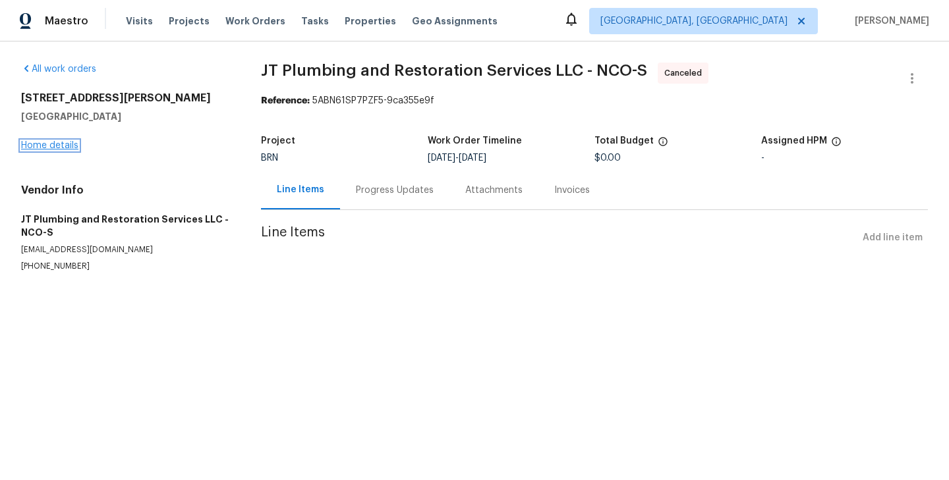
click at [69, 143] on link "Home details" at bounding box center [49, 145] width 57 height 9
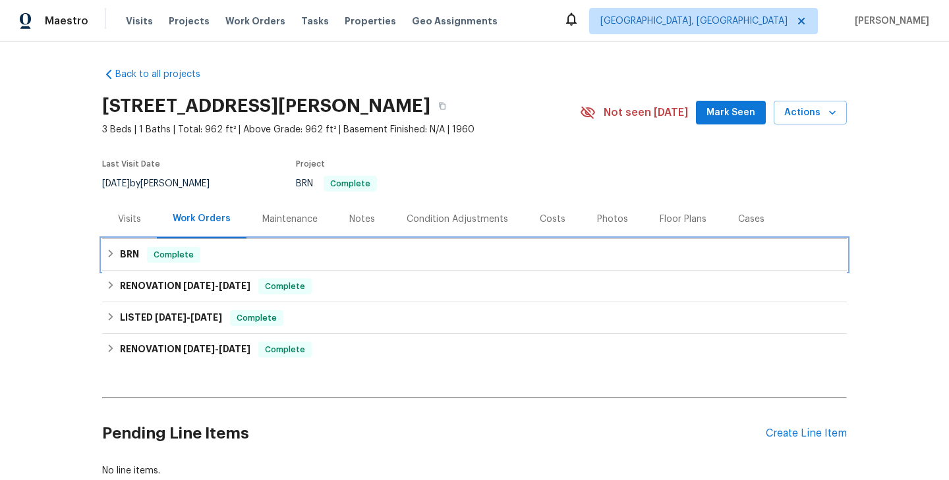
click at [253, 257] on div "BRN Complete" at bounding box center [474, 255] width 736 height 16
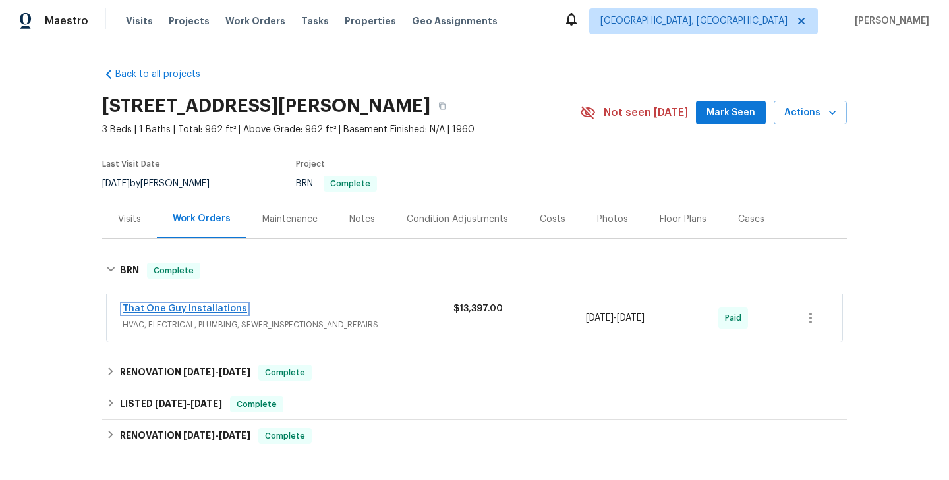
click at [202, 306] on link "That One Guy Installations" at bounding box center [185, 308] width 124 height 9
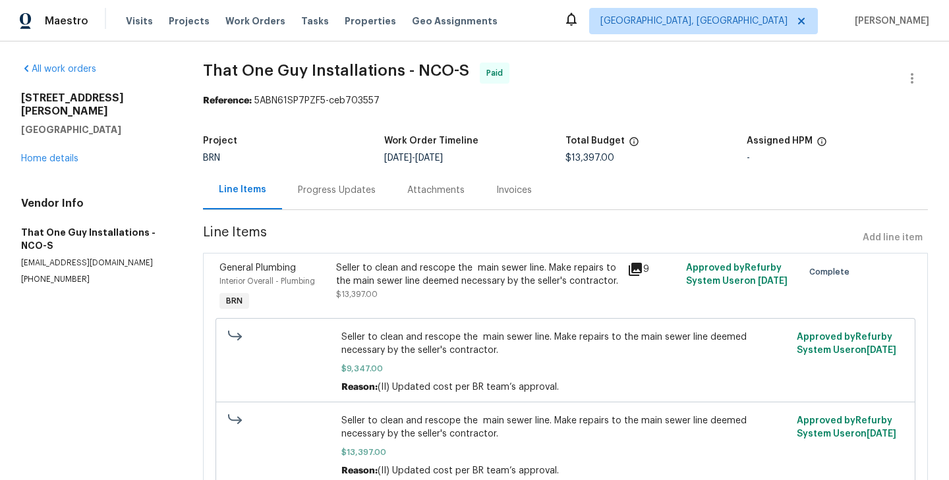
click at [337, 288] on div "Seller to clean and rescope the main sewer line. Make repairs to the main sewer…" at bounding box center [478, 282] width 284 height 40
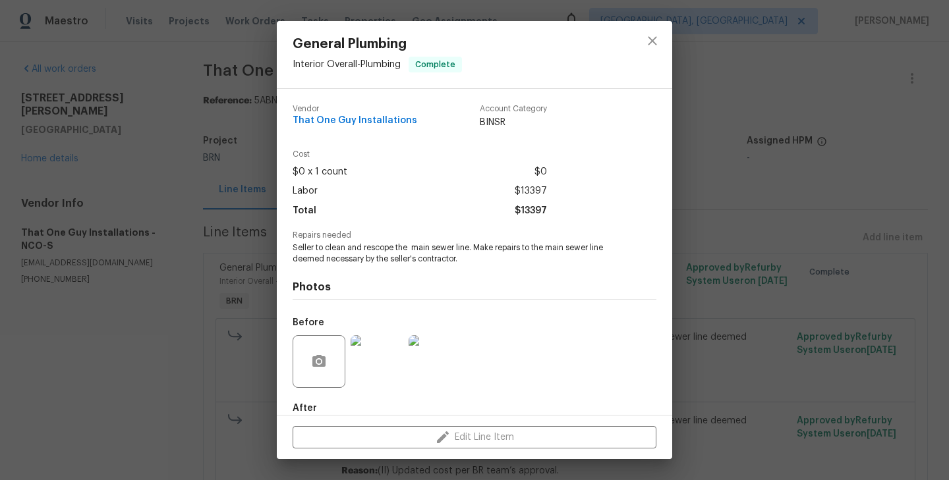
click at [378, 256] on span "Seller to clean and rescope the main sewer line. Make repairs to the main sewer…" at bounding box center [455, 253] width 327 height 22
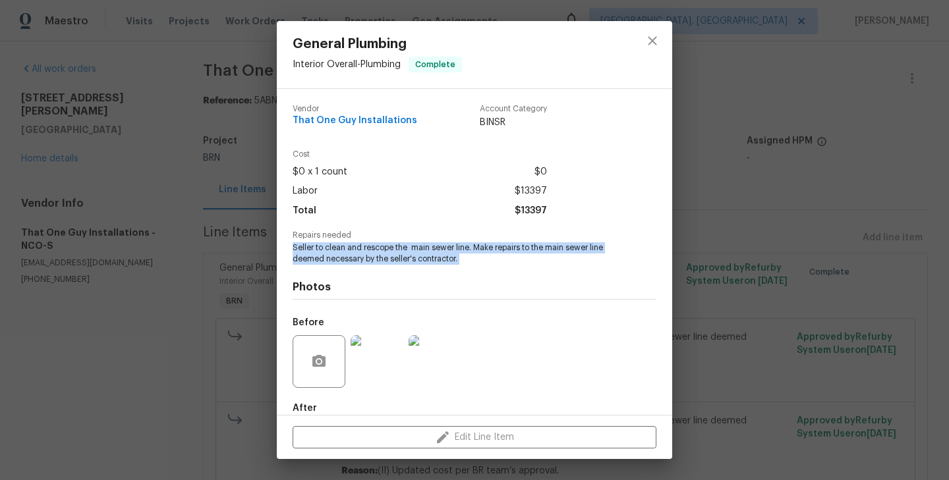
copy span "Seller to clean and rescope the main sewer line. Make repairs to the main sewer…"
click at [64, 224] on div "General Plumbing Interior Overall - Plumbing Complete Vendor That One Guy Insta…" at bounding box center [474, 240] width 949 height 480
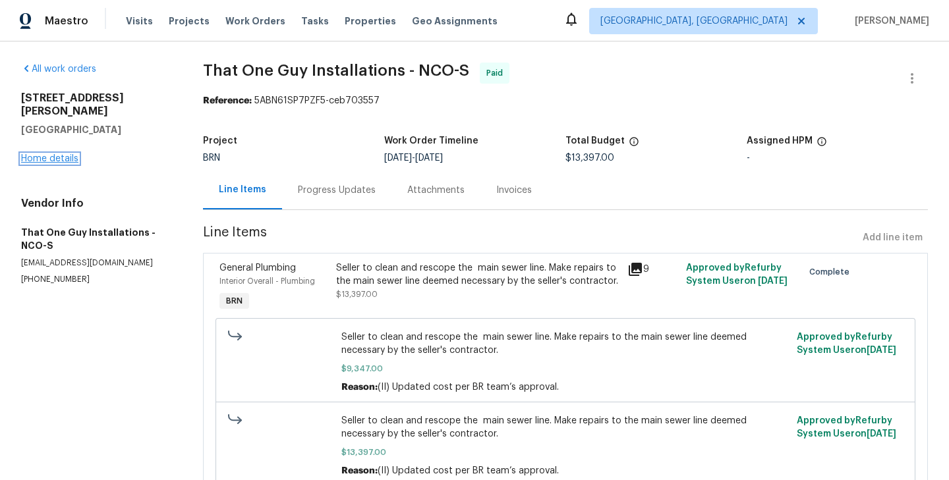
click at [60, 154] on link "Home details" at bounding box center [49, 158] width 57 height 9
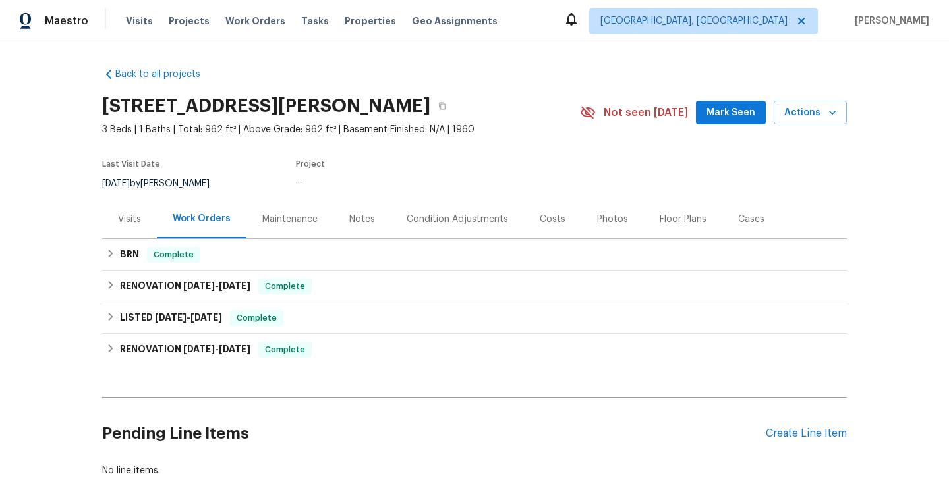
scroll to position [87, 0]
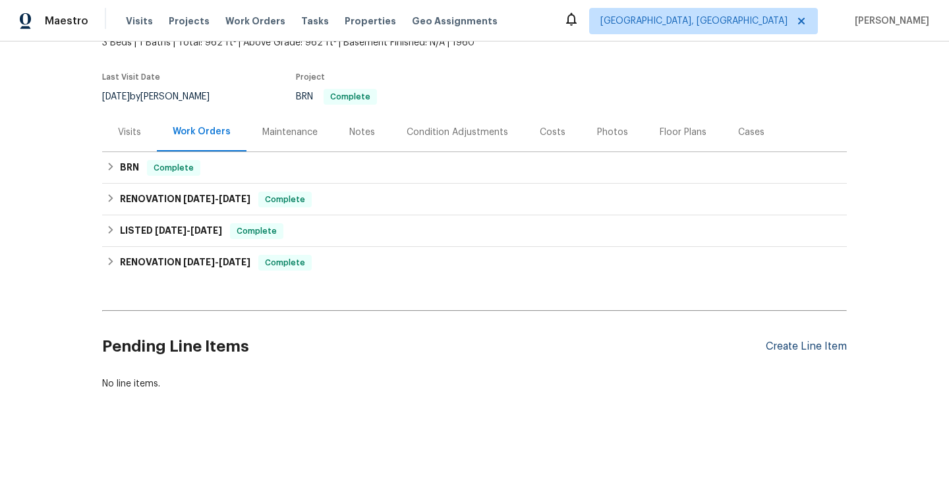
click at [815, 345] on div "Create Line Item" at bounding box center [805, 347] width 81 height 13
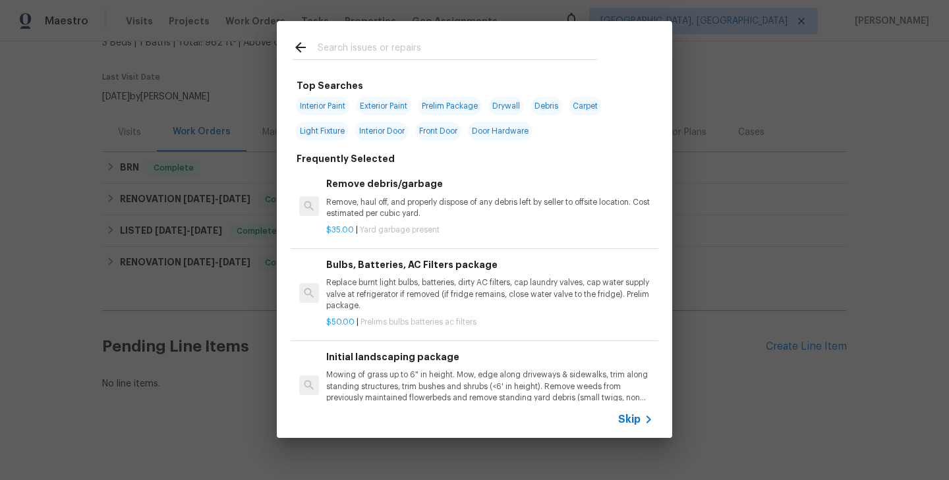
click at [644, 420] on icon at bounding box center [648, 420] width 16 height 16
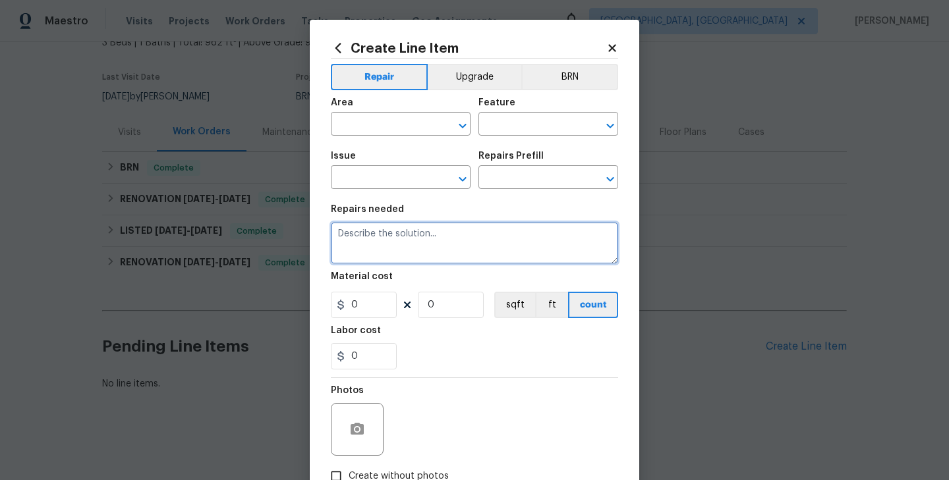
click at [428, 254] on textarea at bounding box center [474, 243] width 287 height 42
paste textarea "Seller to clean and rescope the main sewer line. Make repairs to the main sewer…"
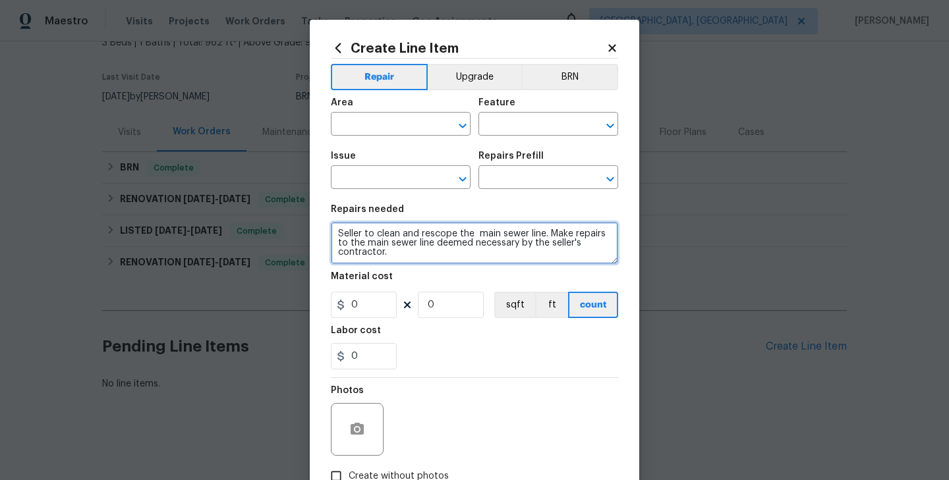
scroll to position [3, 0]
type textarea "Seller to clean and rescope the main sewer line. Make repairs to the main sewer…"
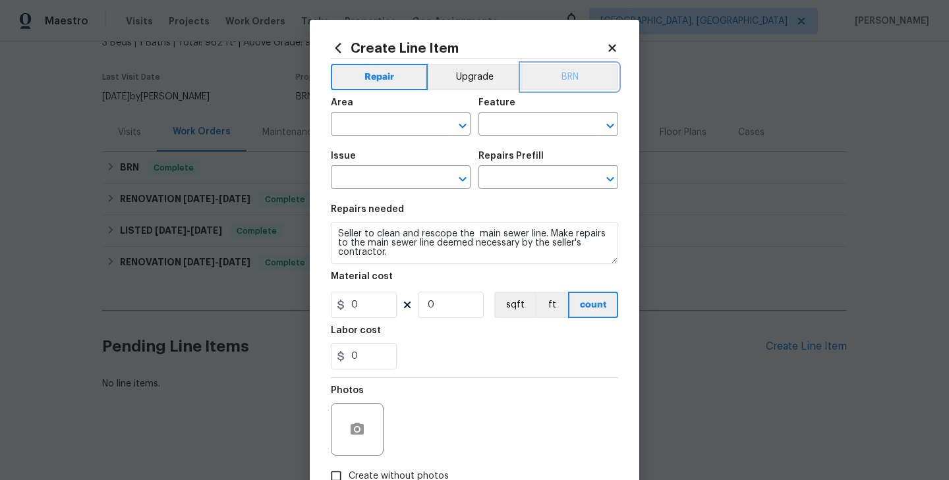
click at [541, 78] on button "BRN" at bounding box center [569, 77] width 97 height 26
click at [372, 107] on div "Area" at bounding box center [401, 106] width 140 height 17
click at [383, 125] on input "text" at bounding box center [382, 125] width 103 height 20
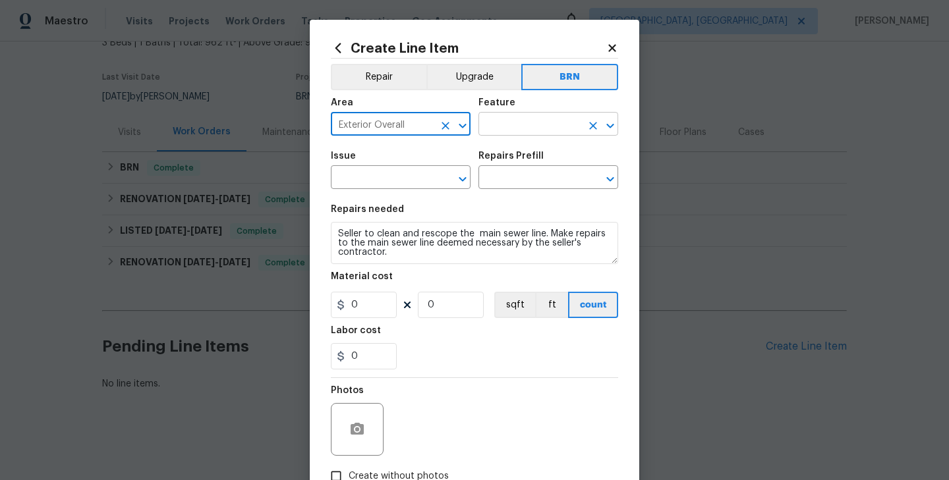
type input "Exterior Overall"
click at [516, 121] on input "text" at bounding box center [529, 125] width 103 height 20
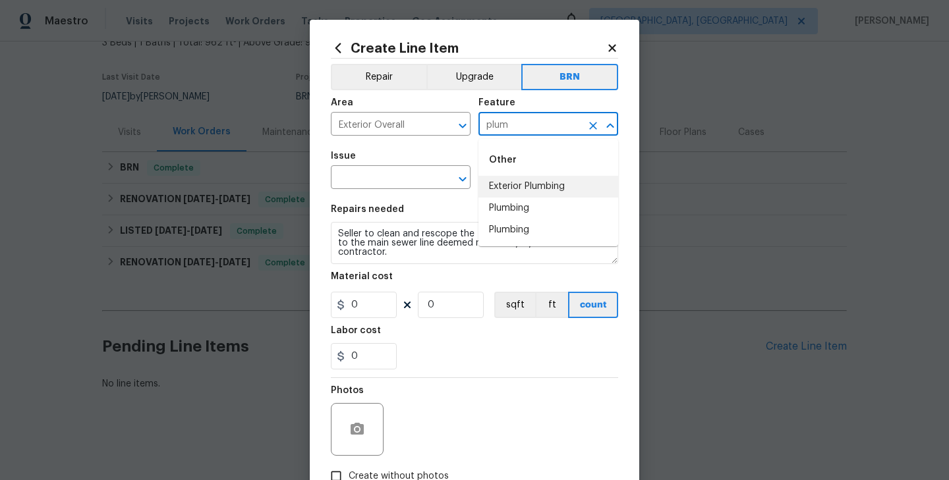
click at [529, 180] on li "Exterior Plumbing" at bounding box center [548, 187] width 140 height 22
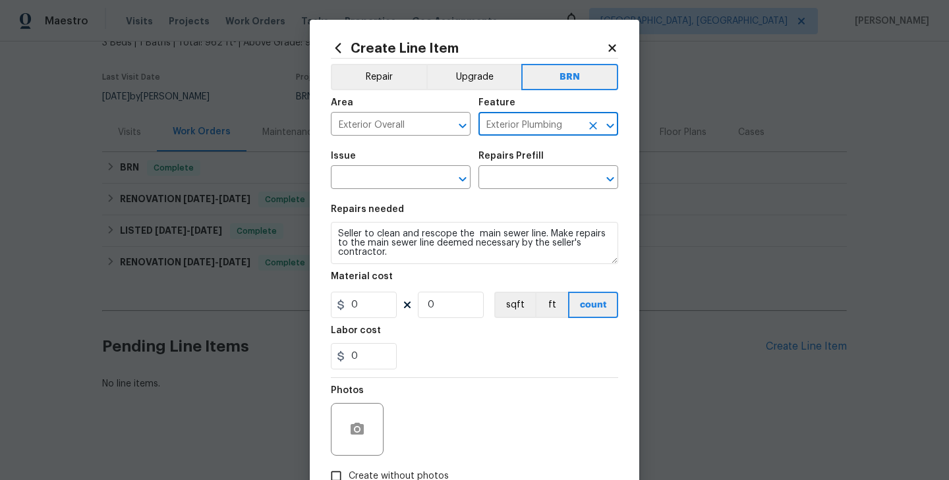
type input "Exterior Plumbing"
click at [386, 167] on div "Issue" at bounding box center [401, 160] width 140 height 17
click at [392, 180] on input "text" at bounding box center [382, 179] width 103 height 20
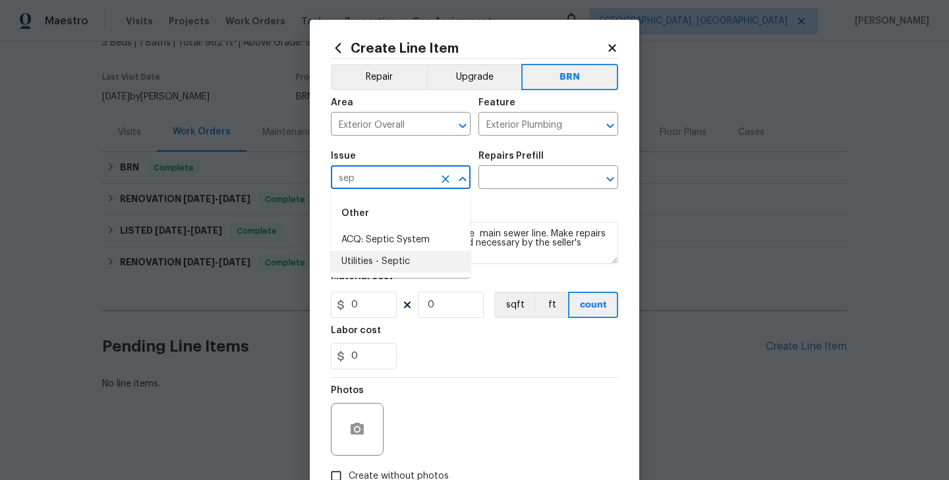
click at [398, 253] on li "Utilities - Septic" at bounding box center [401, 262] width 140 height 22
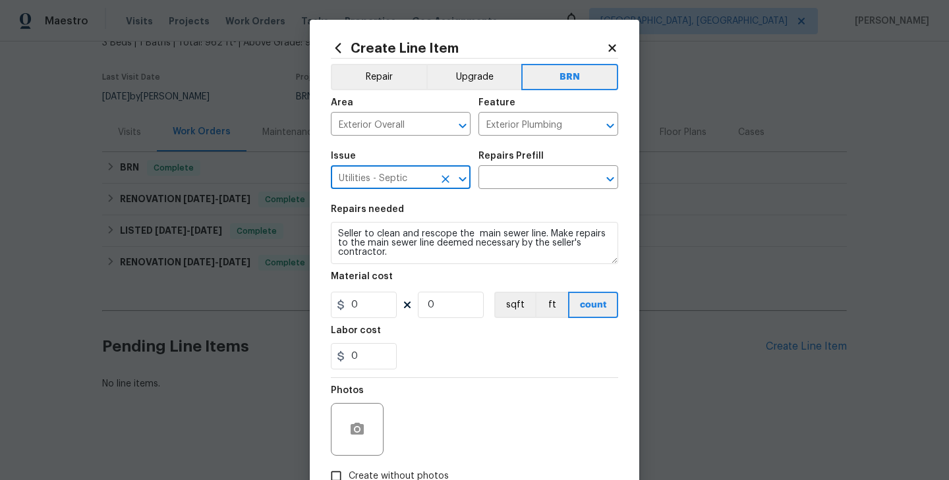
type input "Utilities - Septic"
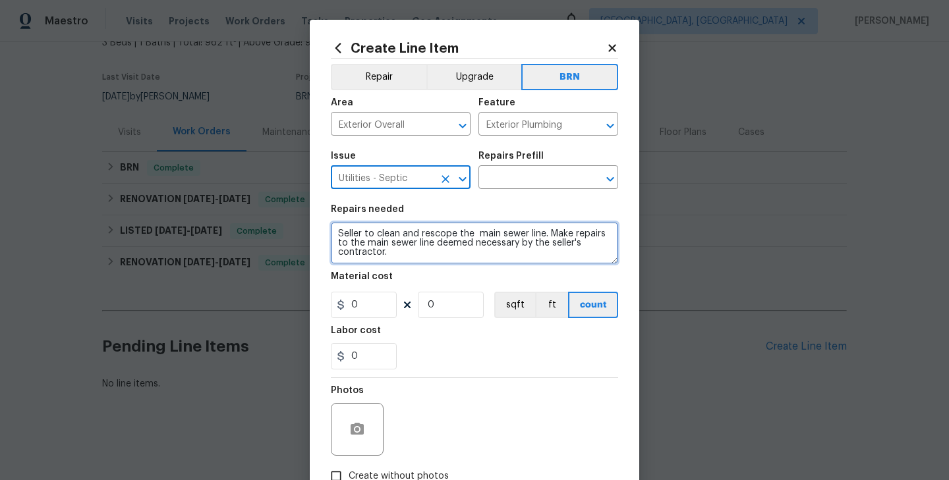
click at [432, 241] on textarea "Seller to clean and rescope the main sewer line. Make repairs to the main sewer…" at bounding box center [474, 243] width 287 height 42
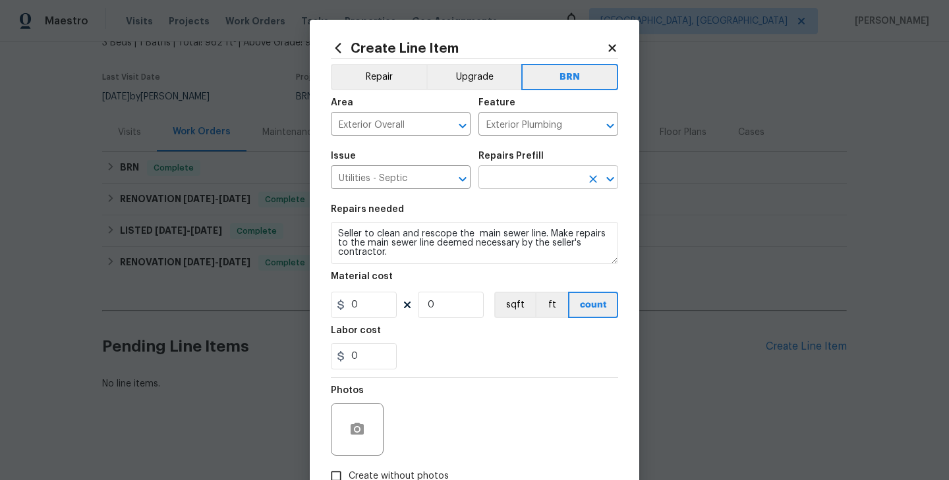
click at [507, 178] on input "text" at bounding box center [529, 179] width 103 height 20
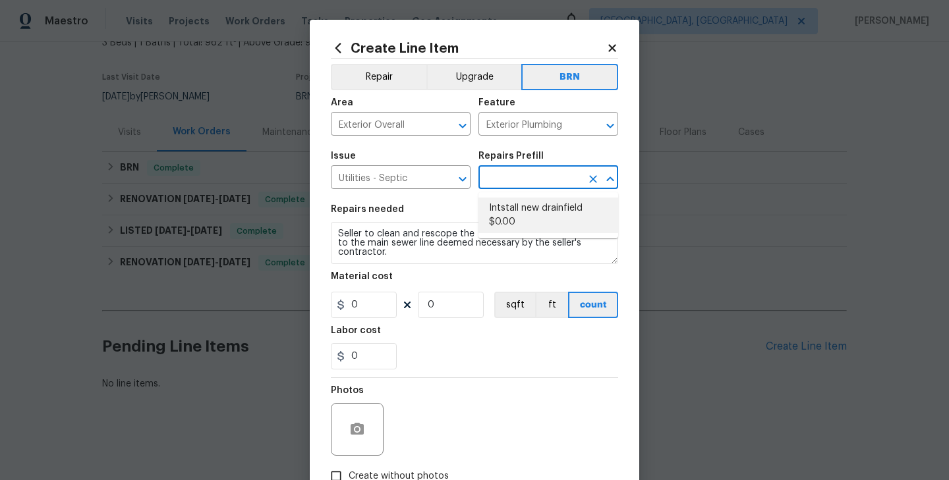
click at [522, 207] on li "Intstall new drainfield $0.00" at bounding box center [548, 216] width 140 height 36
type input "Intstall new drainfield $0.00"
type textarea "Install new drainfield as needed. Quote provided by specialist and to include a…"
type input "1"
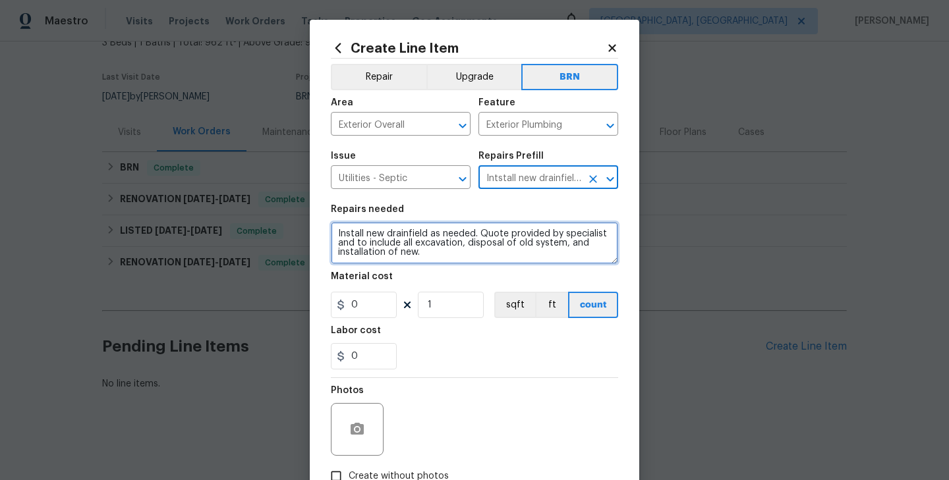
click at [437, 239] on textarea "Install new drainfield as needed. Quote provided by specialist and to include a…" at bounding box center [474, 243] width 287 height 42
paste textarea "Seller to clean and rescope the main sewer line. Make repairs to the main sewer…"
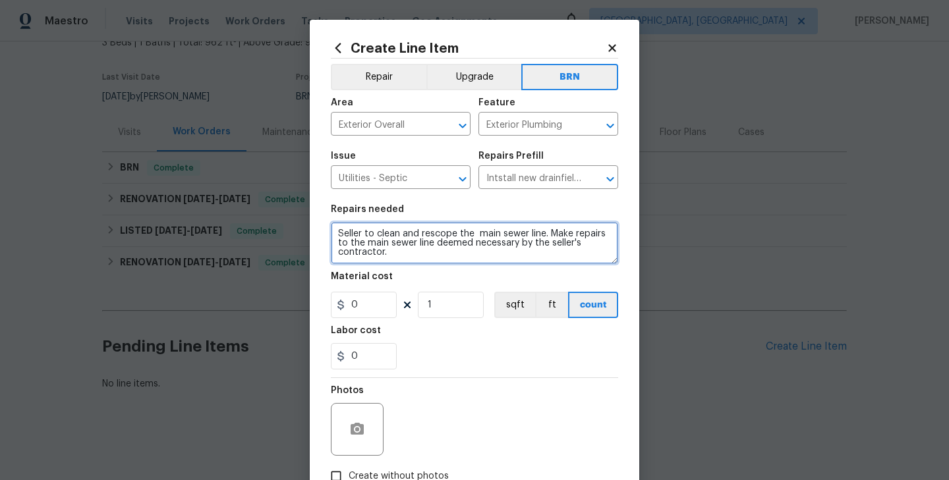
scroll to position [3, 0]
type textarea "Seller to clean and rescope the main sewer line. Make repairs to the main sewer…"
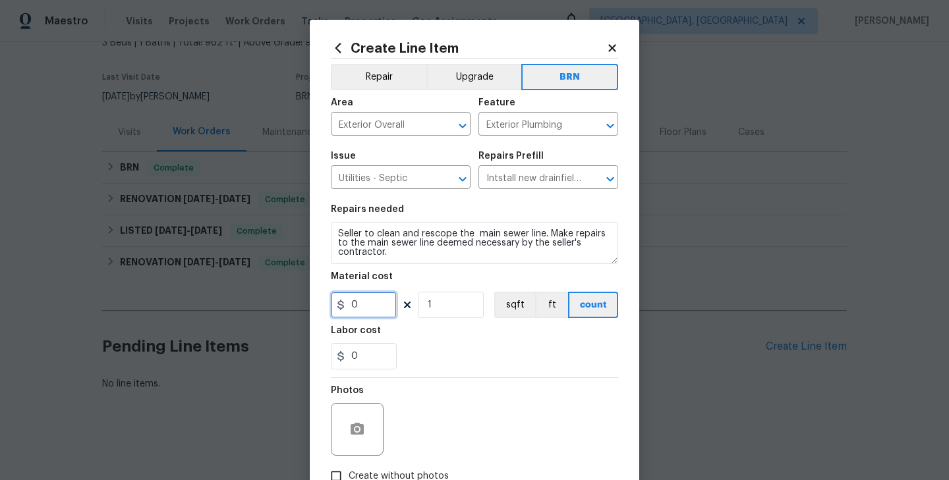
click at [364, 310] on input "0" at bounding box center [364, 305] width 66 height 26
click at [366, 359] on input "0" at bounding box center [364, 356] width 66 height 26
paste input "439.45"
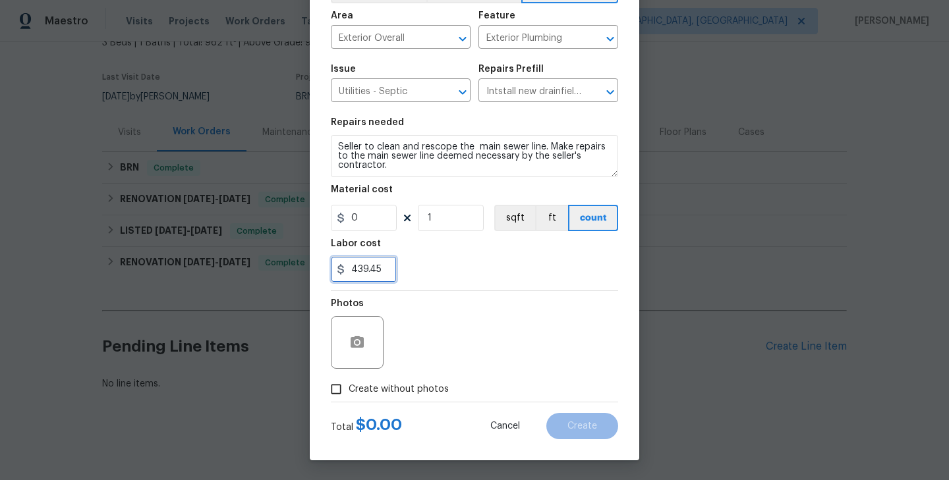
type input "439.45"
click at [420, 394] on span "Create without photos" at bounding box center [398, 390] width 100 height 14
click at [348, 394] on input "Create without photos" at bounding box center [335, 389] width 25 height 25
checkbox input "true"
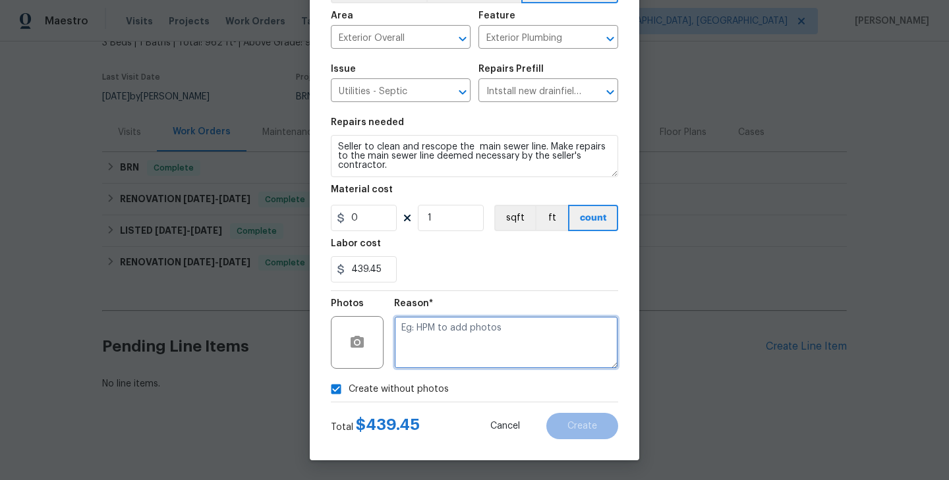
click at [491, 356] on textarea at bounding box center [506, 342] width 224 height 53
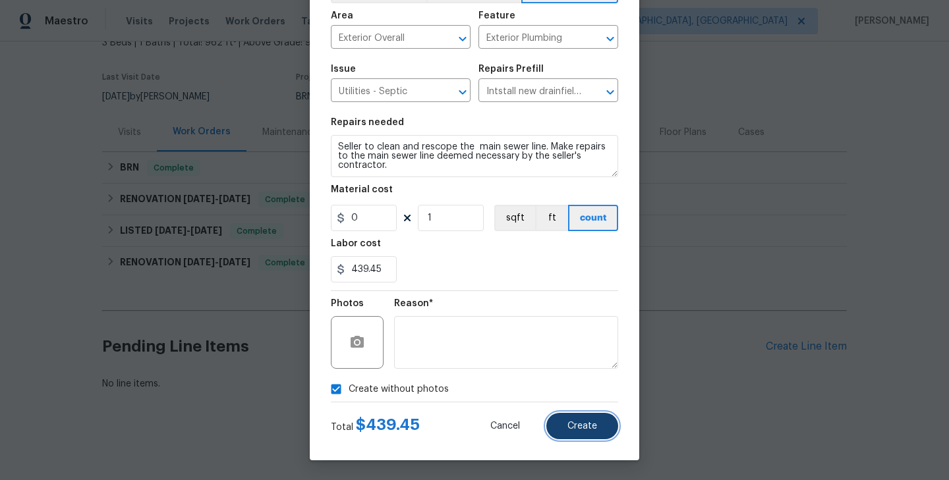
click at [592, 422] on span "Create" at bounding box center [582, 427] width 30 height 10
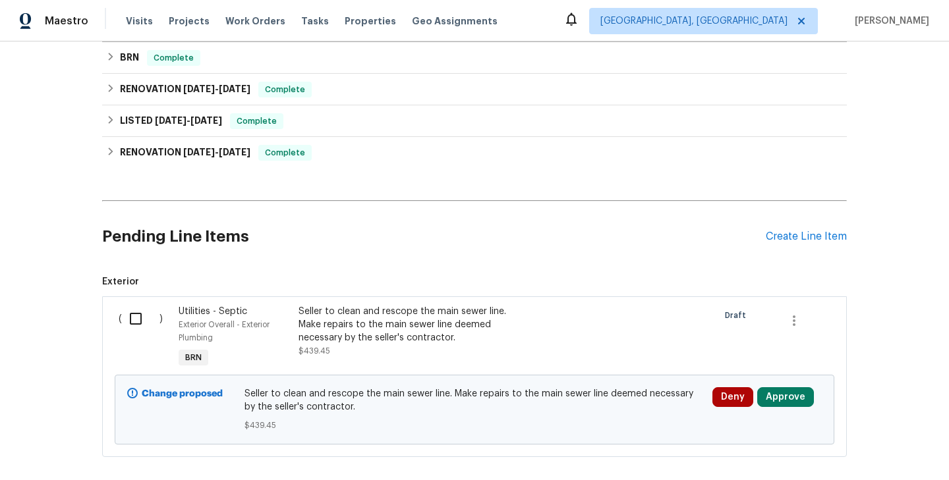
scroll to position [264, 0]
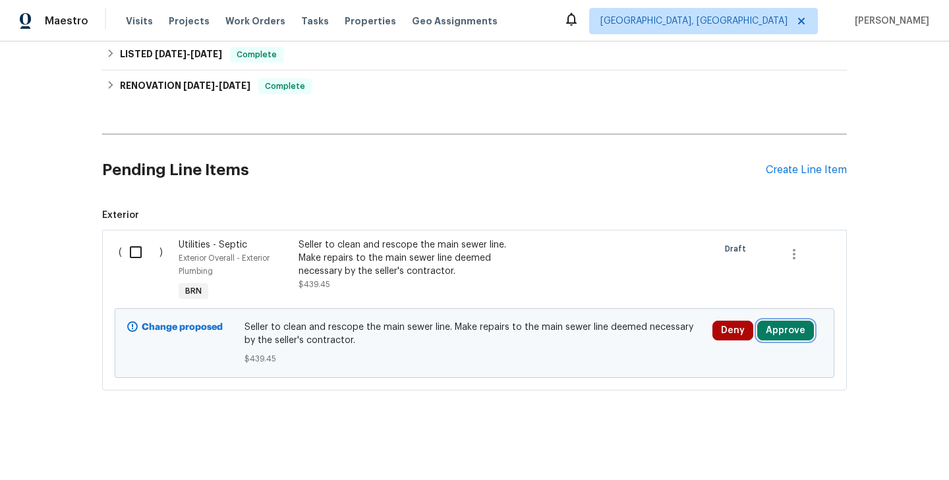
click at [802, 330] on button "Approve" at bounding box center [785, 331] width 57 height 20
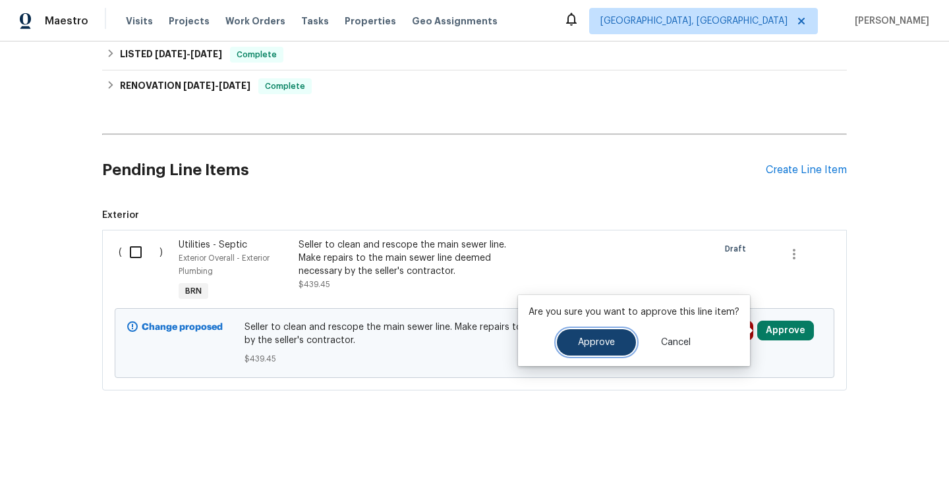
click at [597, 345] on span "Approve" at bounding box center [596, 343] width 37 height 10
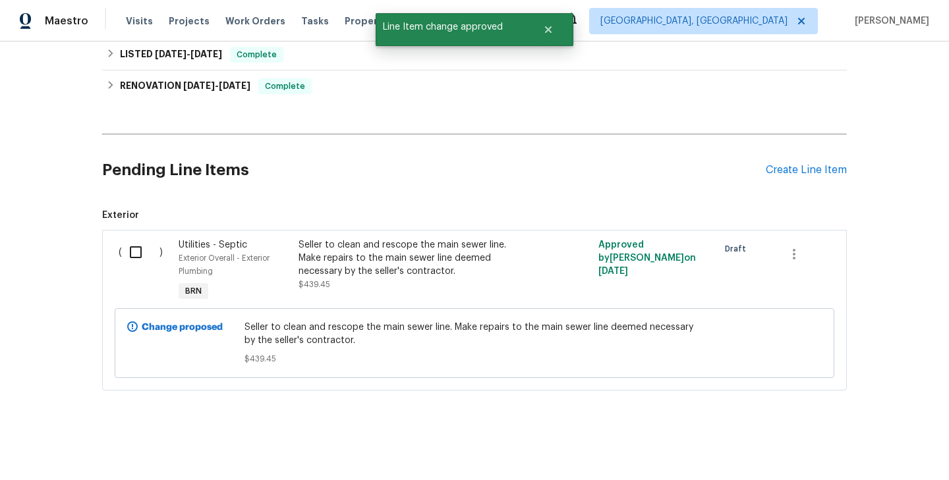
click at [132, 252] on input "checkbox" at bounding box center [141, 252] width 38 height 28
checkbox input "true"
click at [879, 447] on span "Create Work Order" at bounding box center [873, 447] width 88 height 16
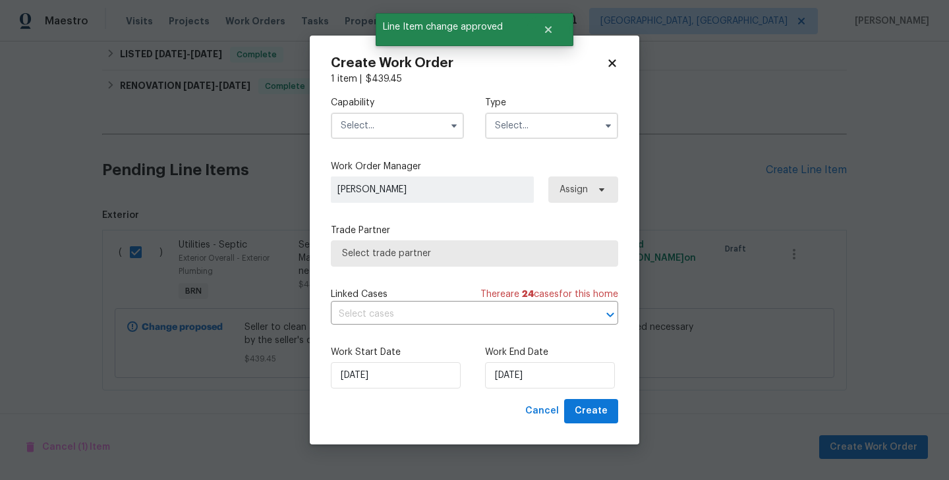
click at [581, 111] on div "Type" at bounding box center [551, 117] width 133 height 43
click at [581, 133] on input "text" at bounding box center [551, 126] width 133 height 26
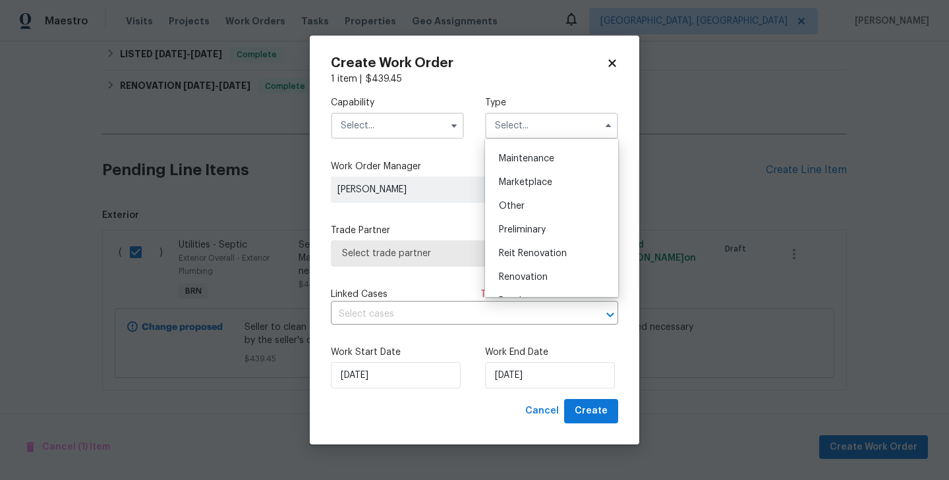
scroll to position [299, 0]
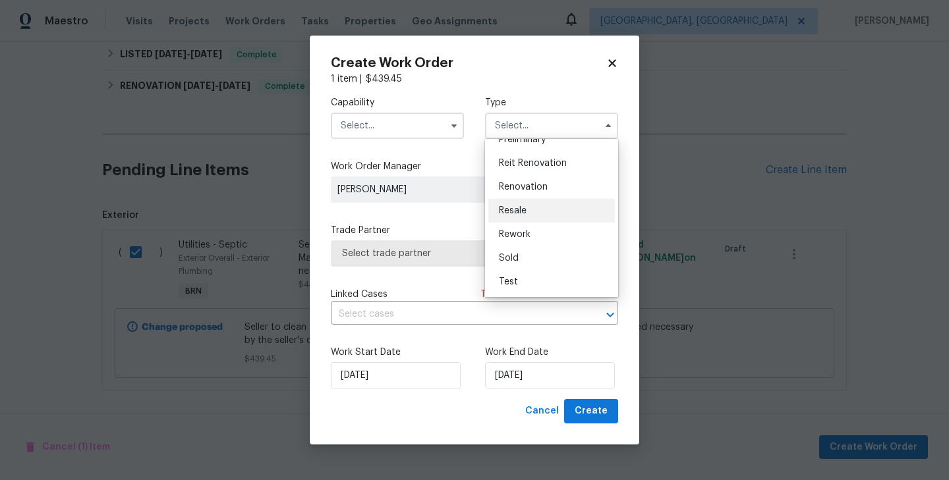
click at [546, 215] on div "Resale" at bounding box center [551, 211] width 126 height 24
type input "Resale"
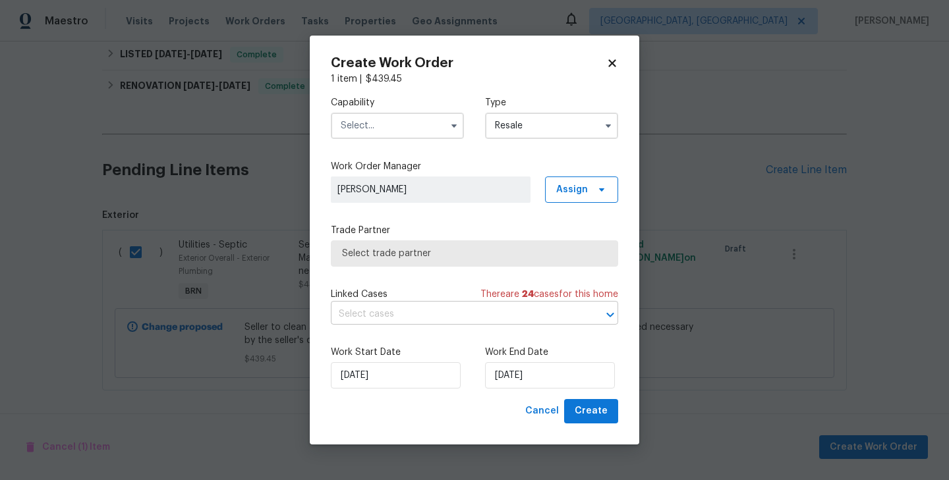
click at [427, 321] on input "text" at bounding box center [456, 314] width 250 height 20
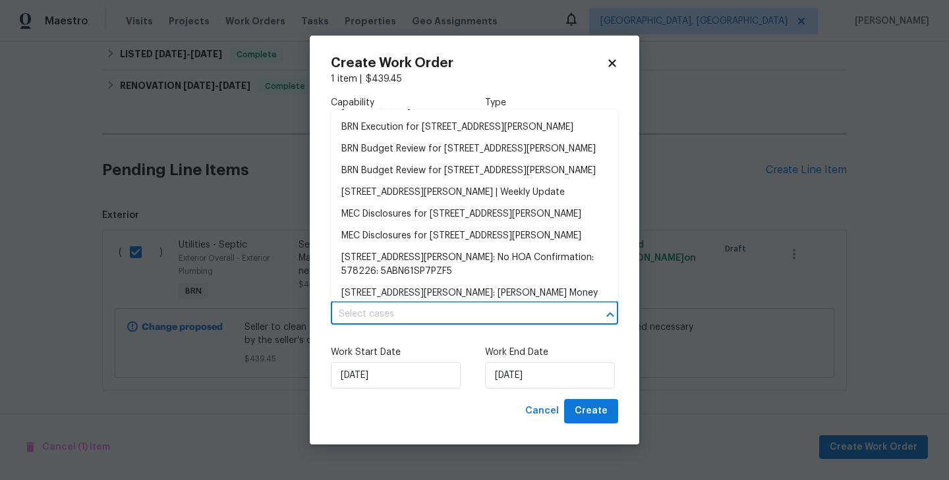
scroll to position [221, 0]
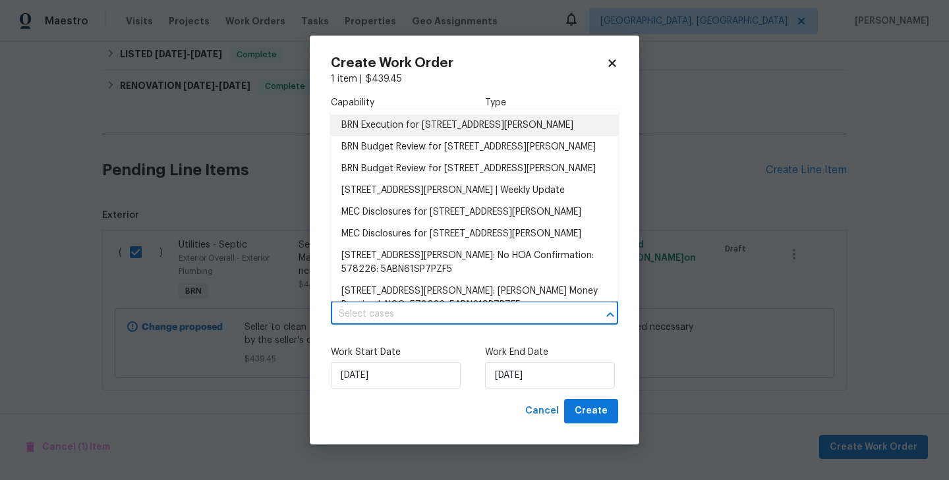
click at [412, 136] on li "BRN Execution for 1153 Sherman St, Longmont, CO 80501" at bounding box center [474, 126] width 287 height 22
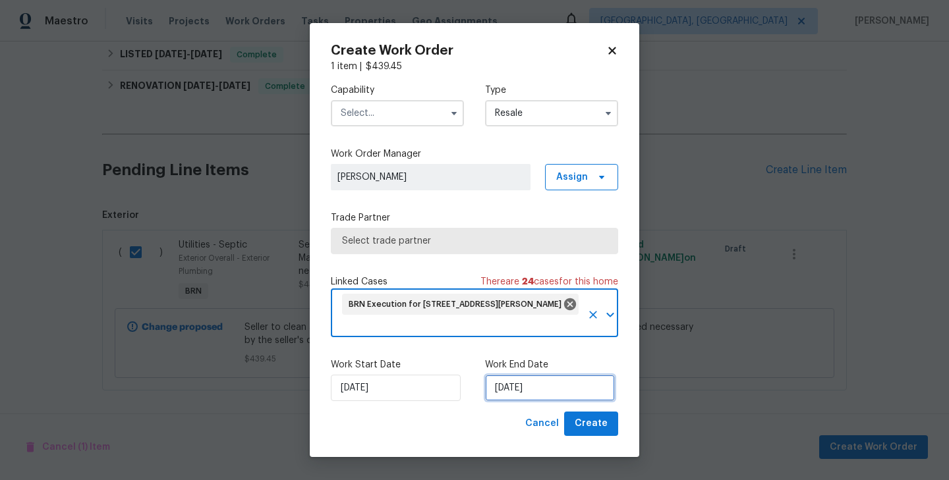
click at [511, 389] on input "[DATE]" at bounding box center [550, 388] width 130 height 26
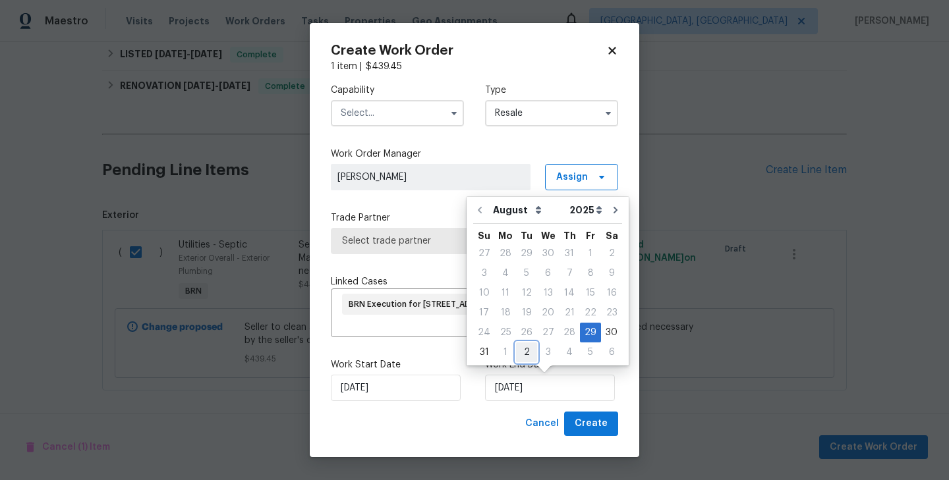
click at [516, 354] on div "2" at bounding box center [526, 352] width 21 height 18
type input "9/2/2025"
select select "8"
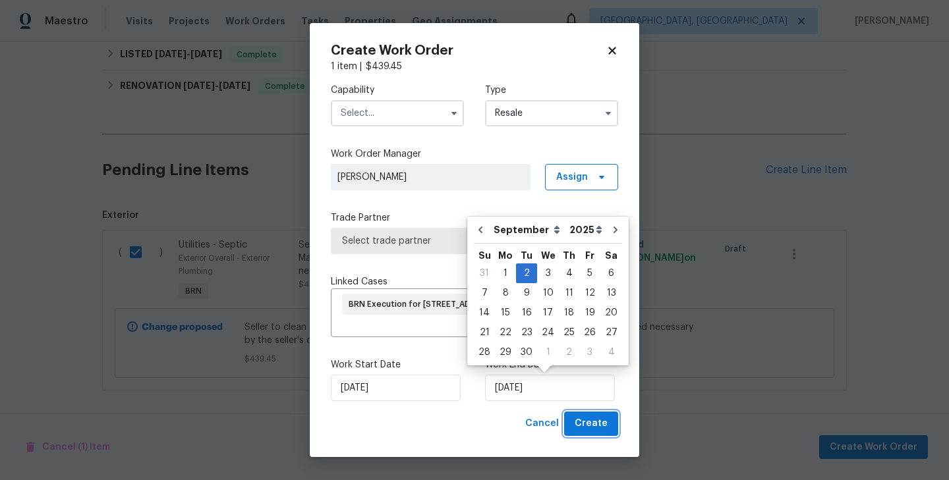
click at [603, 415] on button "Create" at bounding box center [591, 424] width 54 height 24
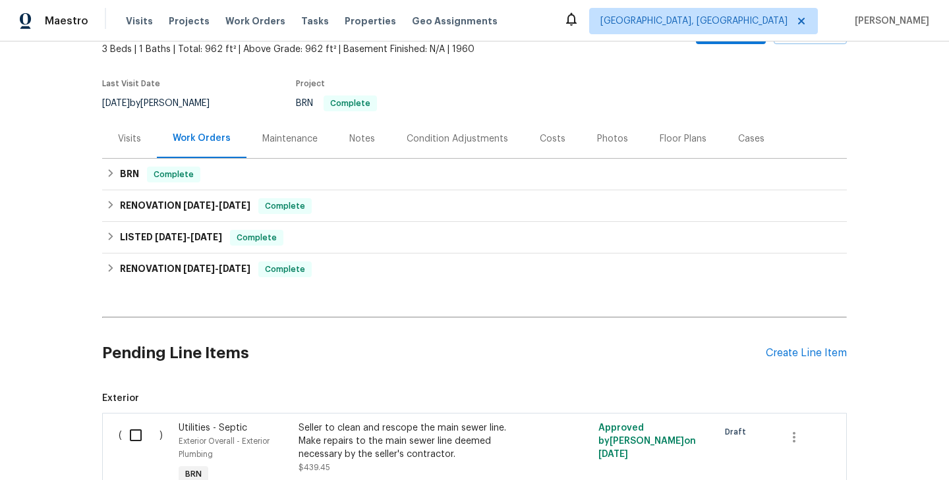
scroll to position [264, 0]
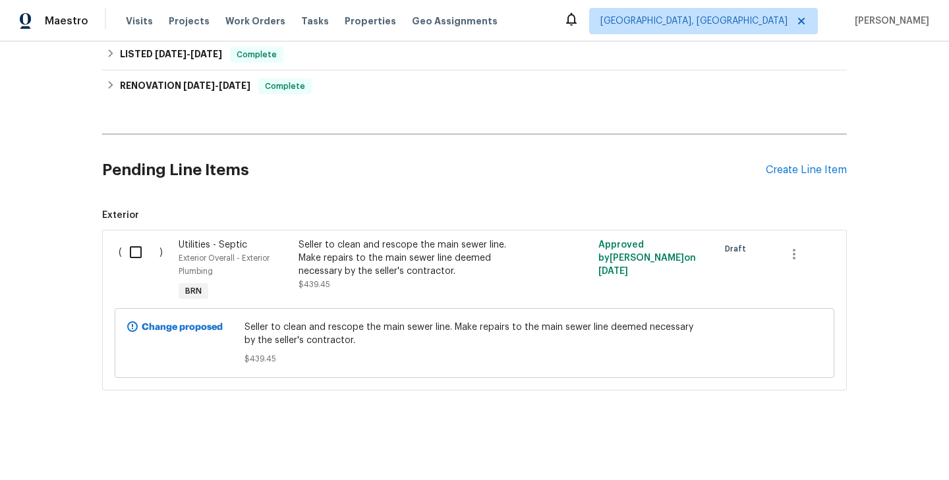
click at [127, 255] on input "checkbox" at bounding box center [141, 252] width 38 height 28
checkbox input "true"
click at [864, 445] on span "Create Work Order" at bounding box center [873, 447] width 88 height 16
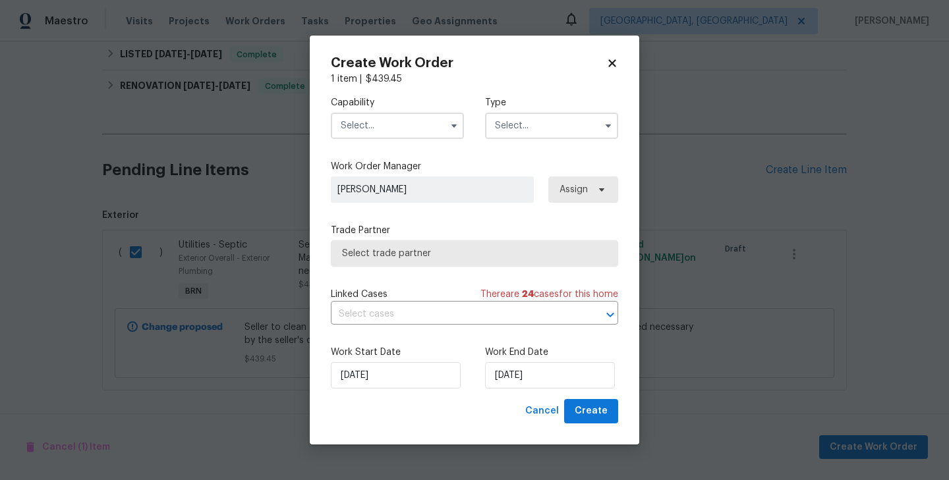
click at [541, 128] on input "text" at bounding box center [551, 126] width 133 height 26
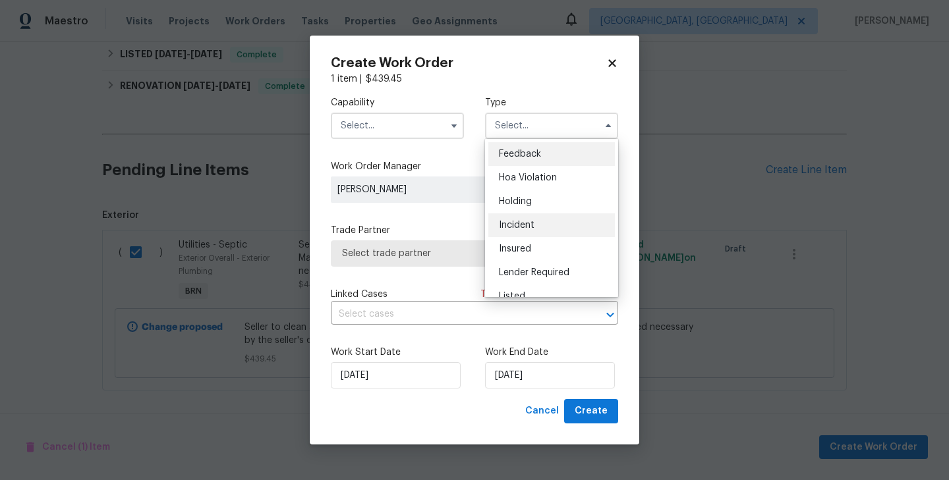
scroll to position [299, 0]
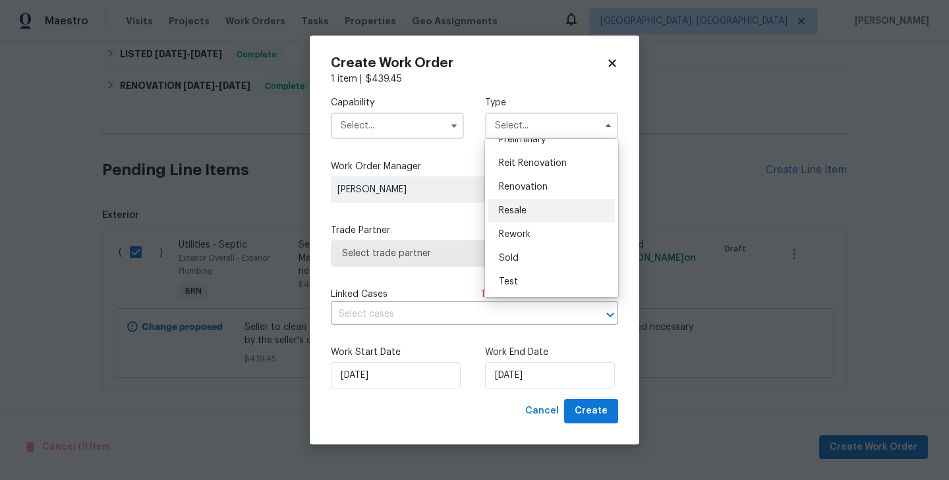
click at [518, 204] on div "Resale" at bounding box center [551, 211] width 126 height 24
type input "Resale"
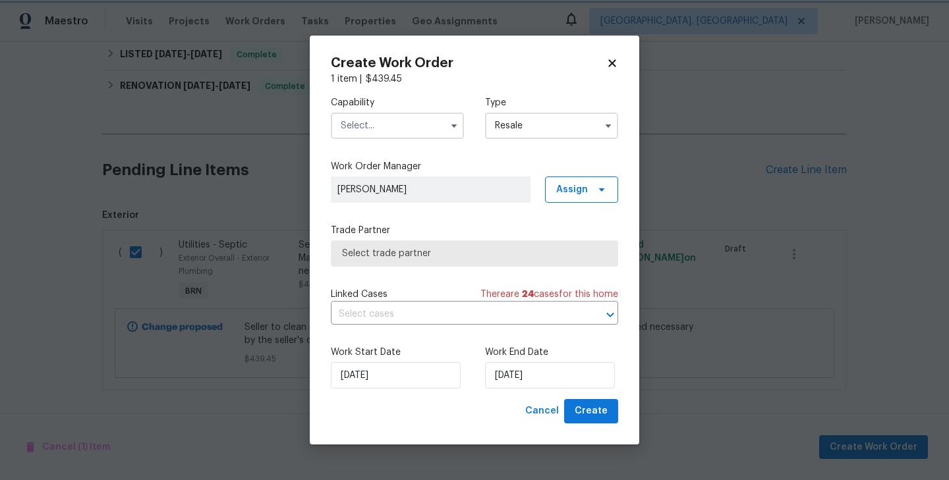
scroll to position [0, 0]
click at [413, 108] on label "Capability" at bounding box center [397, 102] width 133 height 13
click at [428, 124] on input "text" at bounding box center [397, 126] width 133 height 26
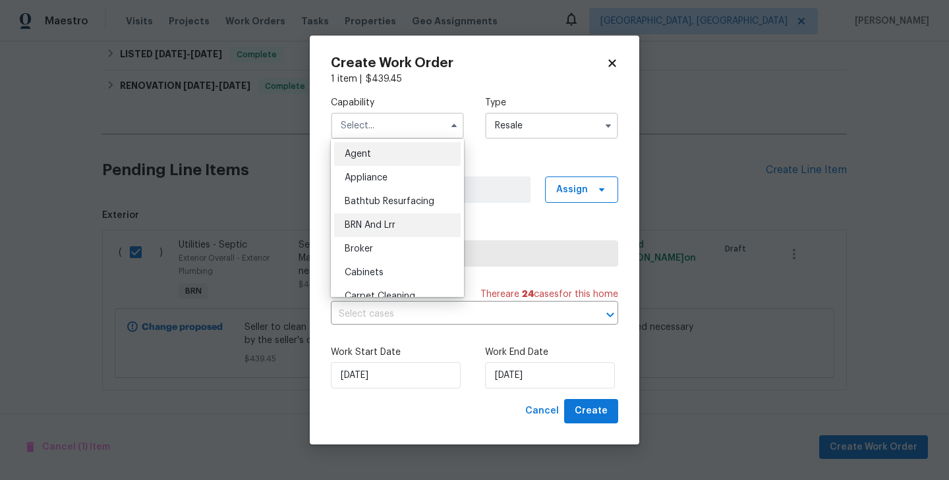
click at [405, 215] on div "BRN And Lrr" at bounding box center [397, 225] width 126 height 24
type input "BRN And Lrr"
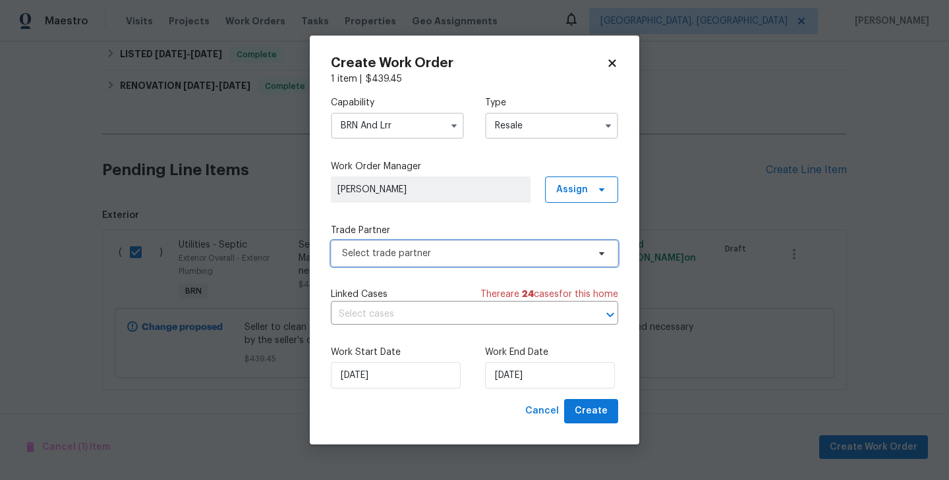
click at [458, 251] on span "Select trade partner" at bounding box center [465, 253] width 246 height 13
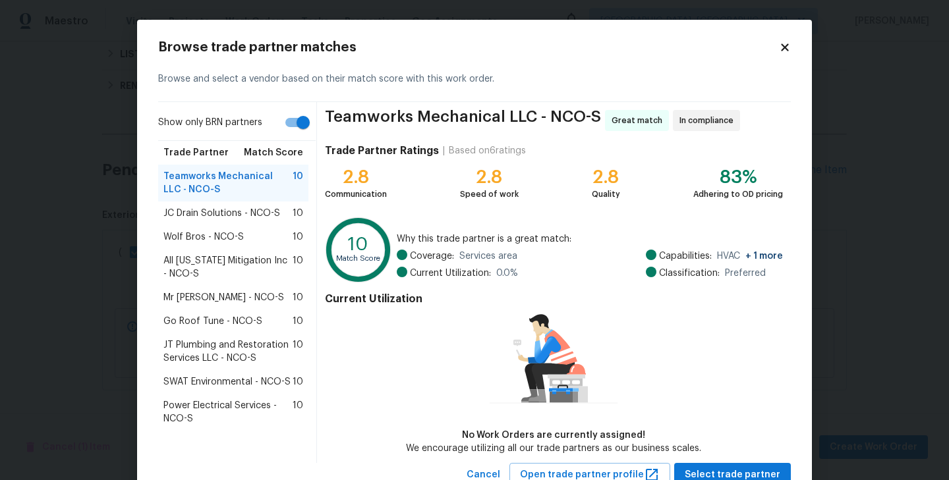
click at [197, 348] on span "JT Plumbing and Restoration Services LLC - NCO-S" at bounding box center [227, 352] width 129 height 26
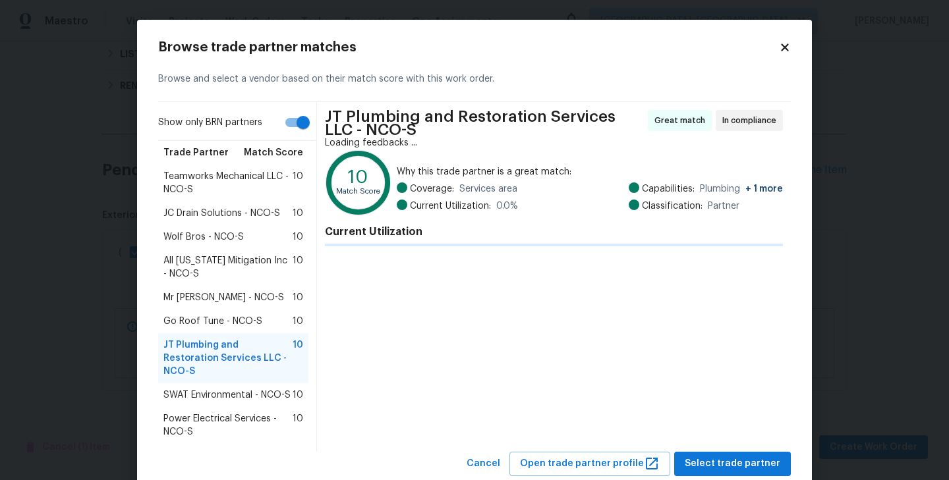
scroll to position [23, 0]
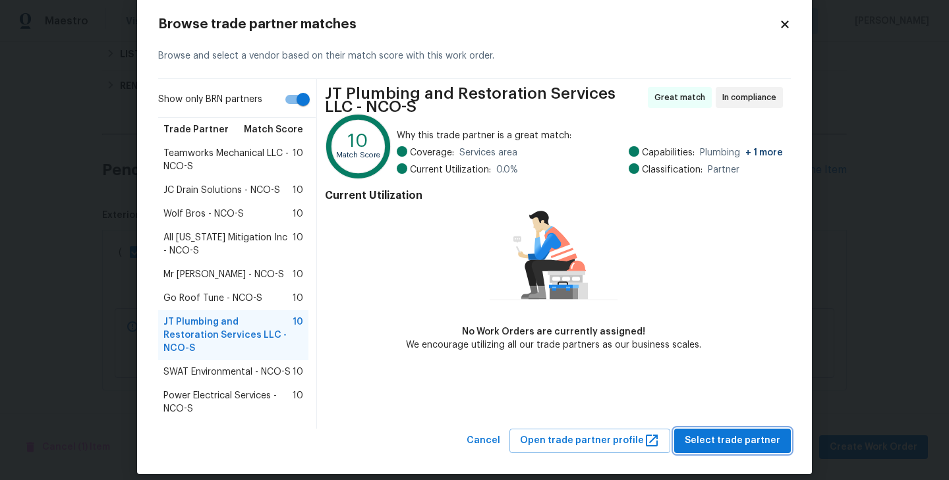
click at [736, 433] on span "Select trade partner" at bounding box center [732, 441] width 96 height 16
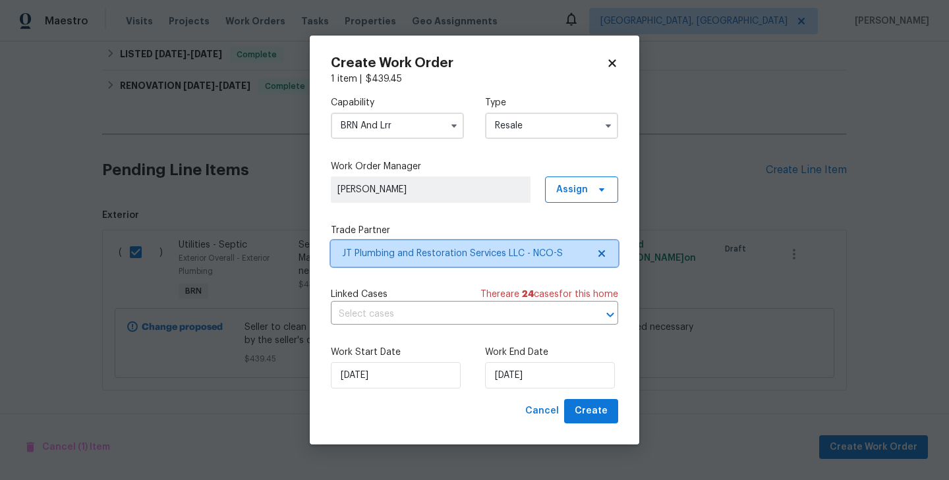
scroll to position [0, 0]
click at [456, 323] on input "text" at bounding box center [456, 314] width 250 height 20
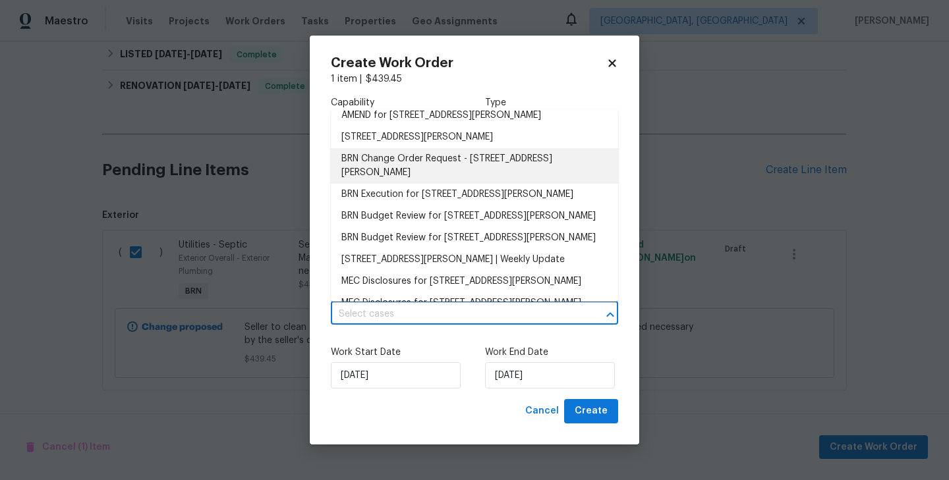
scroll to position [164, 0]
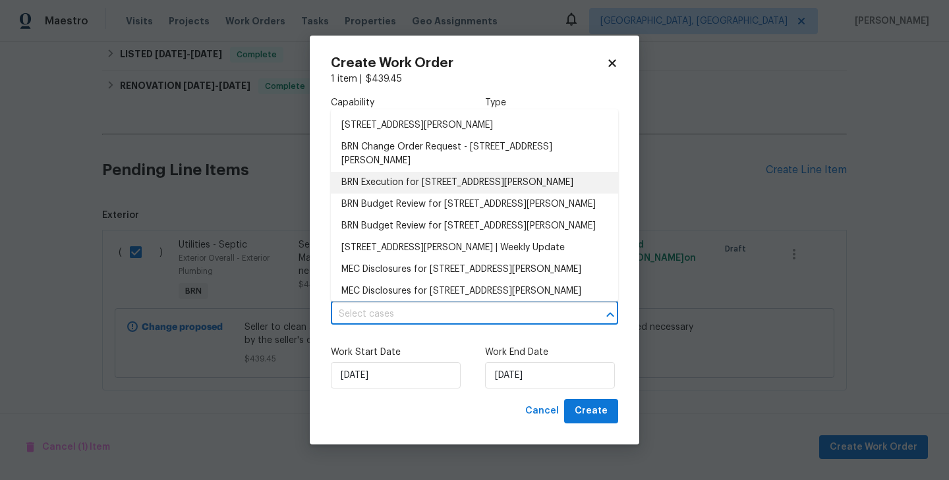
click at [416, 188] on li "BRN Execution for [STREET_ADDRESS][PERSON_NAME]" at bounding box center [474, 183] width 287 height 22
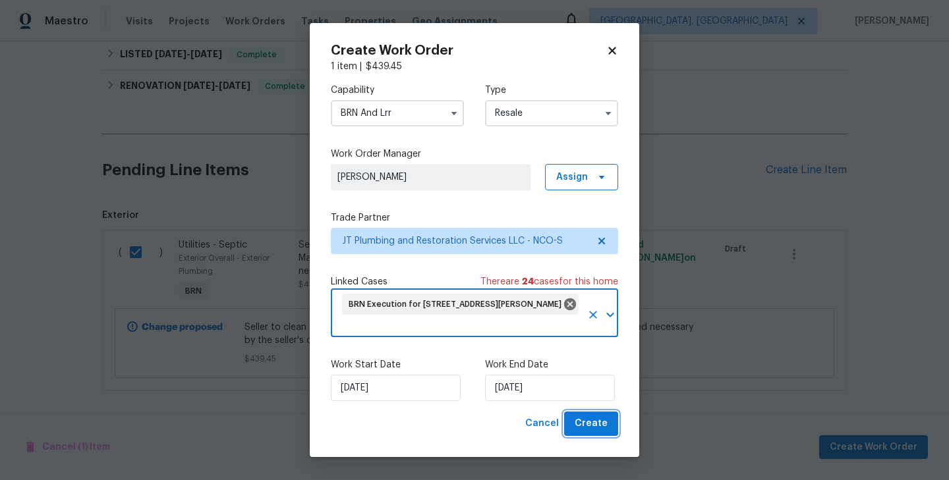
click at [608, 426] on button "Create" at bounding box center [591, 424] width 54 height 24
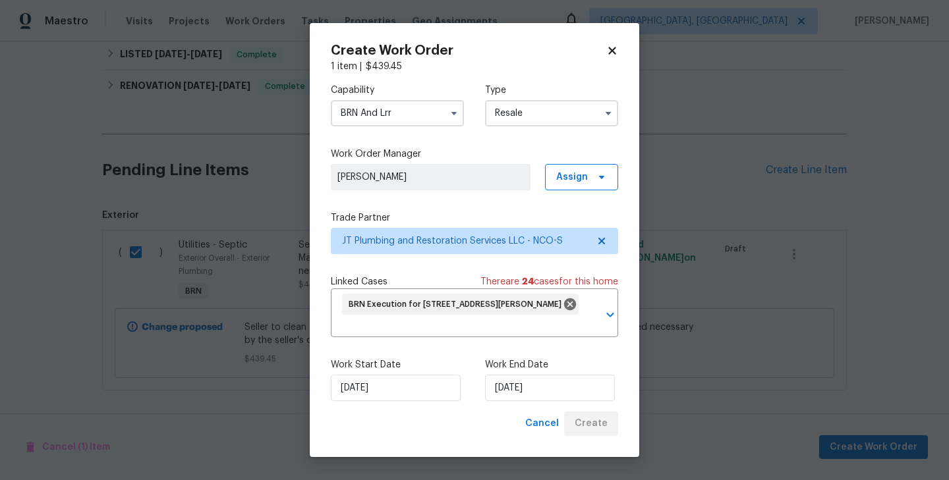
checkbox input "false"
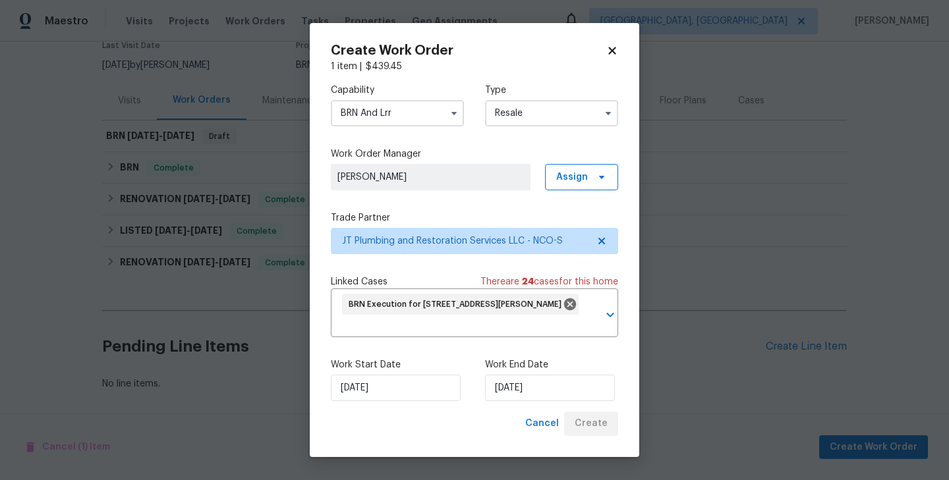
scroll to position [119, 0]
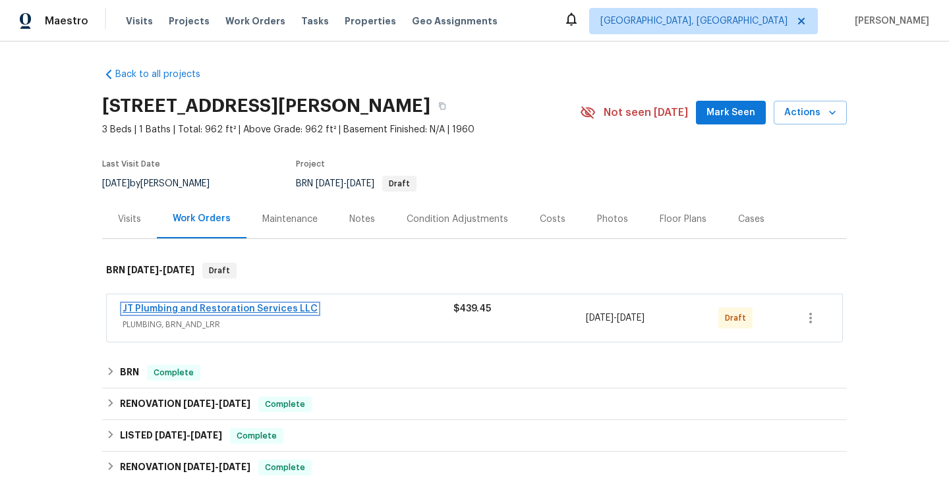
click at [274, 306] on link "JT Plumbing and Restoration Services LLC" at bounding box center [220, 308] width 195 height 9
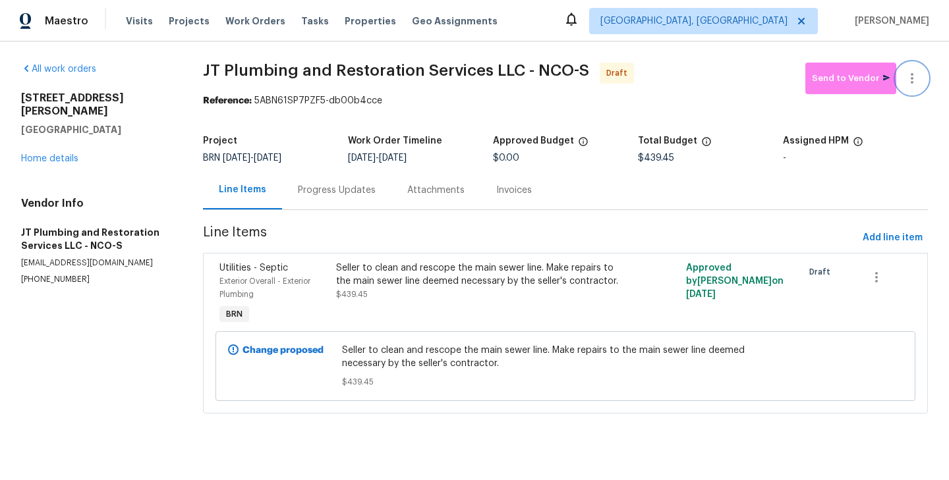
click at [909, 82] on icon "button" at bounding box center [912, 78] width 16 height 16
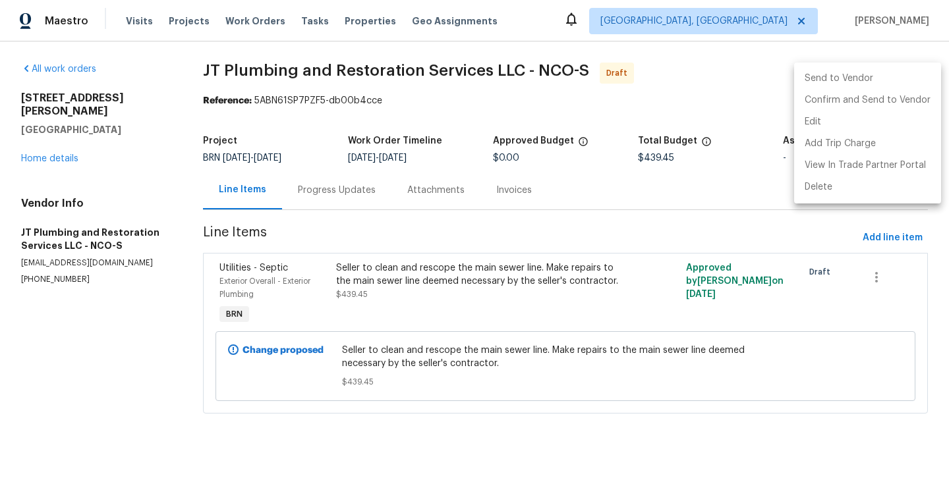
click at [339, 192] on div at bounding box center [474, 240] width 949 height 480
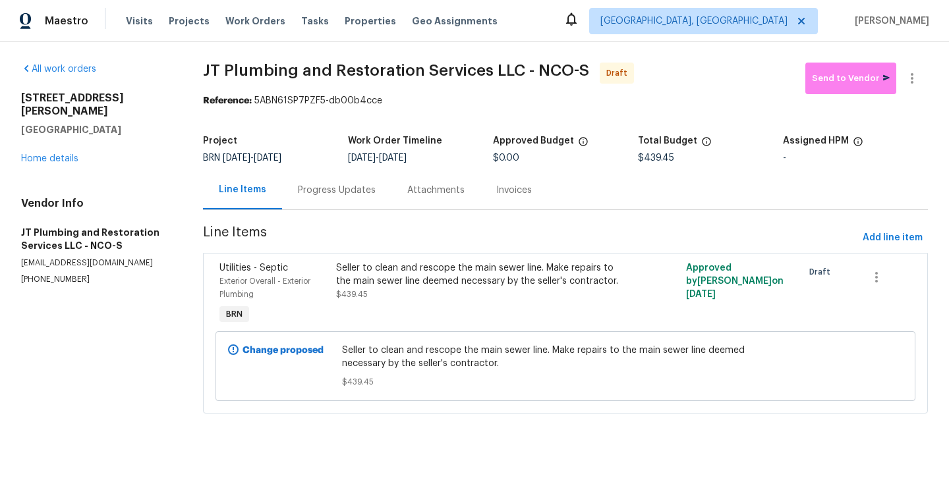
click at [350, 192] on div "Progress Updates" at bounding box center [337, 190] width 78 height 13
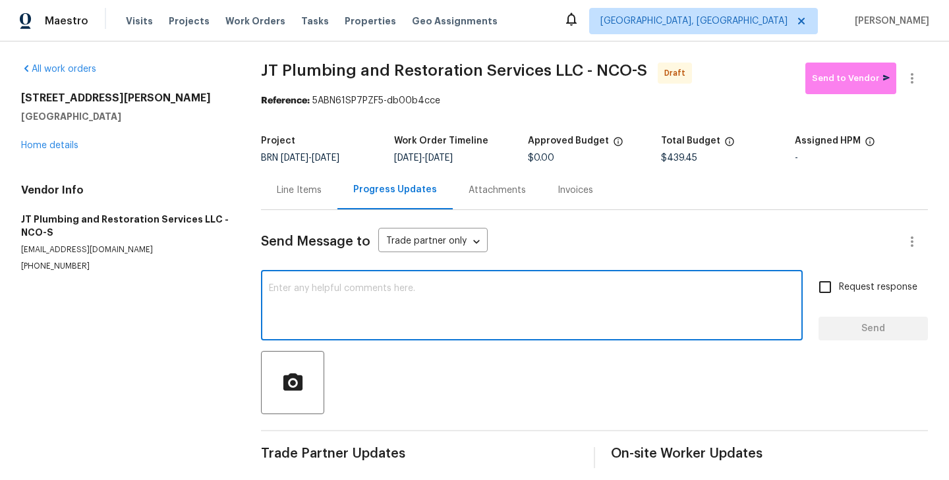
click at [283, 329] on textarea at bounding box center [532, 307] width 526 height 46
type textarea "Please mark the WO complete."
click at [917, 84] on icon "button" at bounding box center [912, 78] width 16 height 16
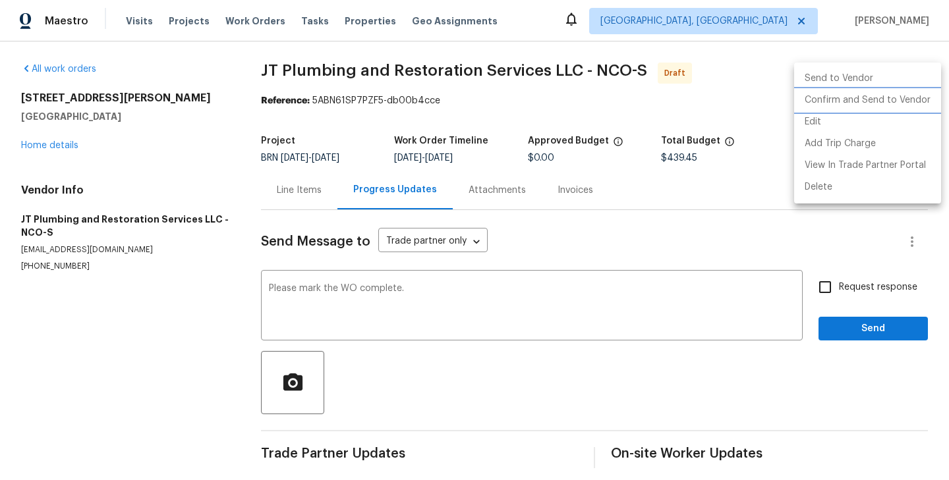
click at [910, 92] on li "Confirm and Send to Vendor" at bounding box center [867, 101] width 147 height 22
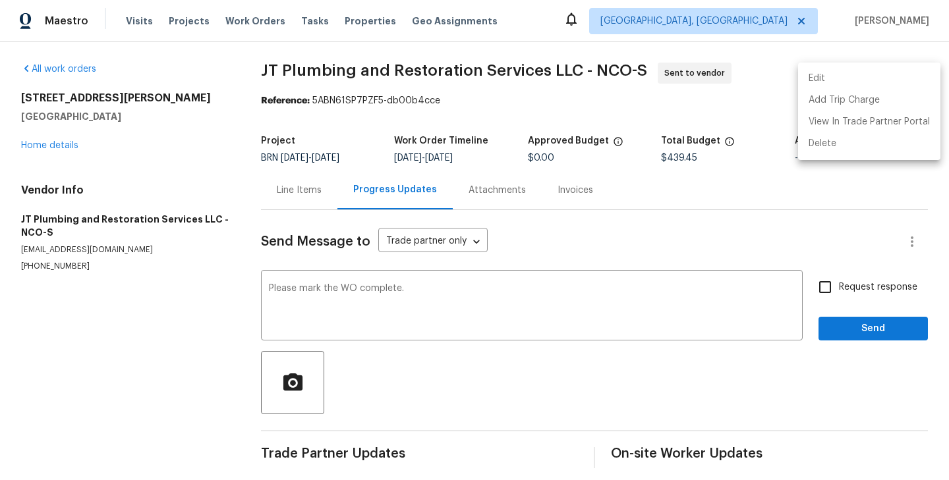
click at [834, 296] on div at bounding box center [474, 240] width 949 height 480
click at [826, 290] on input "Request response" at bounding box center [825, 287] width 28 height 28
checkbox input "true"
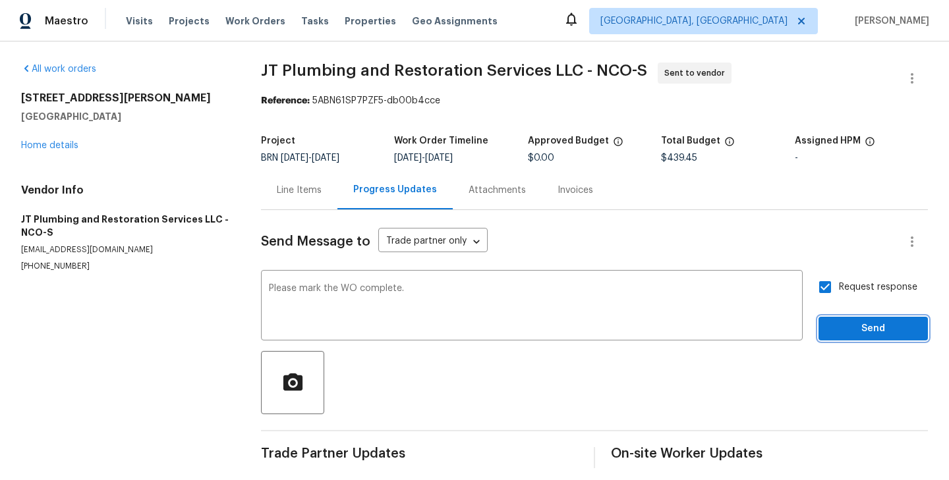
click at [875, 333] on span "Send" at bounding box center [873, 329] width 88 height 16
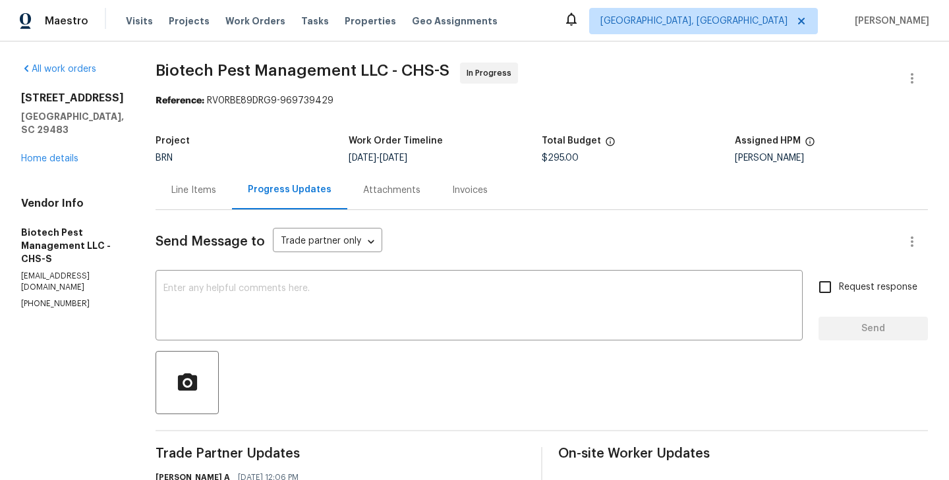
click at [180, 196] on div "Line Items" at bounding box center [193, 190] width 45 height 13
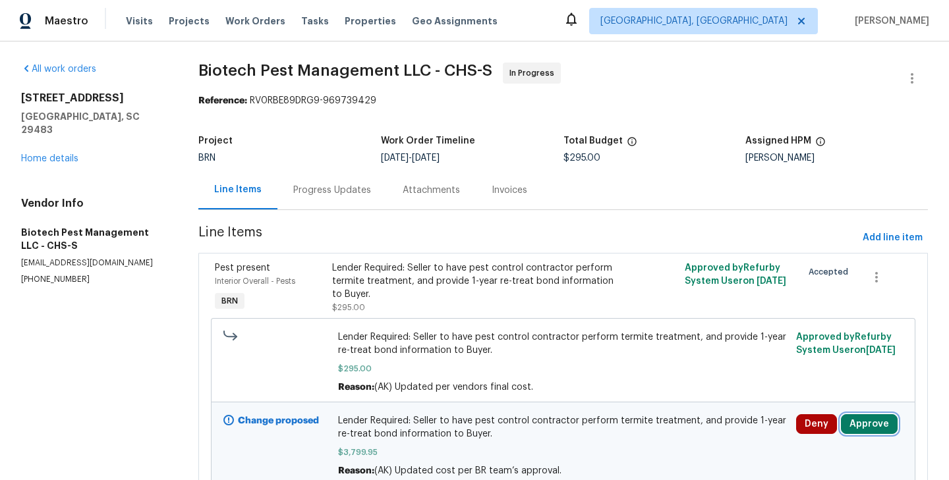
click at [858, 415] on button "Approve" at bounding box center [869, 424] width 57 height 20
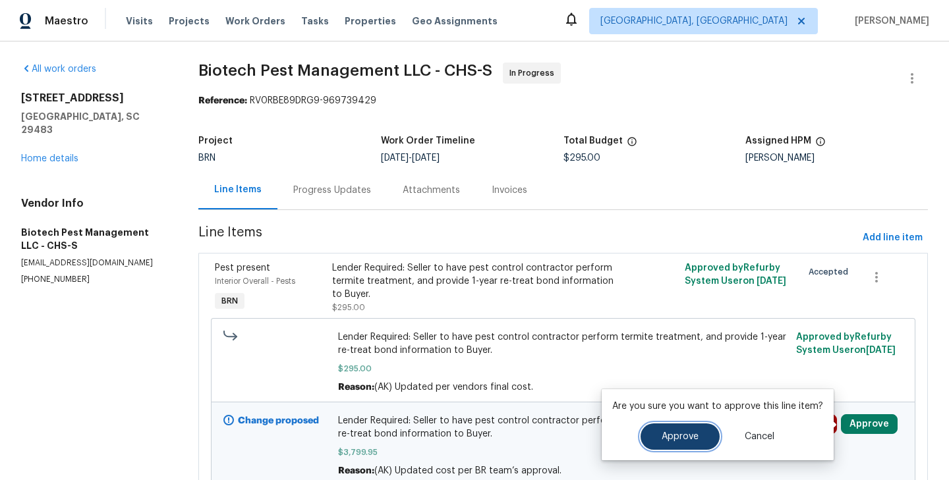
click at [674, 449] on button "Approve" at bounding box center [679, 437] width 79 height 26
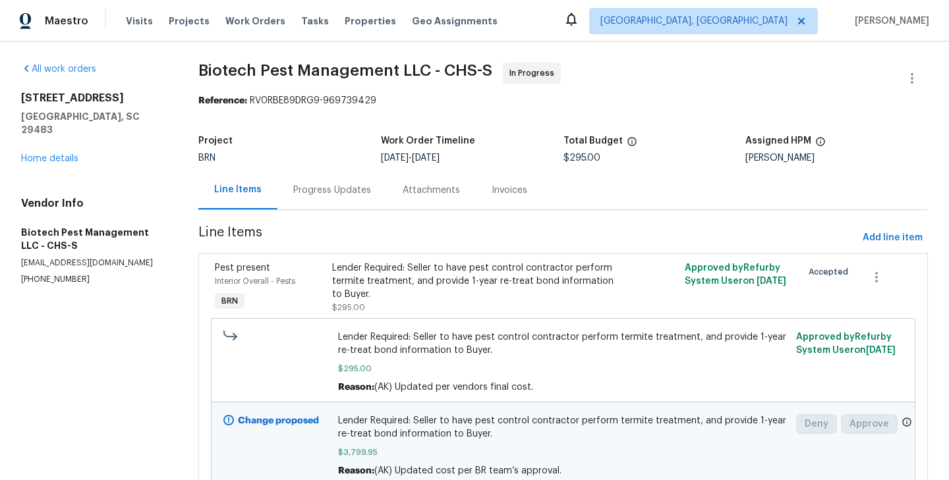
scroll to position [60, 0]
